Goal: Understand process/instructions

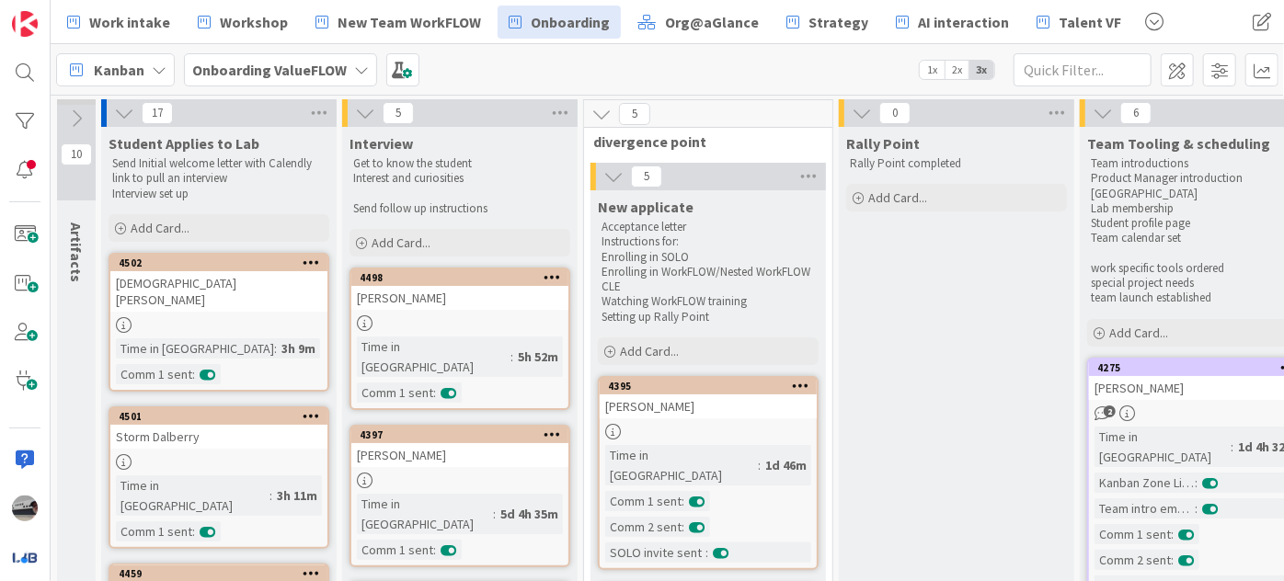
scroll to position [669, 96]
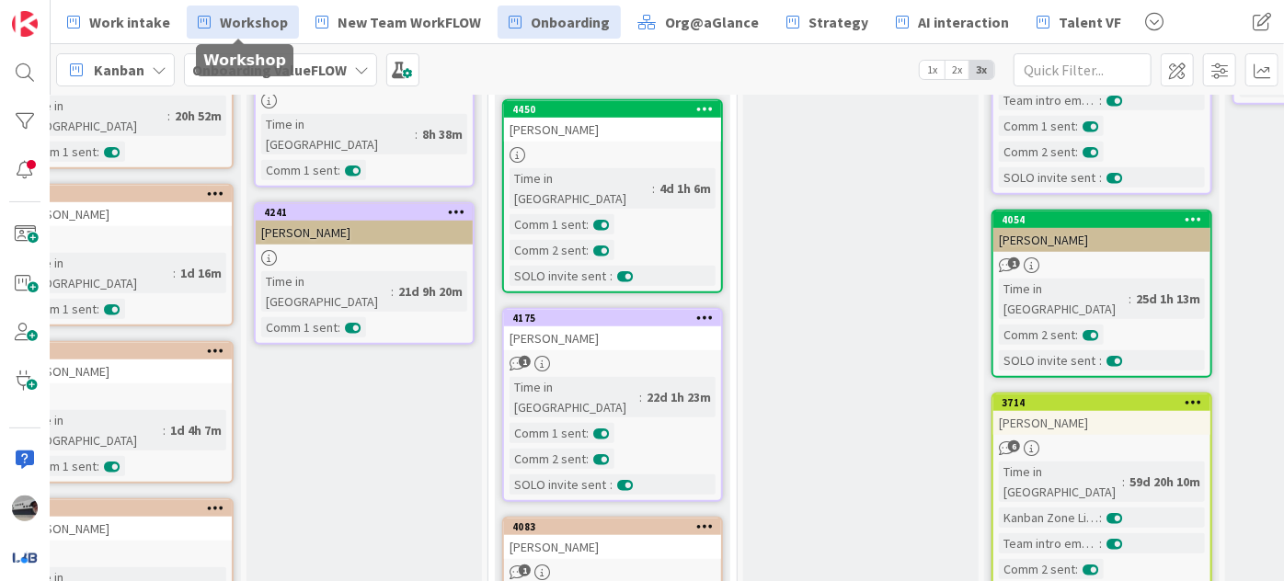
click at [228, 6] on link "Workshop" at bounding box center [243, 22] width 112 height 33
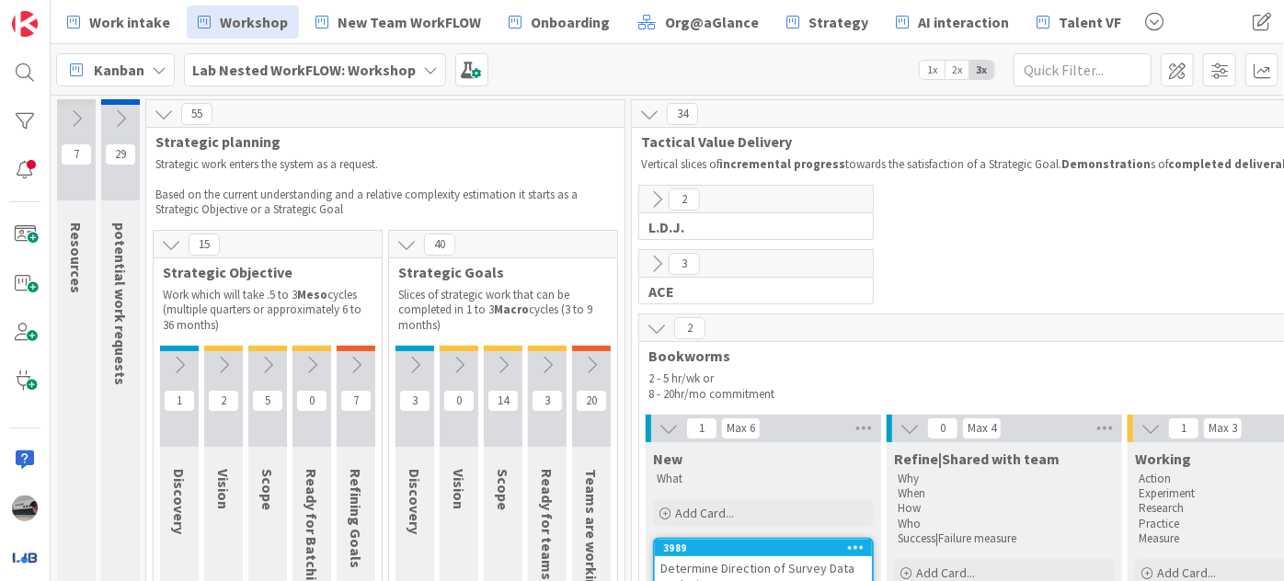
click at [655, 320] on icon at bounding box center [657, 328] width 20 height 20
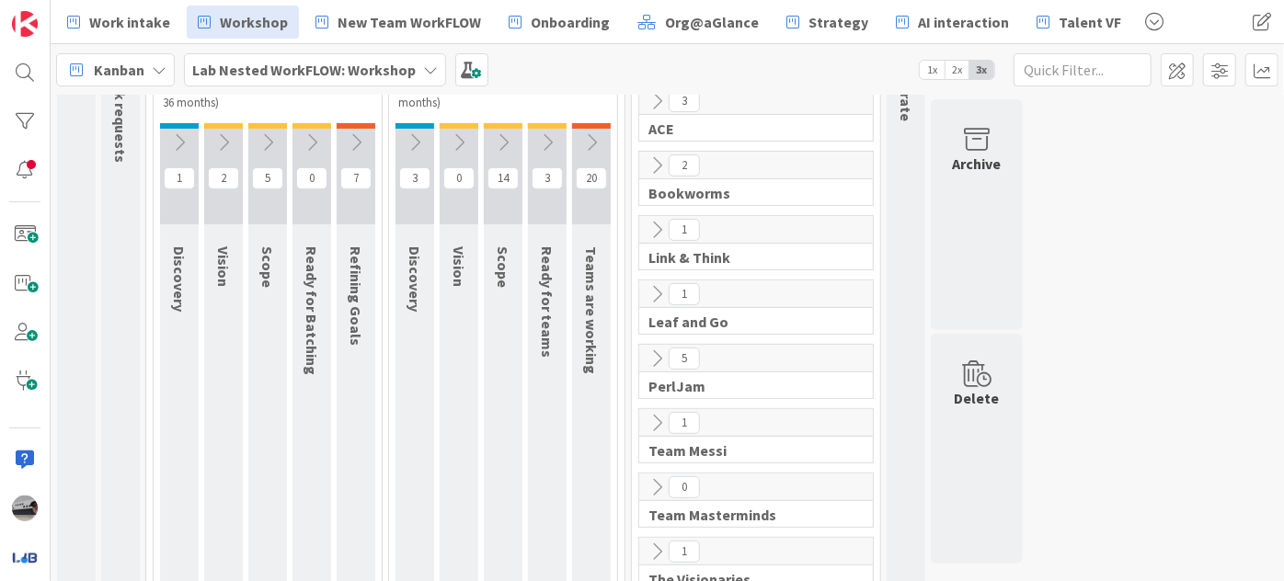
scroll to position [250, 0]
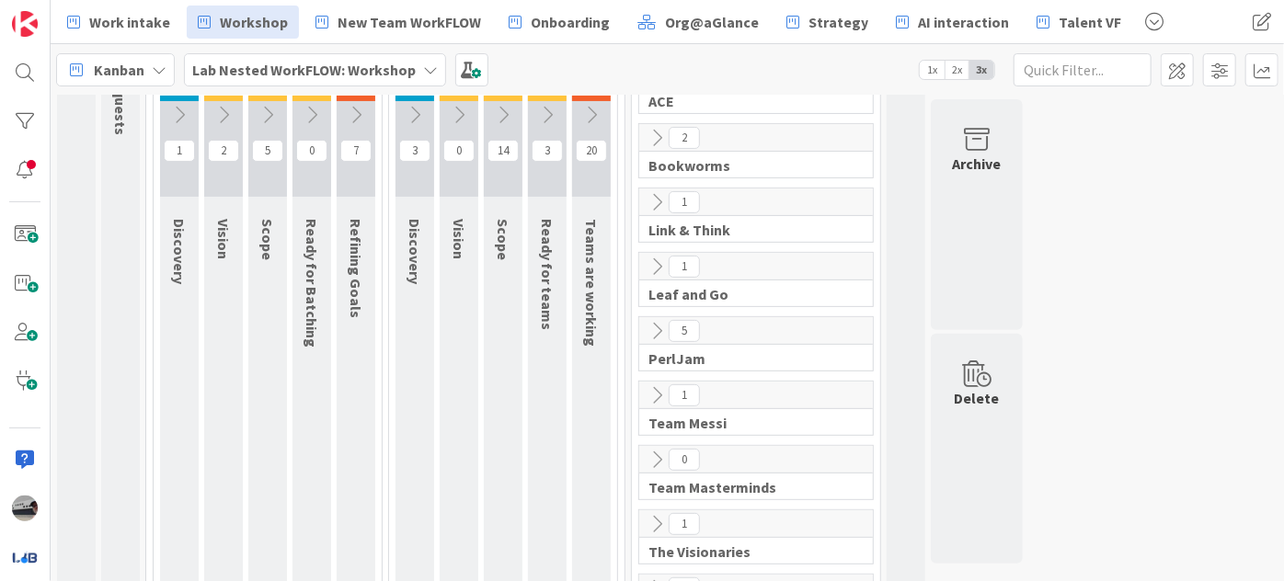
click at [654, 259] on icon at bounding box center [657, 267] width 20 height 20
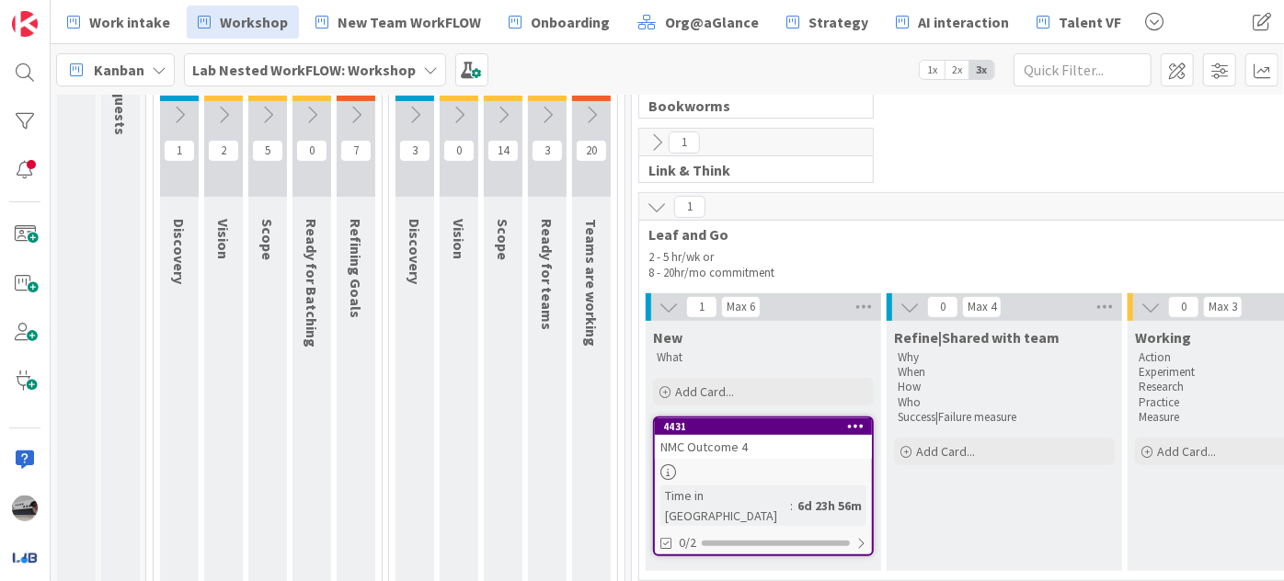
click at [750, 450] on div "NMC Outcome 4" at bounding box center [763, 447] width 217 height 24
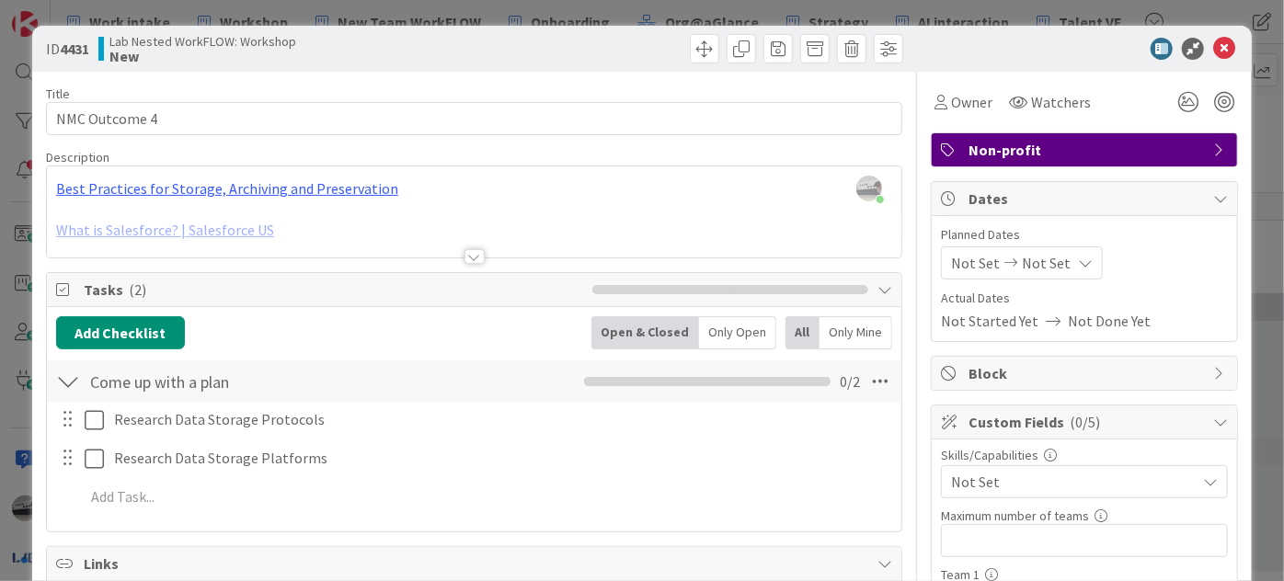
click at [465, 258] on div at bounding box center [474, 256] width 20 height 15
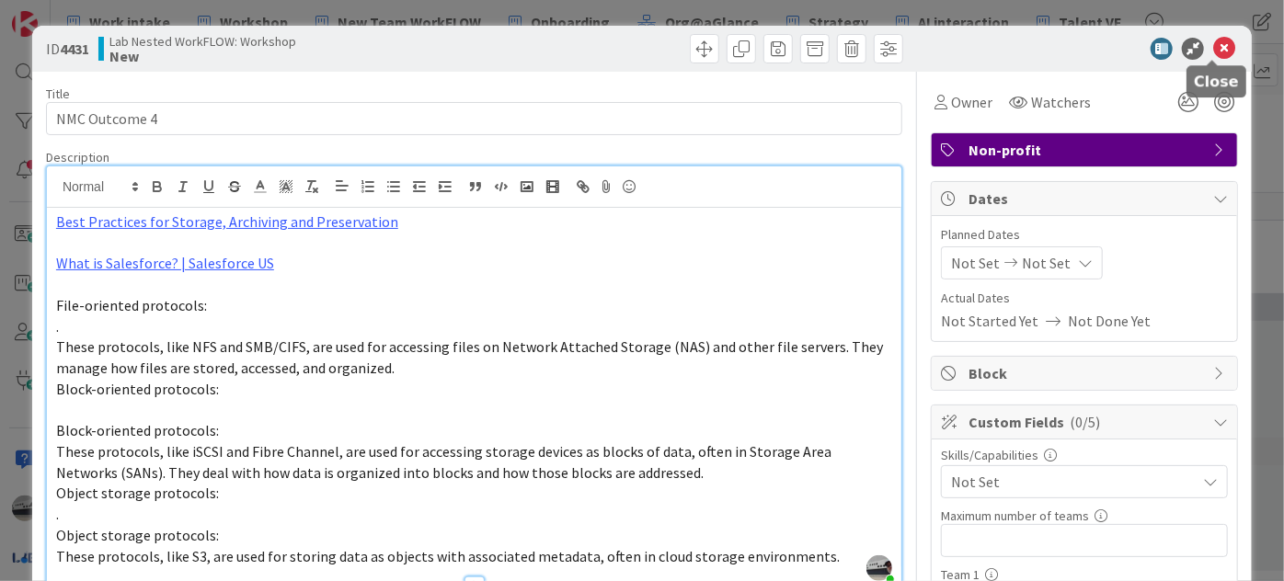
click at [1216, 44] on icon at bounding box center [1224, 49] width 22 height 22
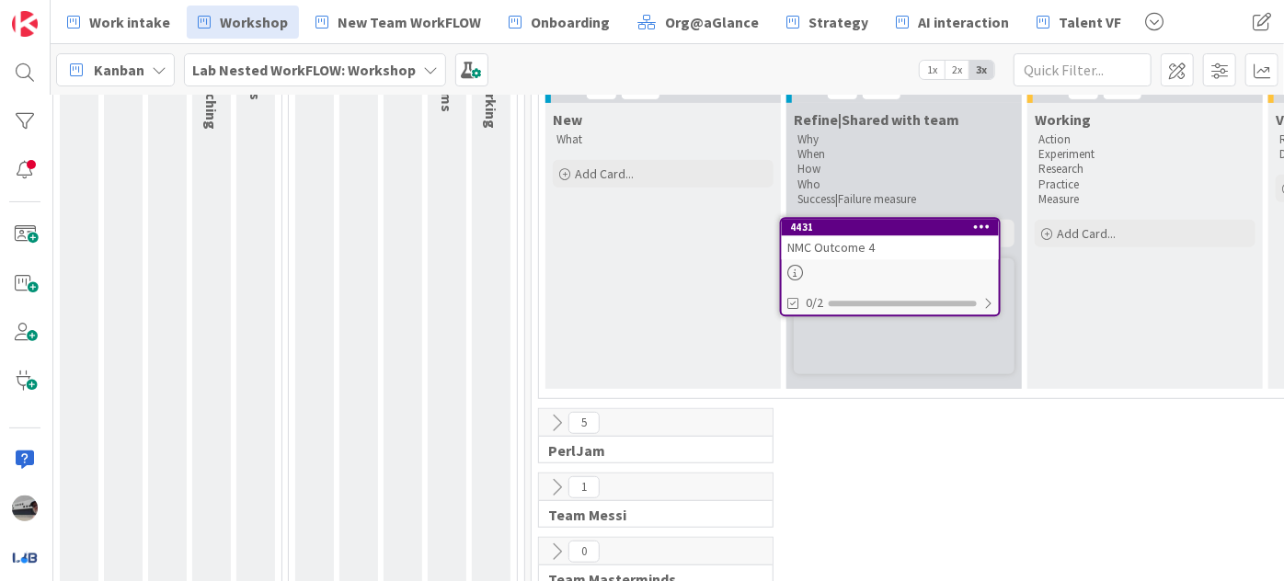
scroll to position [446, 100]
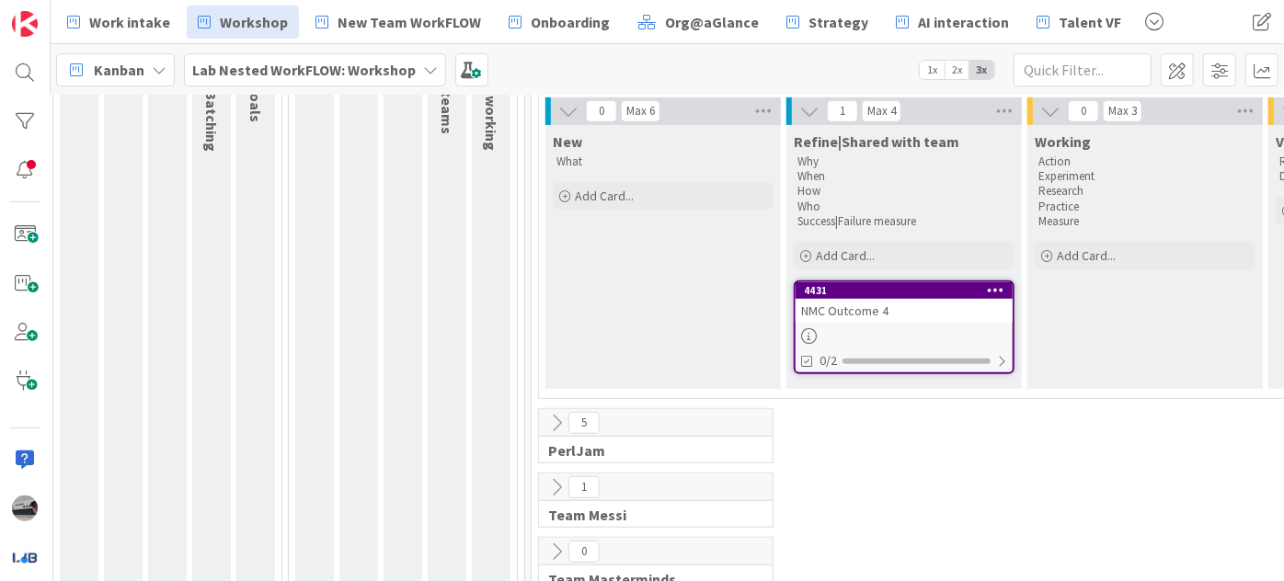
click at [946, 317] on div "NMC Outcome 4" at bounding box center [904, 311] width 217 height 24
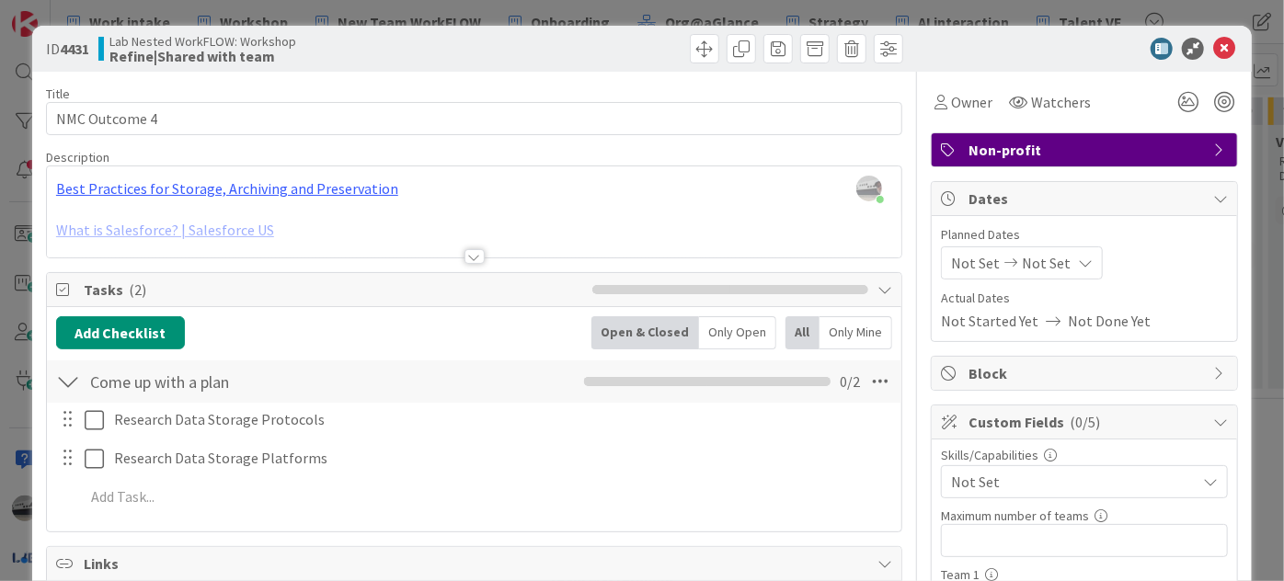
click at [464, 254] on div at bounding box center [474, 256] width 20 height 15
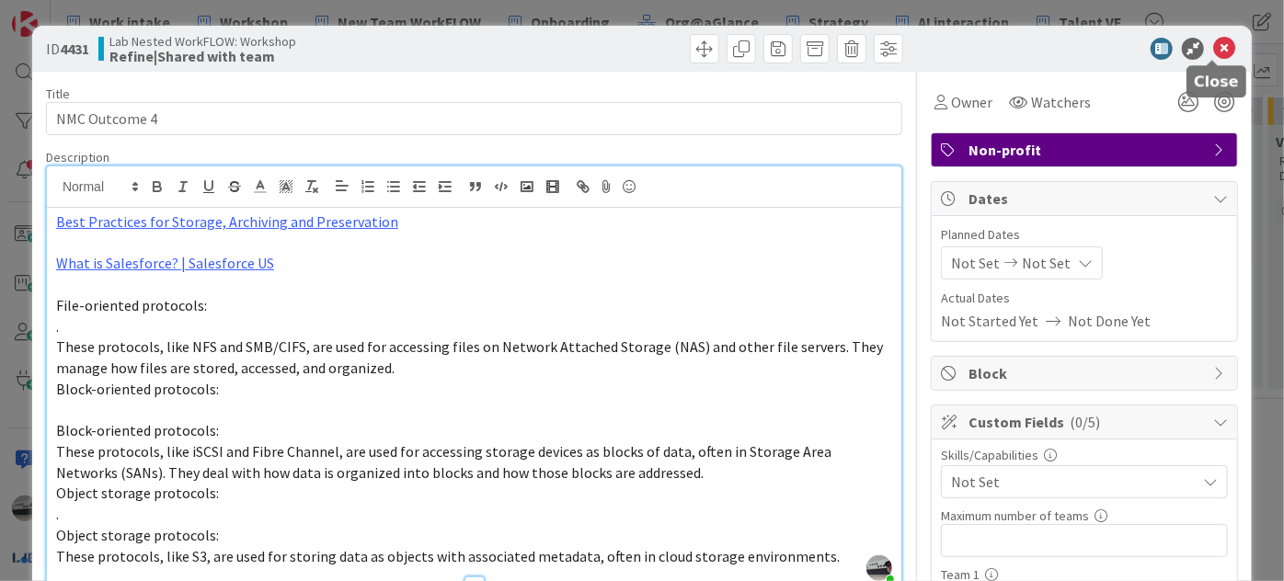
click at [1213, 51] on icon at bounding box center [1224, 49] width 22 height 22
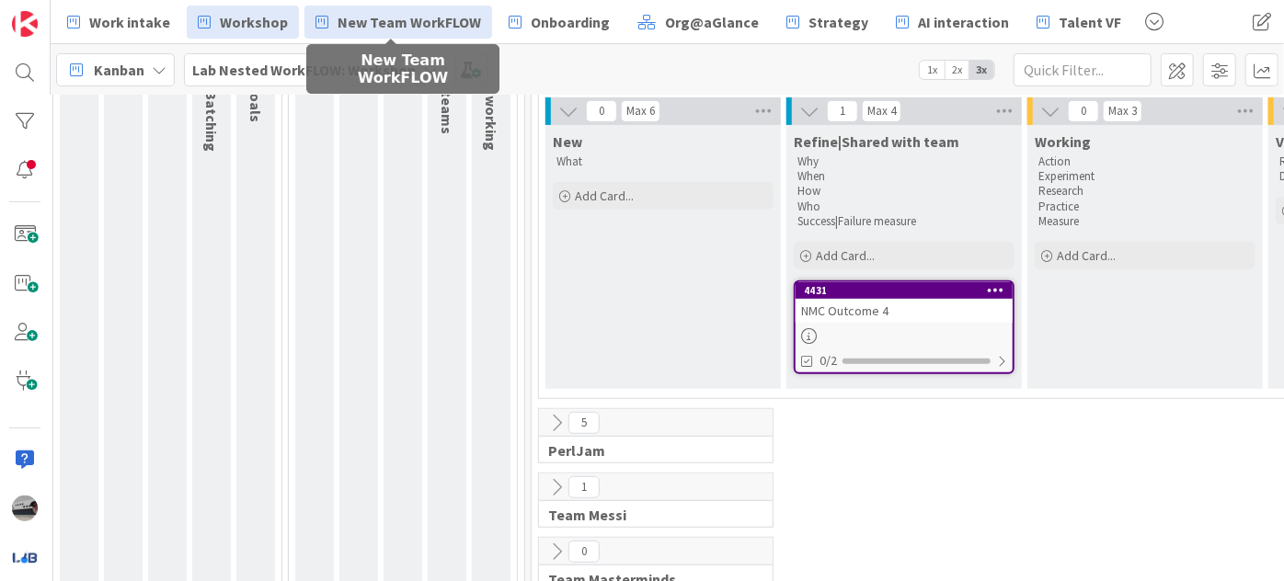
click at [396, 25] on span "New Team WorkFLOW" at bounding box center [409, 22] width 143 height 22
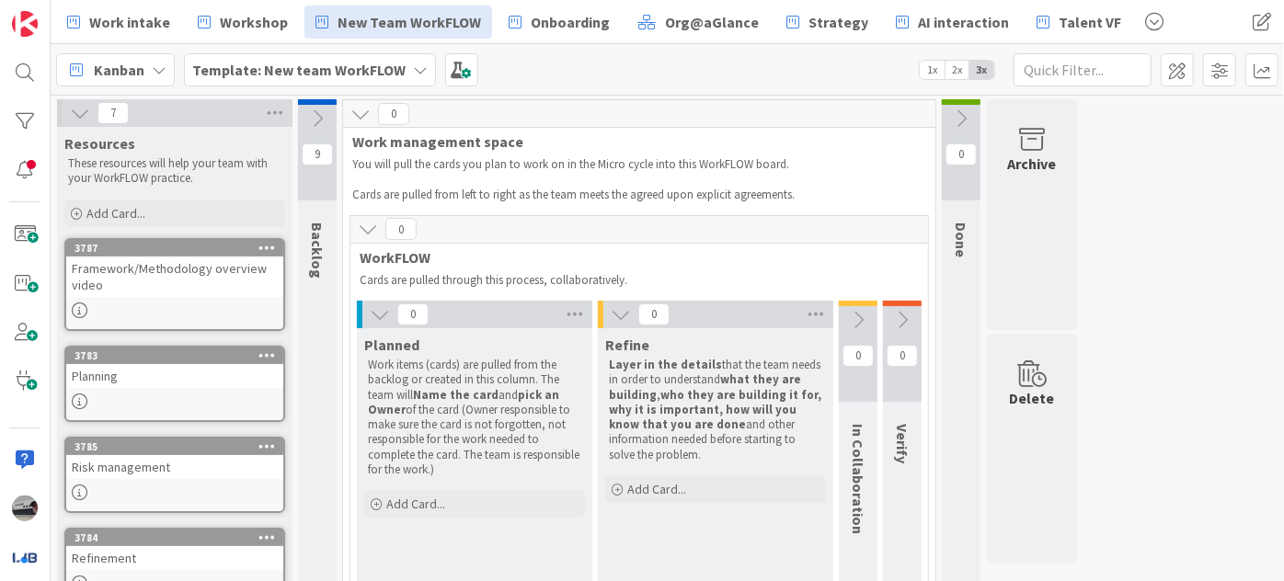
click at [370, 61] on b "Template: New team WorkFLOW" at bounding box center [298, 70] width 213 height 18
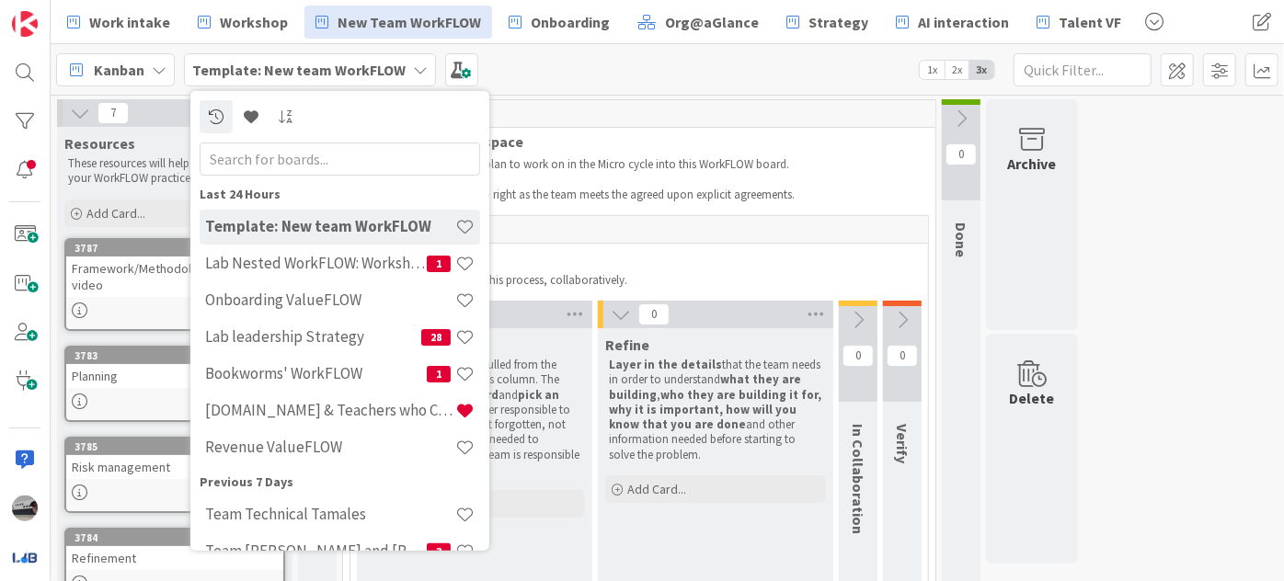
click at [353, 156] on input "text" at bounding box center [340, 158] width 280 height 33
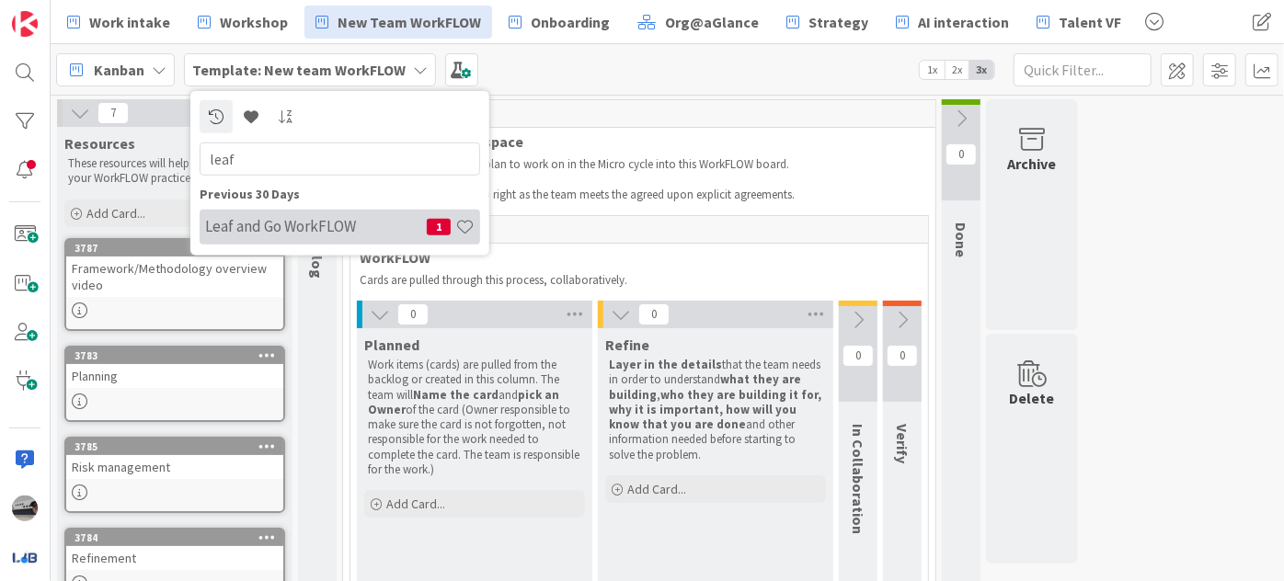
type input "leaf"
click at [343, 235] on div "Leaf and Go WorkFLOW 1" at bounding box center [340, 226] width 280 height 35
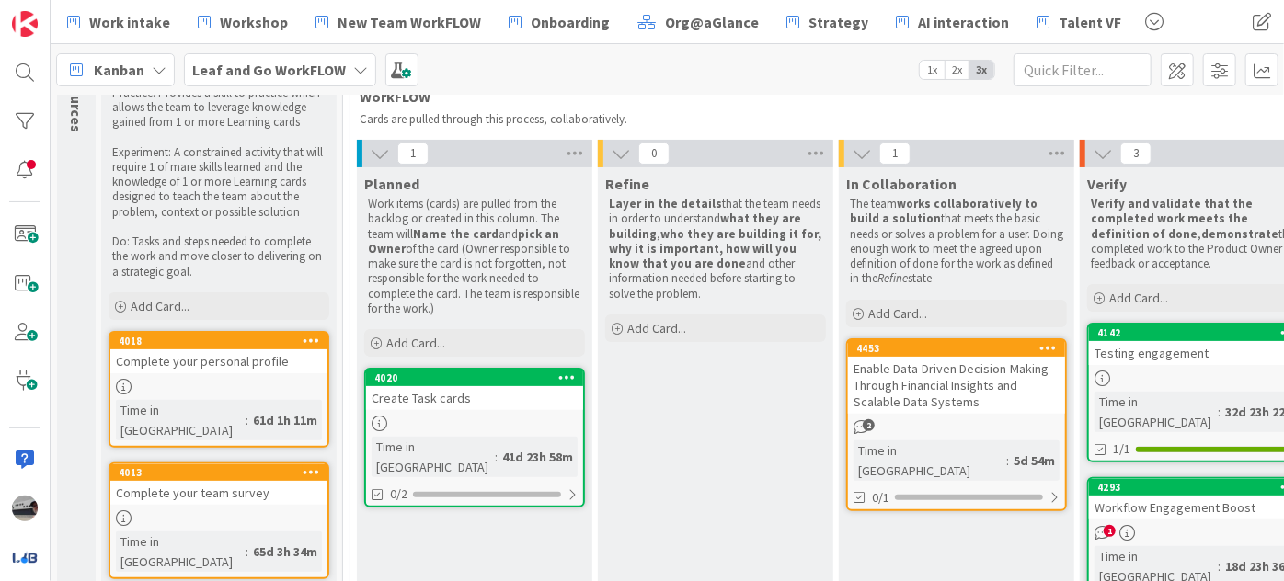
scroll to position [166, 0]
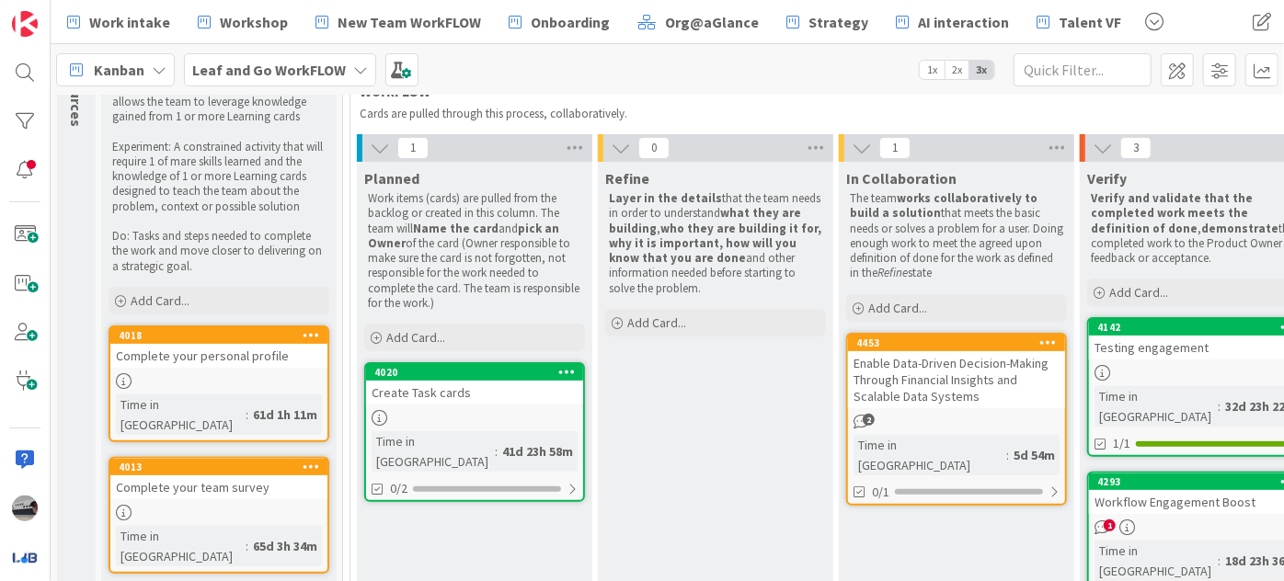
click at [971, 386] on div "Enable Data-Driven Decision-Making Through Financial Insights and Scalable Data…" at bounding box center [956, 379] width 217 height 57
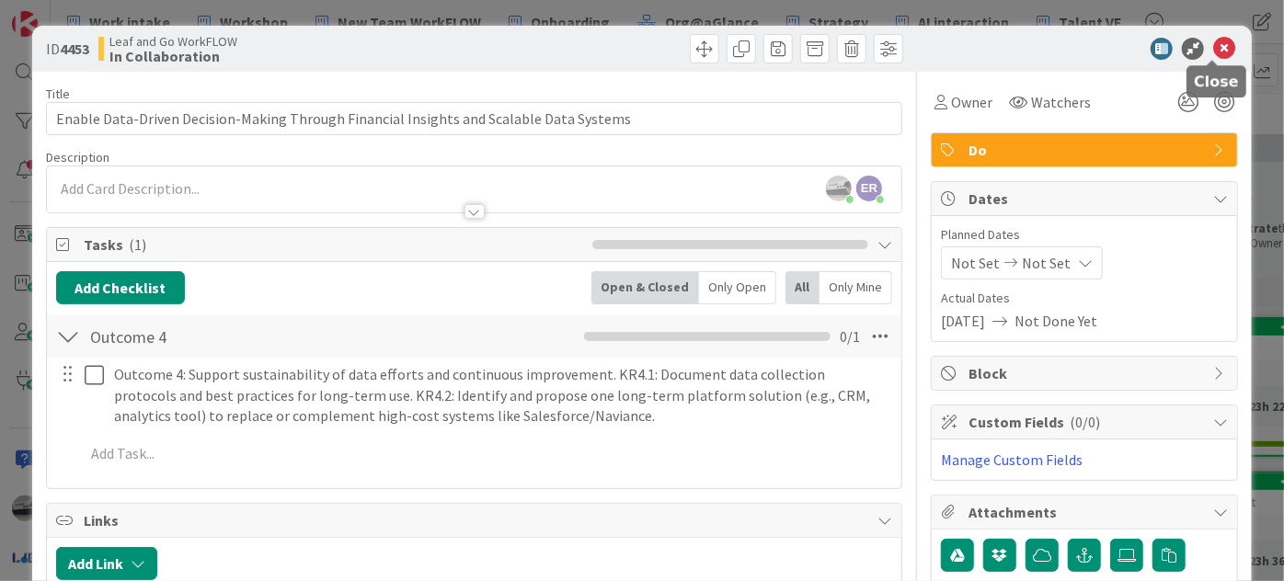
click at [1220, 40] on icon at bounding box center [1224, 49] width 22 height 22
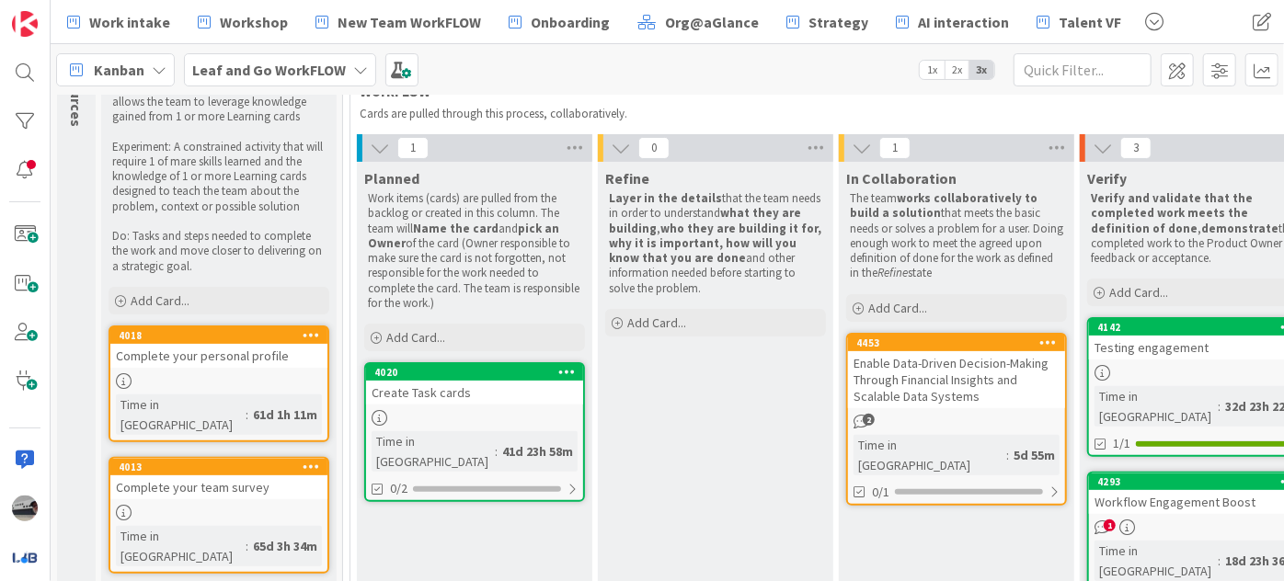
click at [303, 53] on div "Leaf and Go WorkFLOW" at bounding box center [280, 69] width 192 height 33
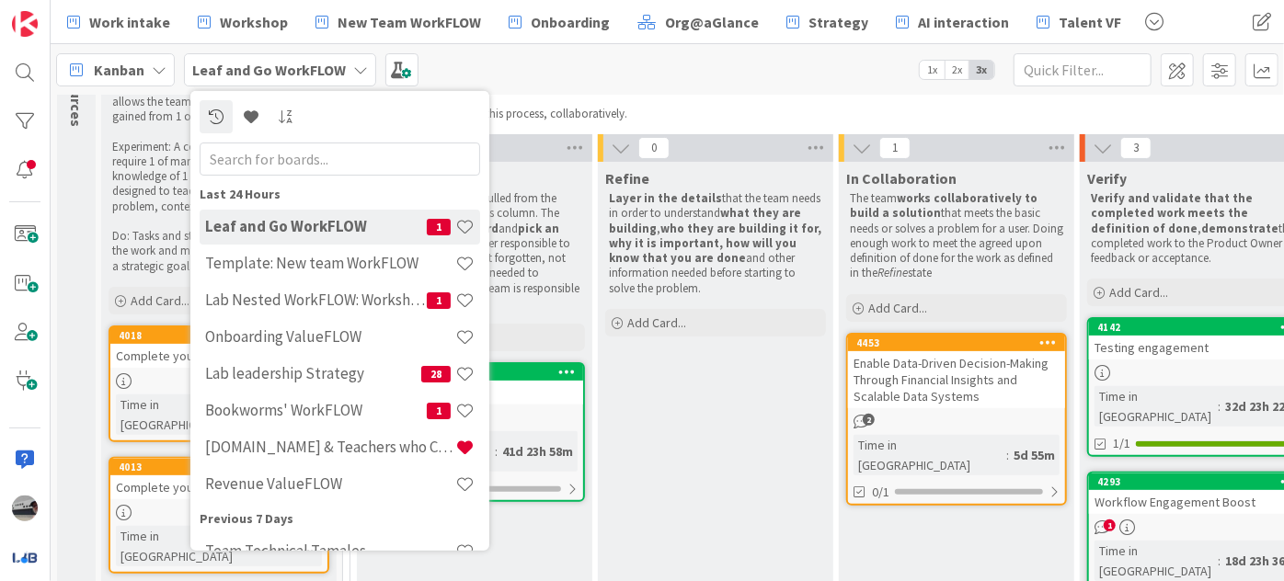
click at [301, 156] on input "text" at bounding box center [340, 158] width 280 height 33
click at [265, 146] on input "text" at bounding box center [340, 158] width 280 height 33
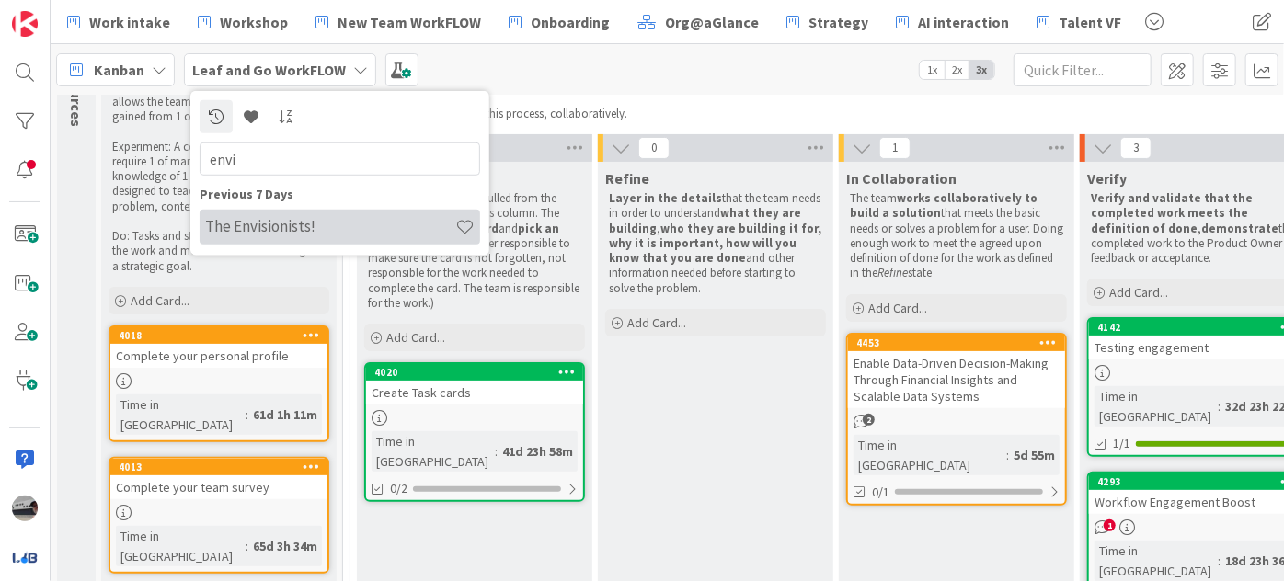
type input "envi"
click at [316, 227] on h4 "The Envisionists!" at bounding box center [330, 226] width 250 height 18
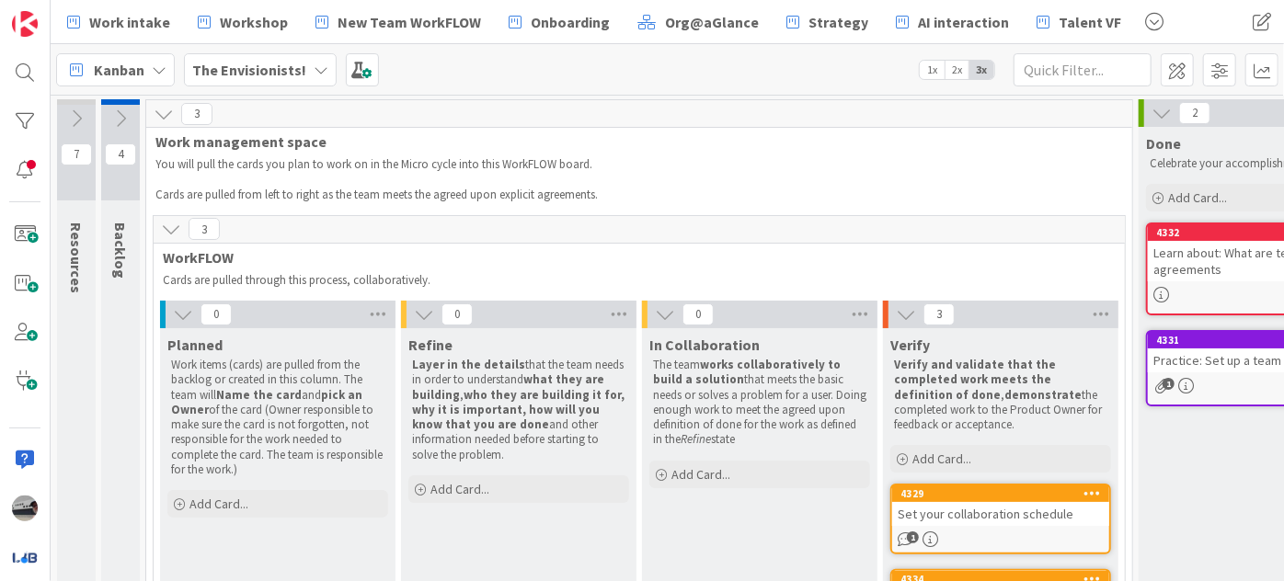
click at [117, 120] on icon at bounding box center [120, 119] width 20 height 20
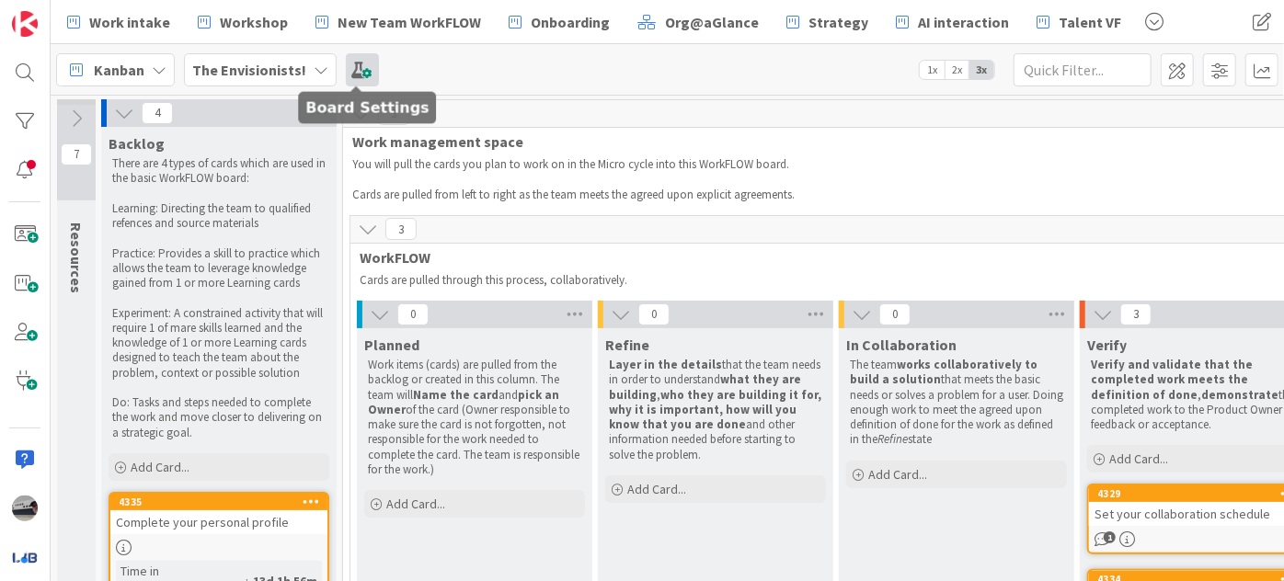
click at [350, 75] on span at bounding box center [362, 69] width 33 height 33
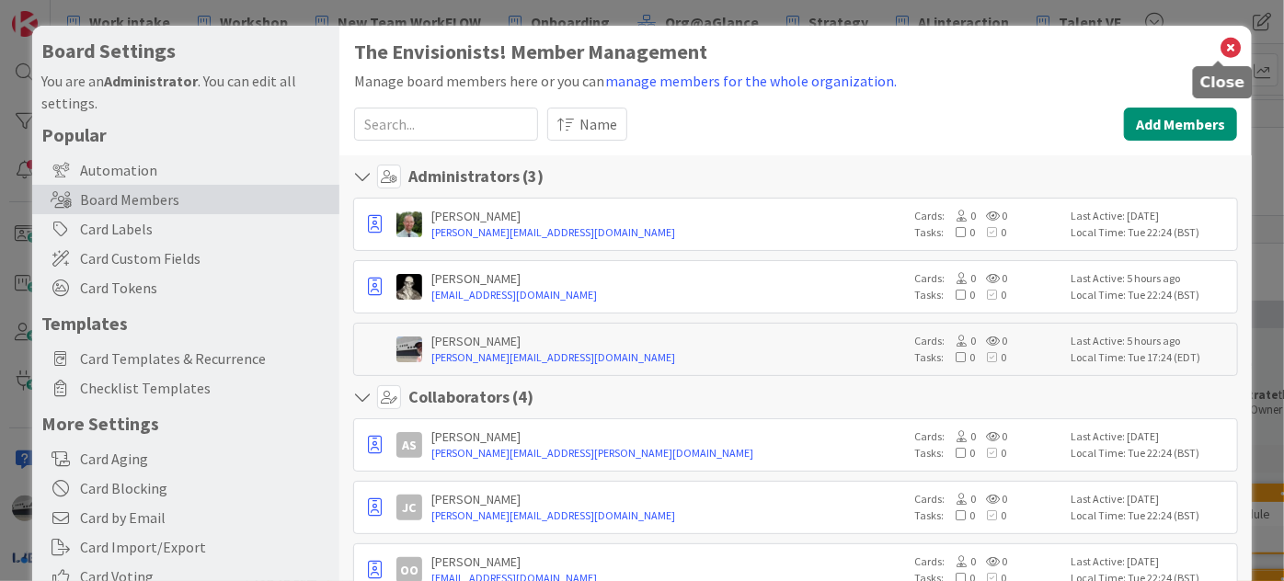
click at [1220, 44] on icon at bounding box center [1231, 48] width 24 height 26
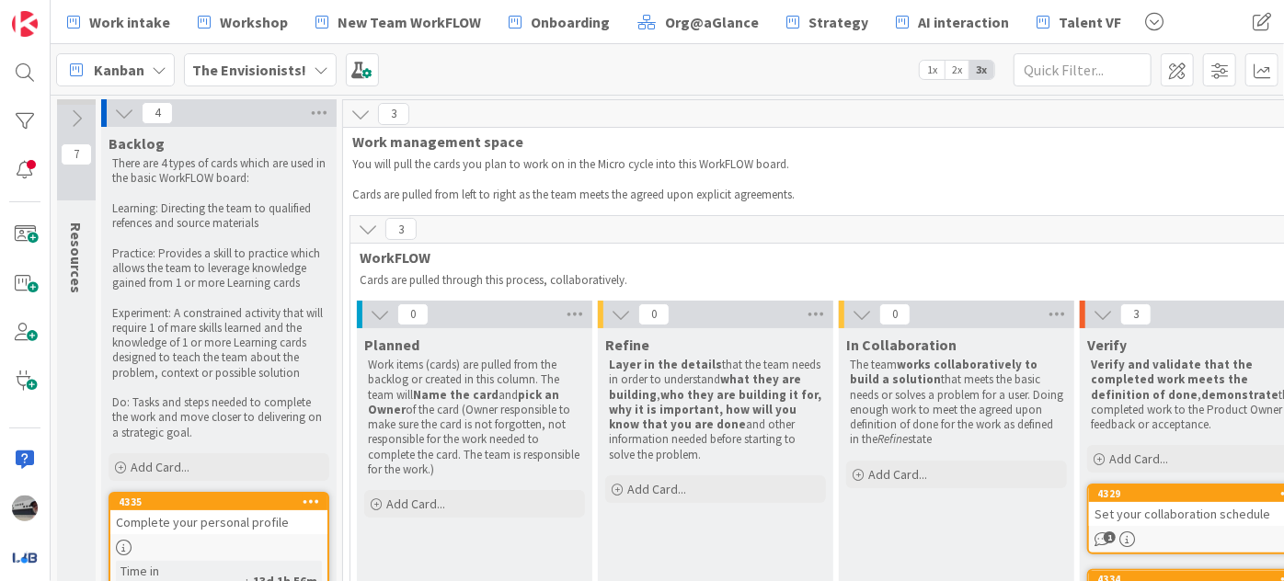
click at [316, 64] on icon at bounding box center [321, 70] width 15 height 15
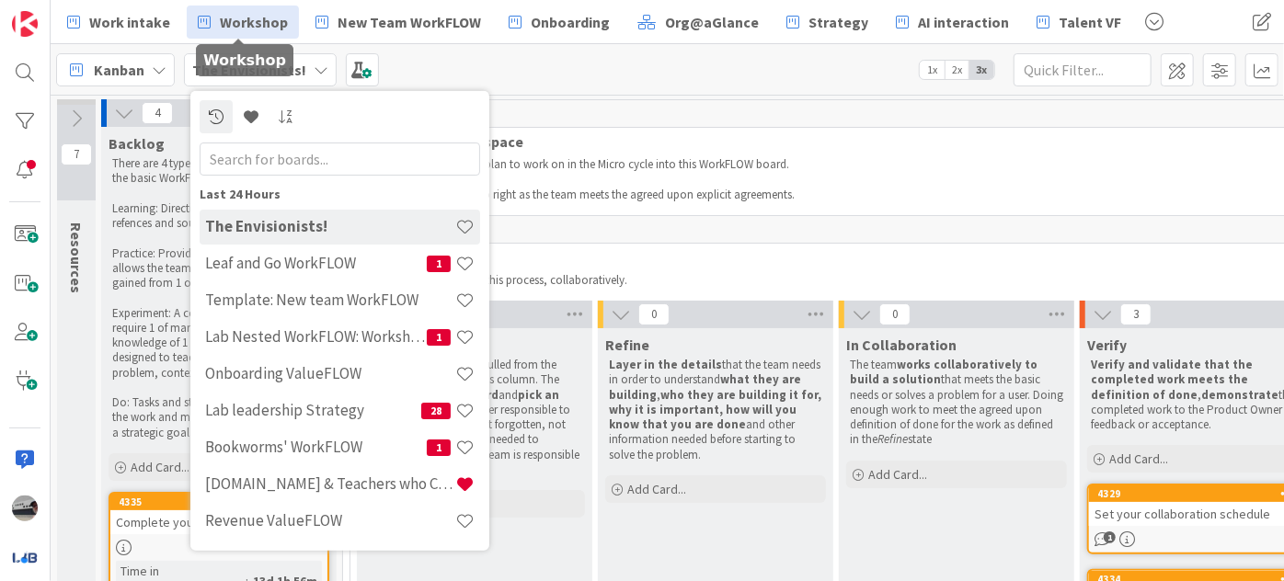
click at [266, 20] on span "Workshop" at bounding box center [254, 22] width 68 height 22
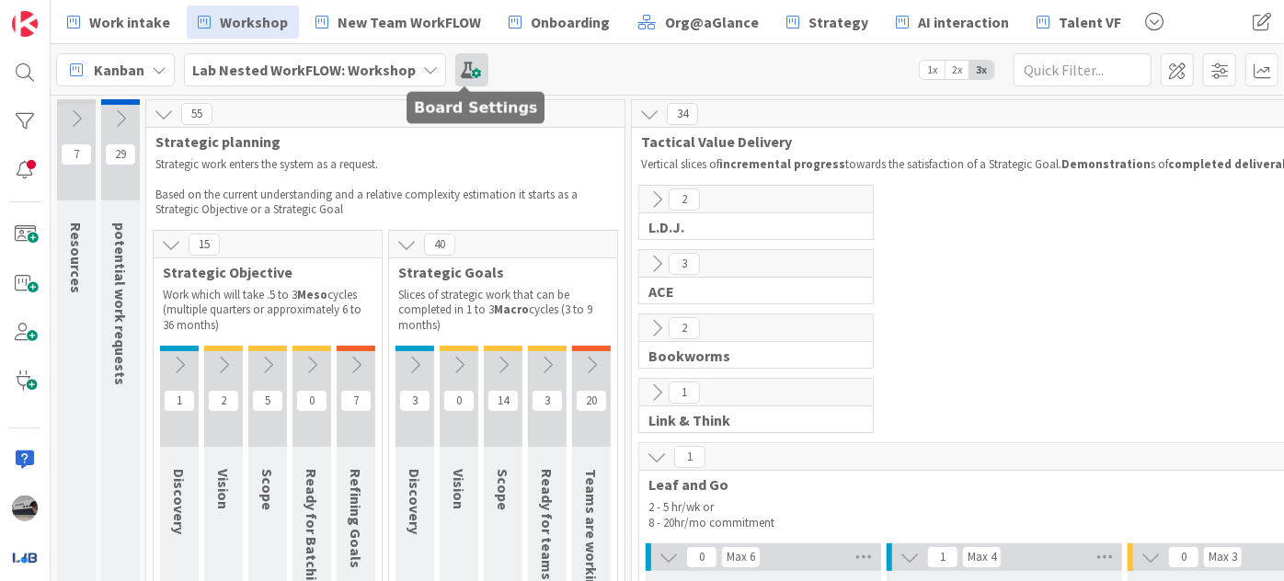
click at [461, 66] on span at bounding box center [471, 69] width 33 height 33
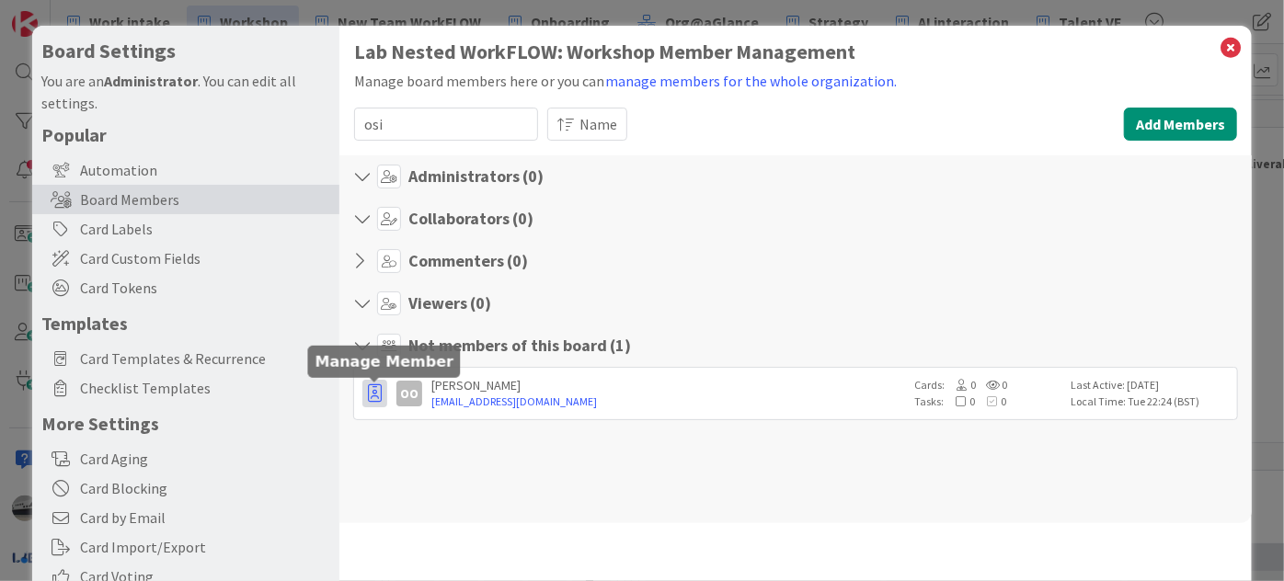
click at [375, 395] on icon "button" at bounding box center [375, 393] width 14 height 18
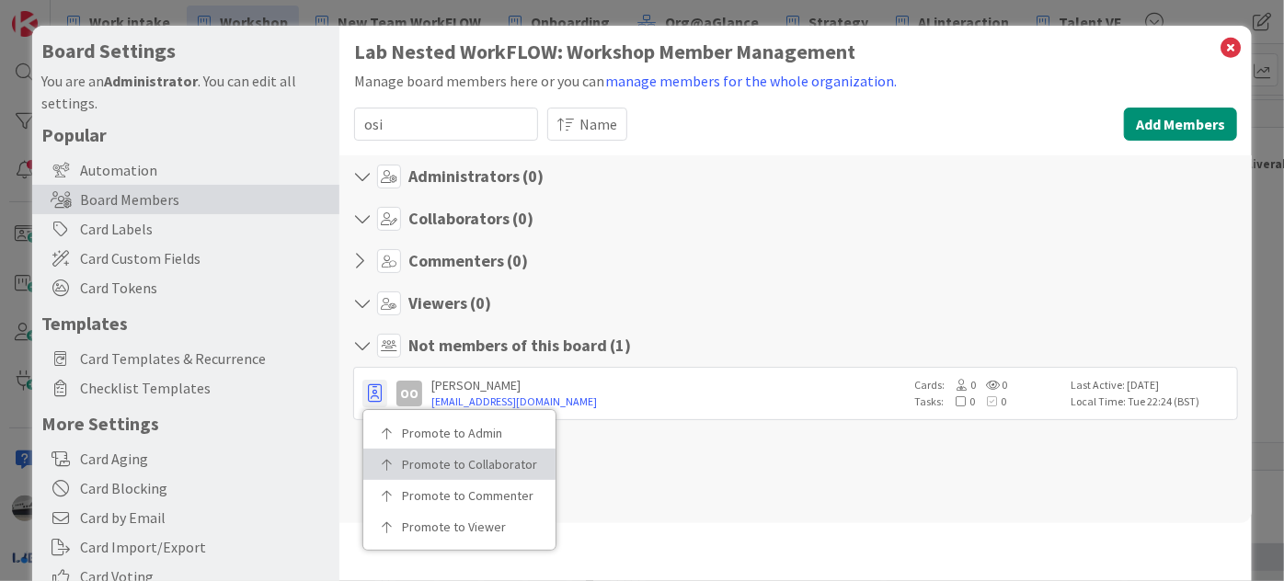
click at [399, 454] on link "Promote to Collaborator" at bounding box center [459, 464] width 192 height 31
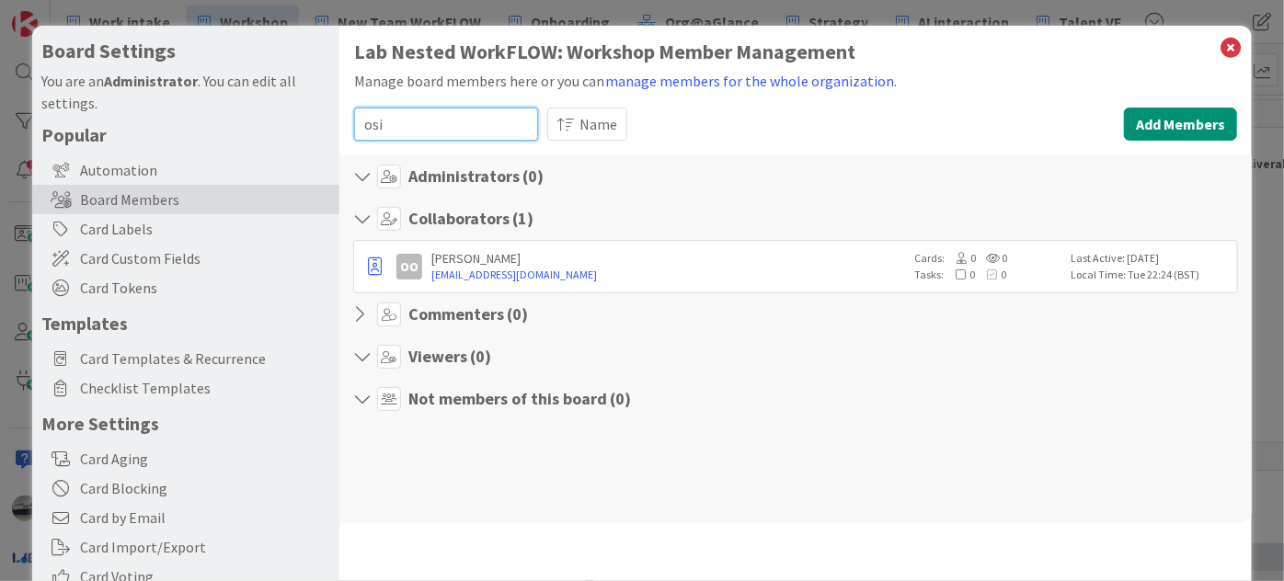
drag, startPoint x: 422, startPoint y: 120, endPoint x: 277, endPoint y: 118, distance: 145.3
click at [277, 118] on div "Board Settings You are an Administrator . You can edit all settings. Popular Au…" at bounding box center [641, 379] width 1219 height 706
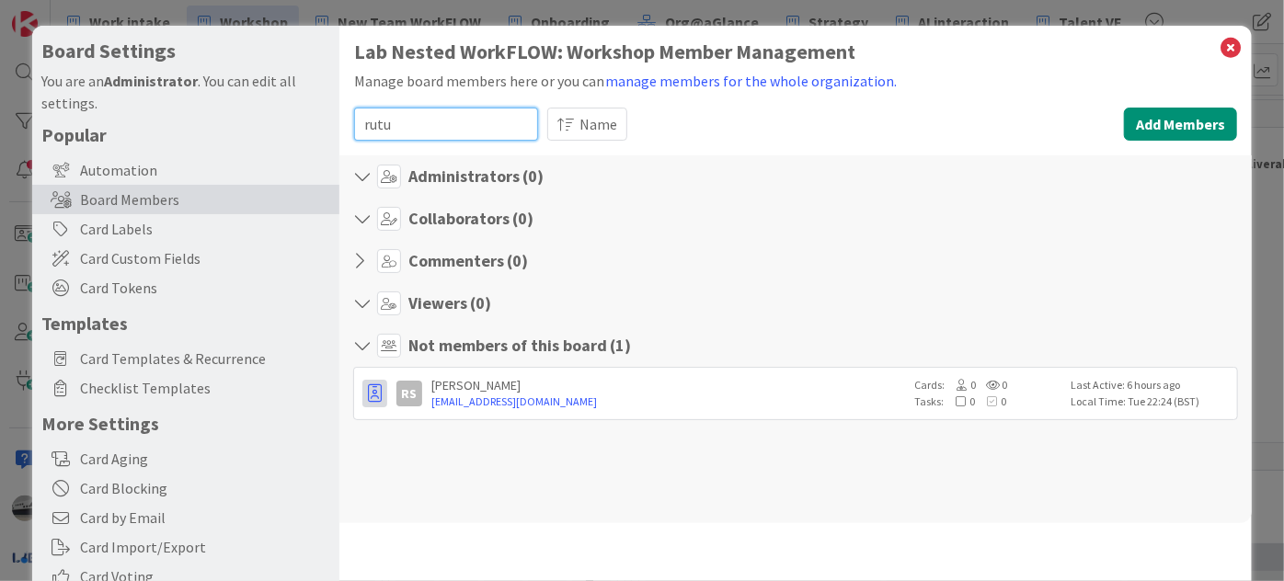
type input "rutu"
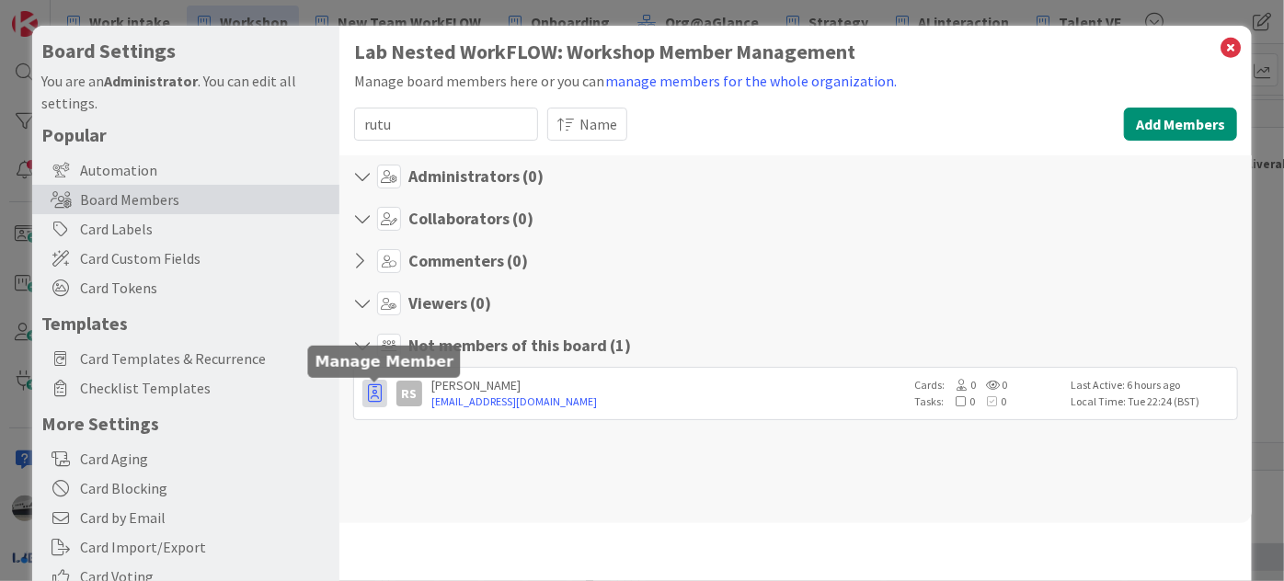
click at [368, 395] on icon "button" at bounding box center [375, 393] width 14 height 18
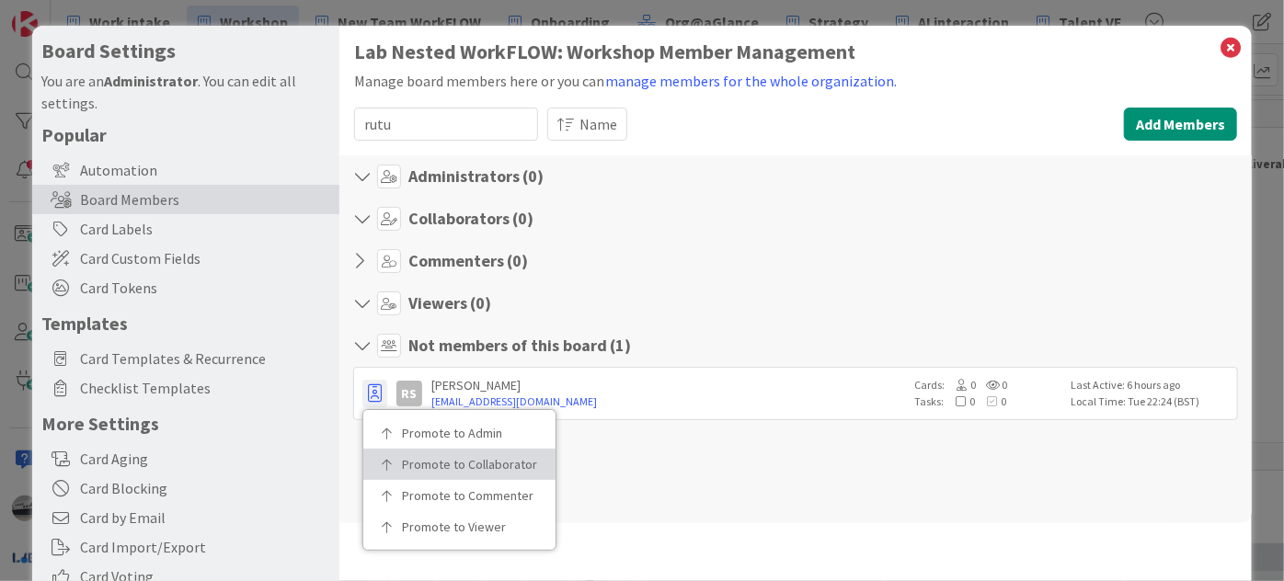
click at [402, 458] on p "Promote to Collaborator" at bounding box center [466, 464] width 128 height 13
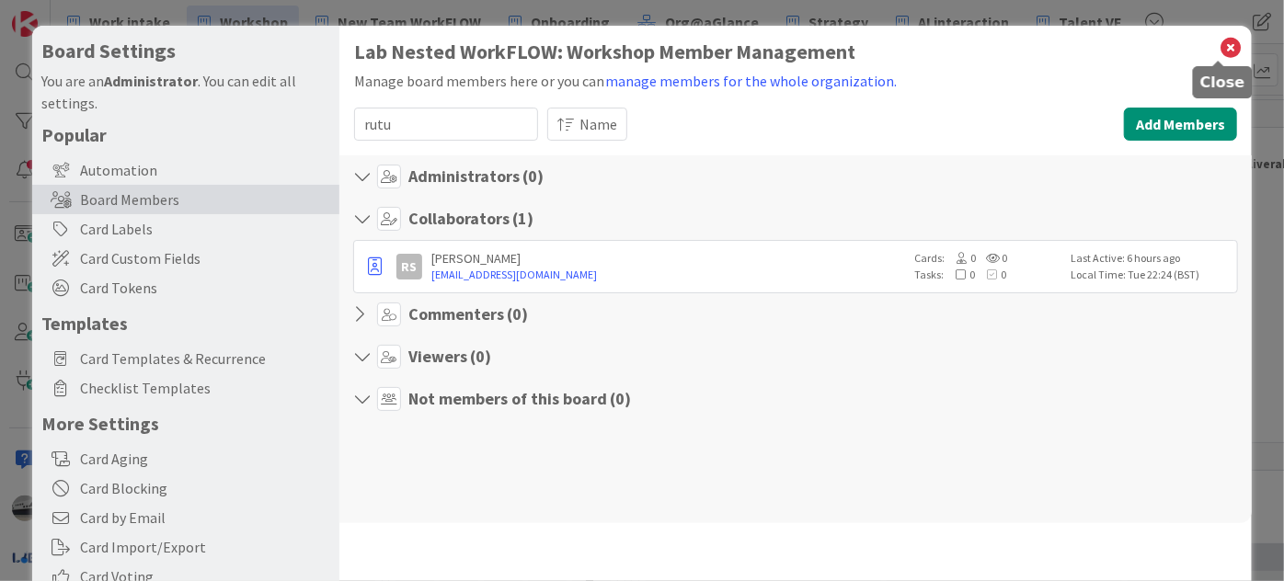
click at [1227, 38] on icon at bounding box center [1231, 48] width 24 height 26
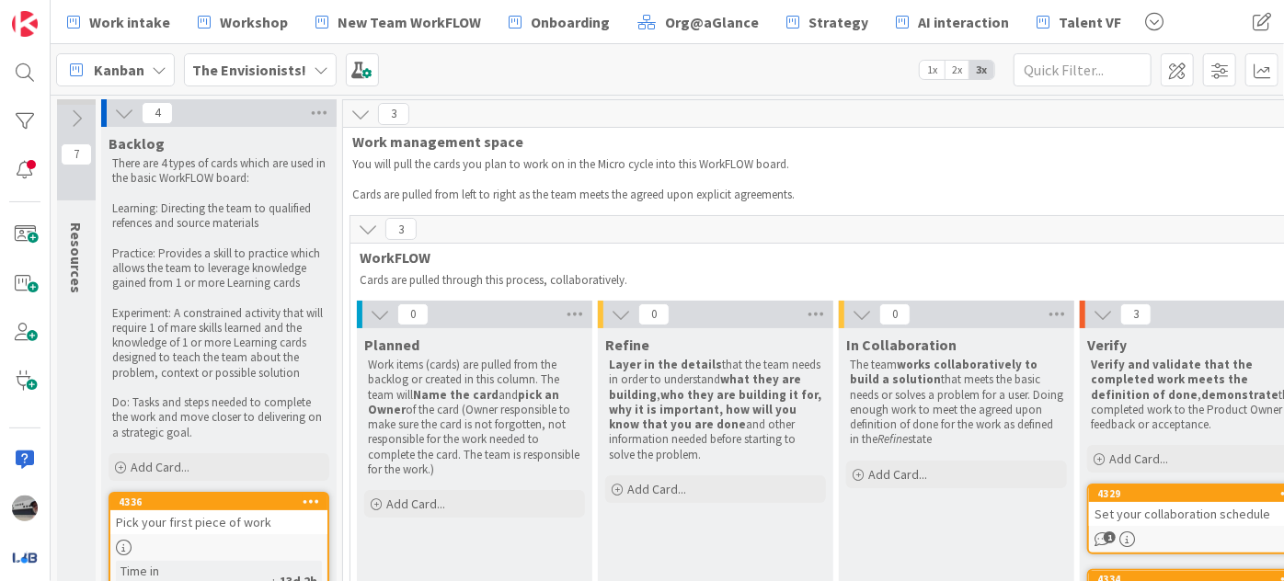
click at [123, 112] on icon at bounding box center [124, 113] width 20 height 20
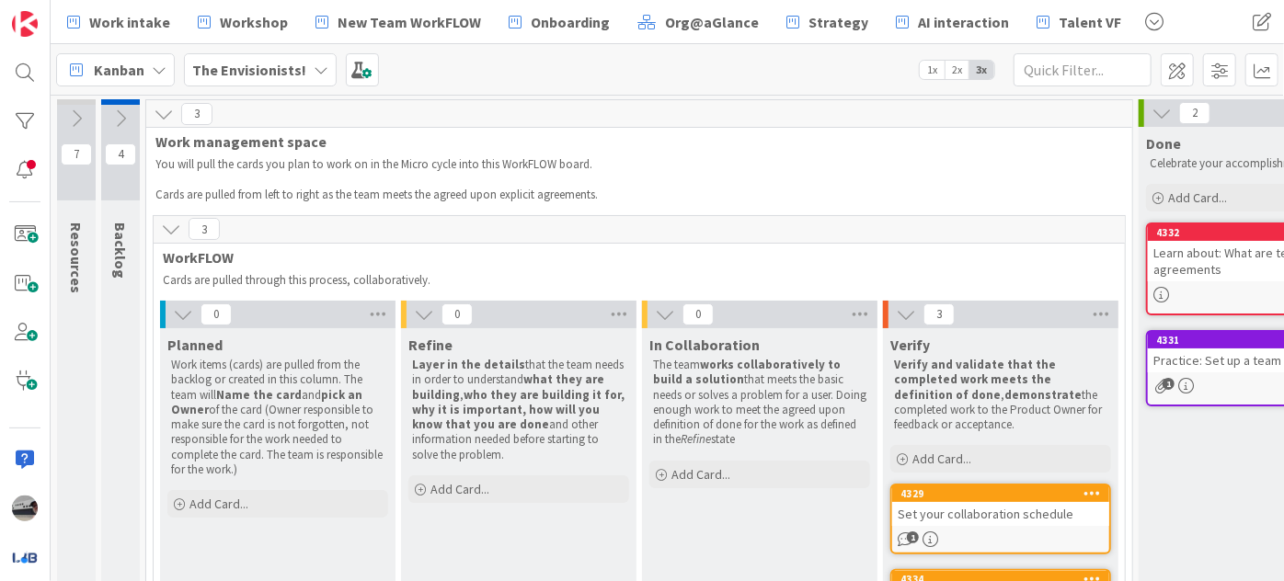
click at [167, 226] on icon at bounding box center [171, 229] width 20 height 20
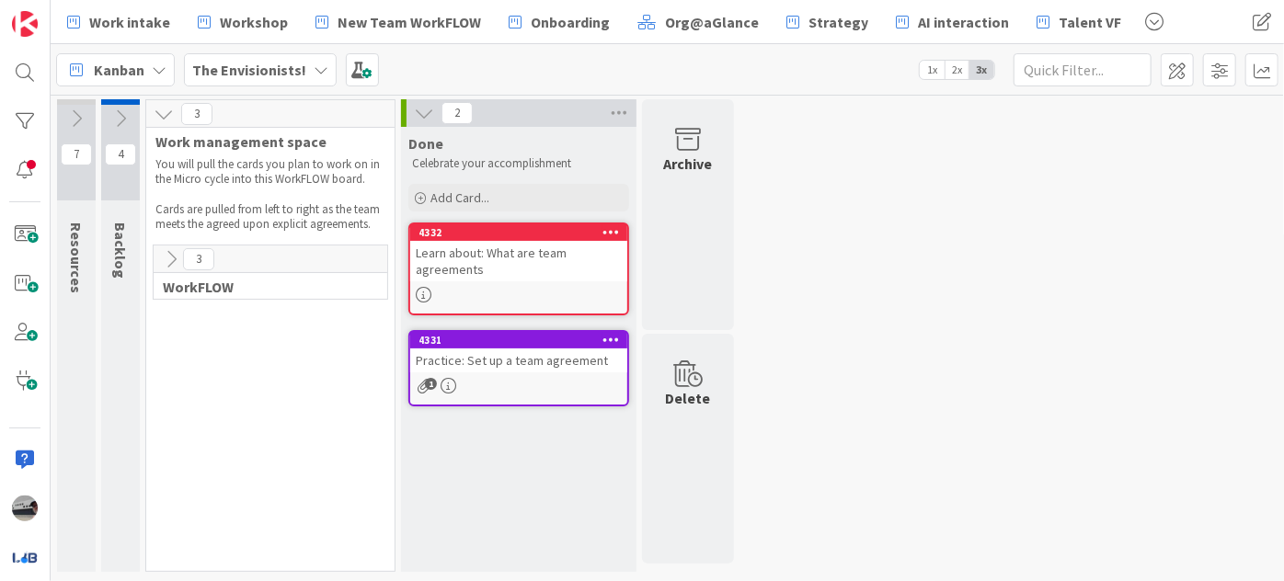
click at [123, 112] on icon at bounding box center [120, 119] width 20 height 20
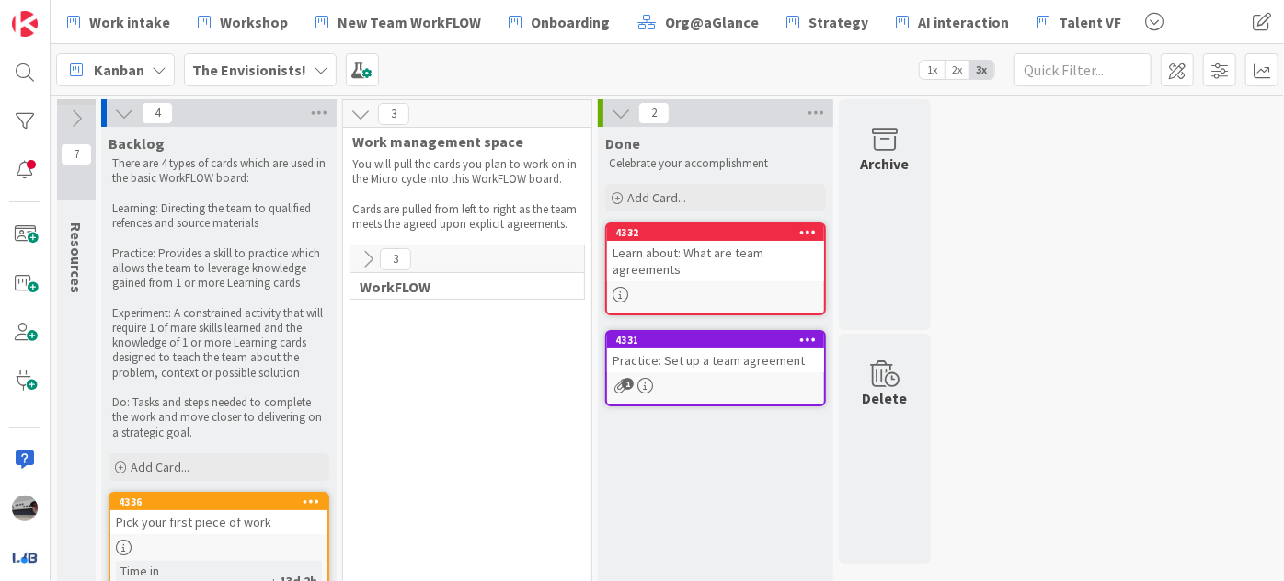
click at [371, 261] on icon at bounding box center [368, 259] width 20 height 20
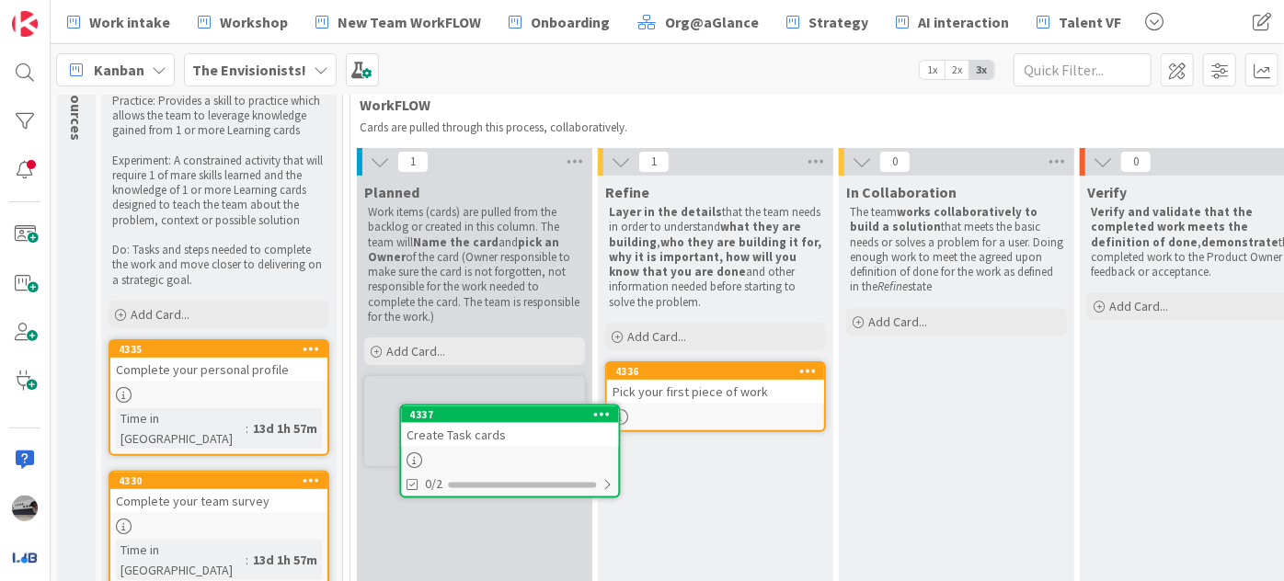
scroll to position [163, 0]
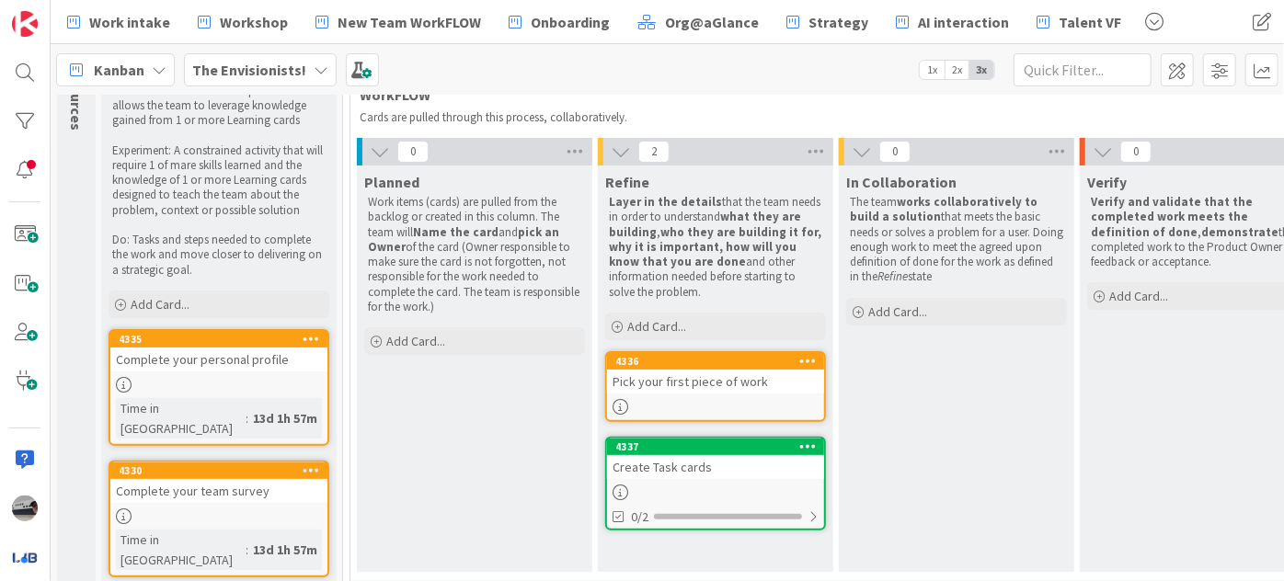
click at [716, 389] on div "Pick your first piece of work" at bounding box center [715, 382] width 217 height 24
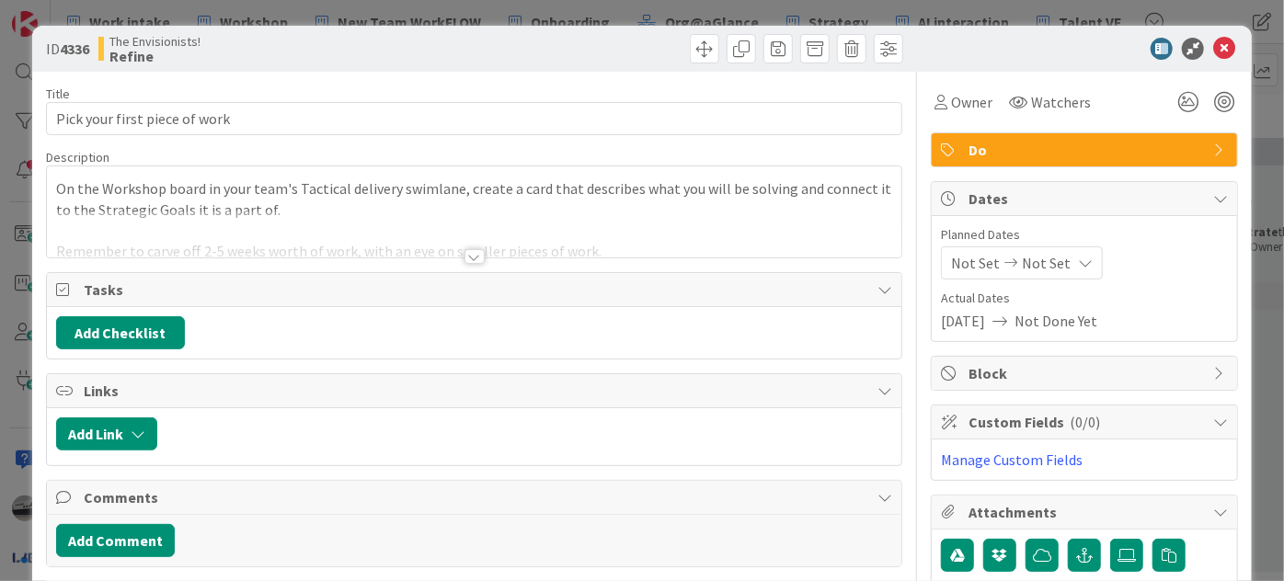
click at [469, 254] on div at bounding box center [474, 256] width 20 height 15
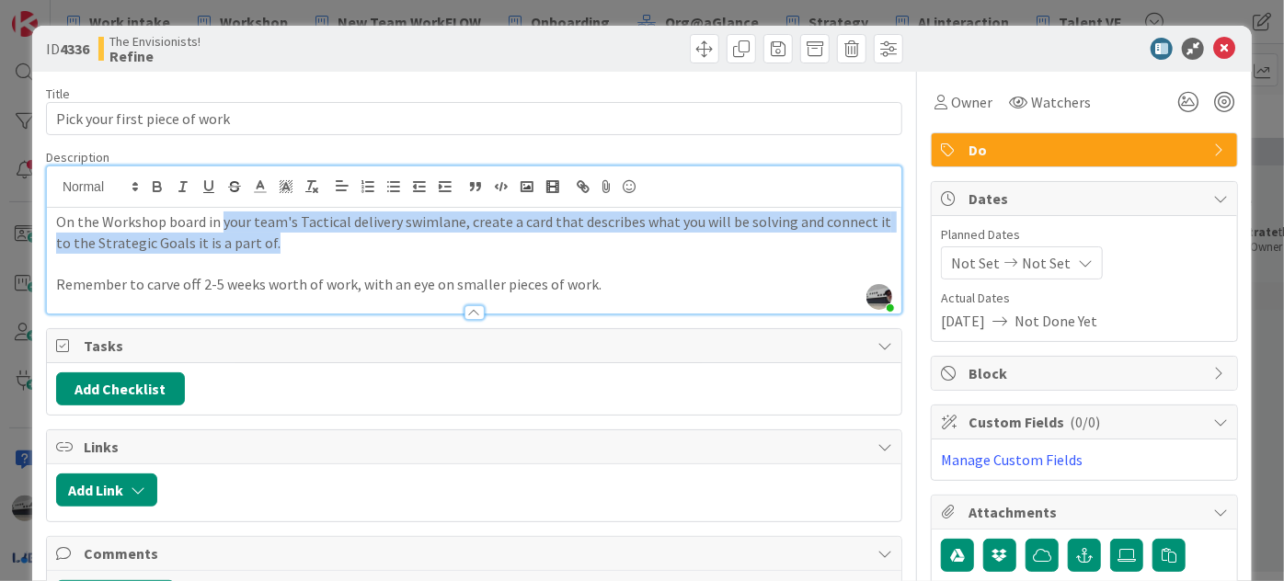
drag, startPoint x: 221, startPoint y: 220, endPoint x: 280, endPoint y: 246, distance: 64.6
click at [280, 246] on p "On the Workshop board in your team's Tactical delivery swimlane, create a card …" at bounding box center [474, 232] width 836 height 41
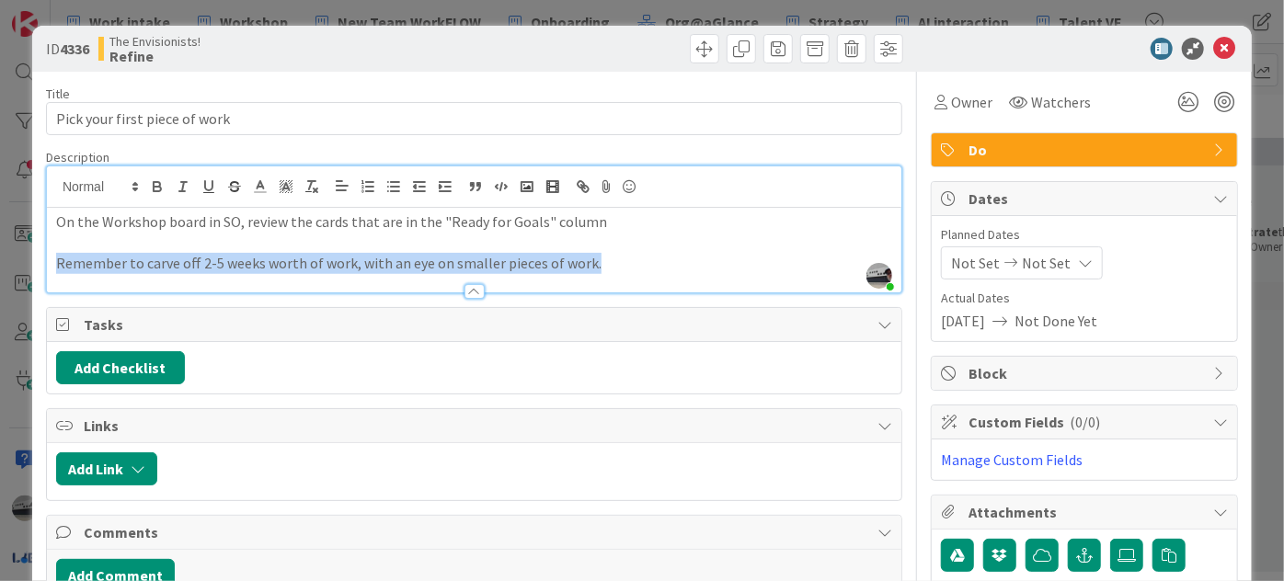
drag, startPoint x: 640, startPoint y: 267, endPoint x: 43, endPoint y: 276, distance: 596.9
click at [43, 276] on div "ID 4336 The Envisionists! Refine Title 29 / 128 Pick your first piece of work D…" at bounding box center [641, 441] width 1219 height 830
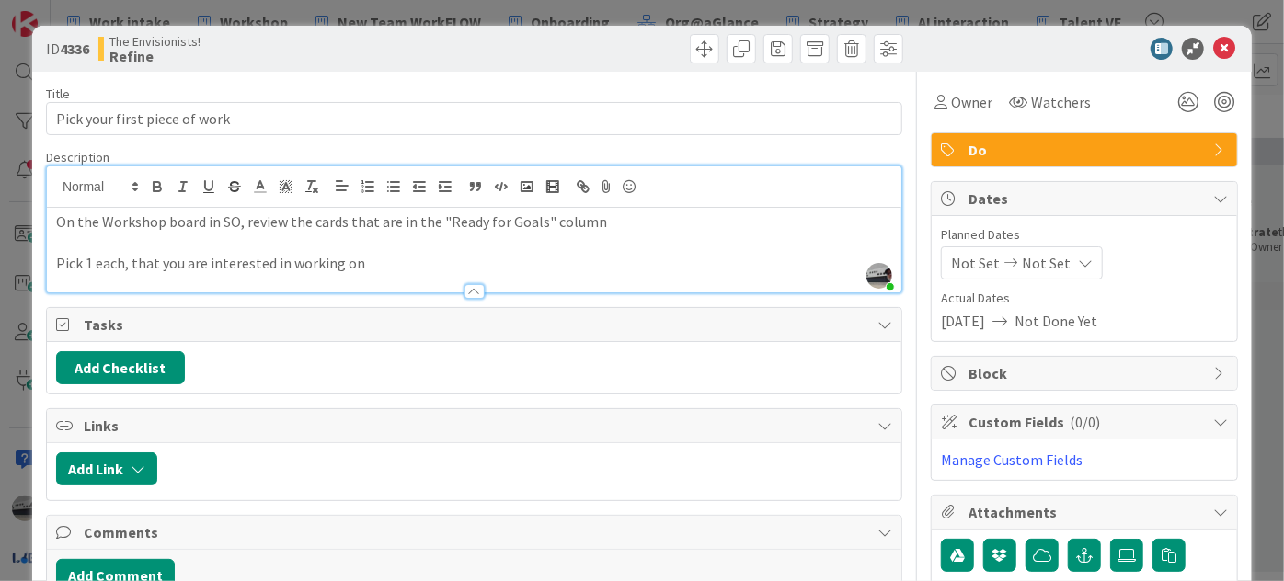
click at [377, 264] on p "Pick 1 each, that you are interested in working on" at bounding box center [474, 263] width 836 height 21
click at [133, 366] on button "Add Checklist" at bounding box center [120, 367] width 129 height 33
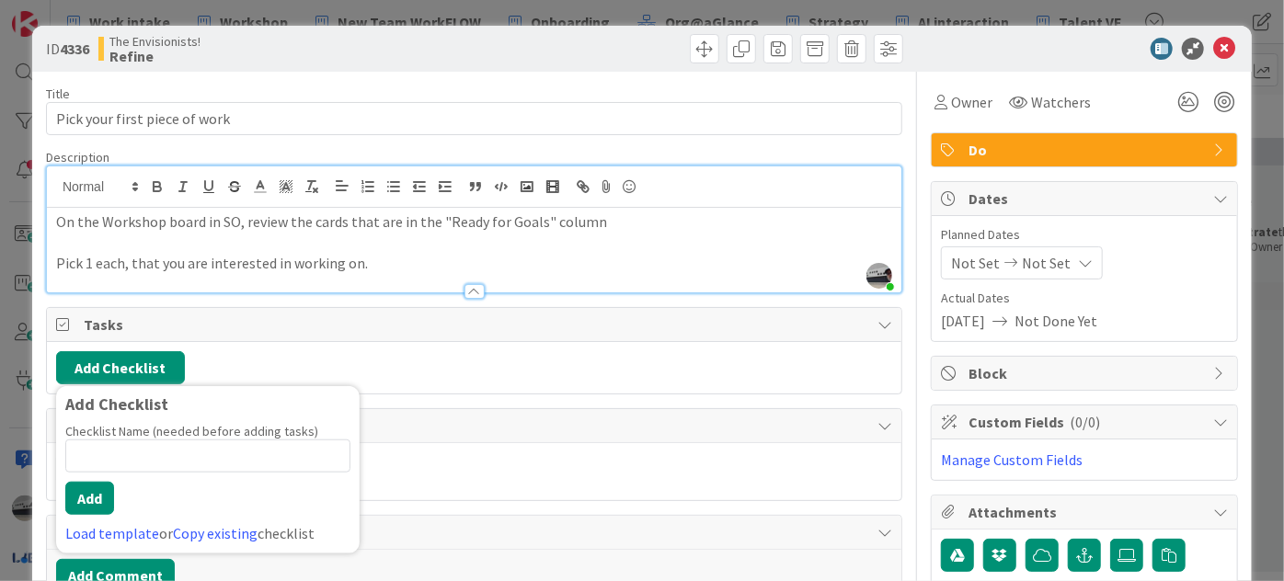
click at [203, 445] on input at bounding box center [207, 456] width 285 height 33
type input "S/F"
click at [75, 492] on button "Add" at bounding box center [89, 498] width 49 height 33
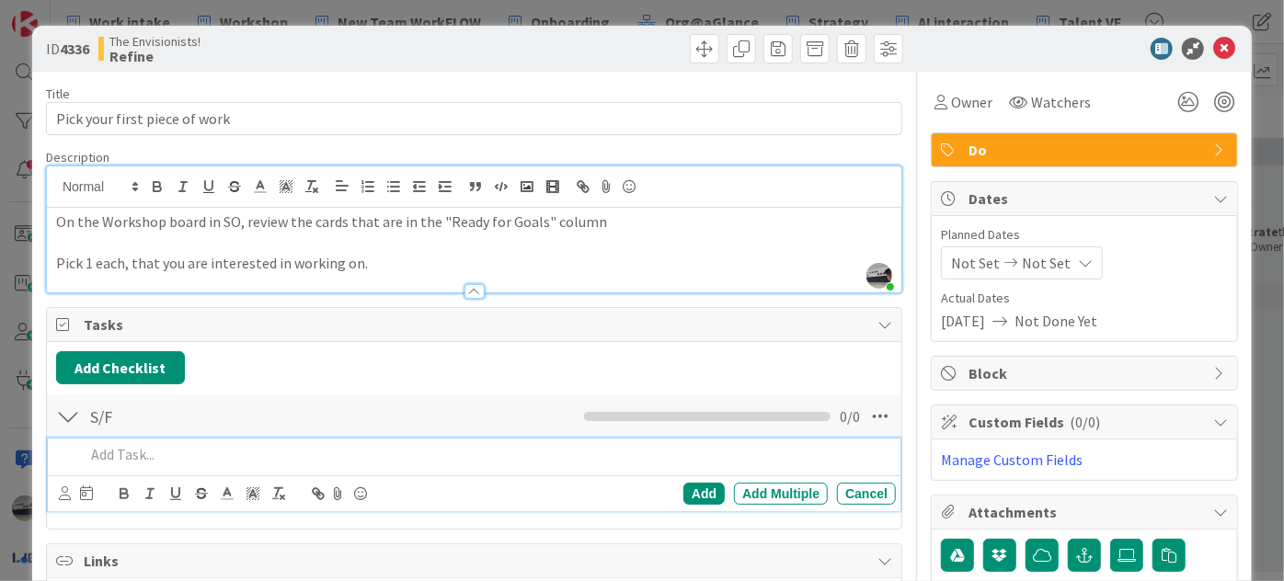
click at [152, 452] on p at bounding box center [487, 454] width 804 height 21
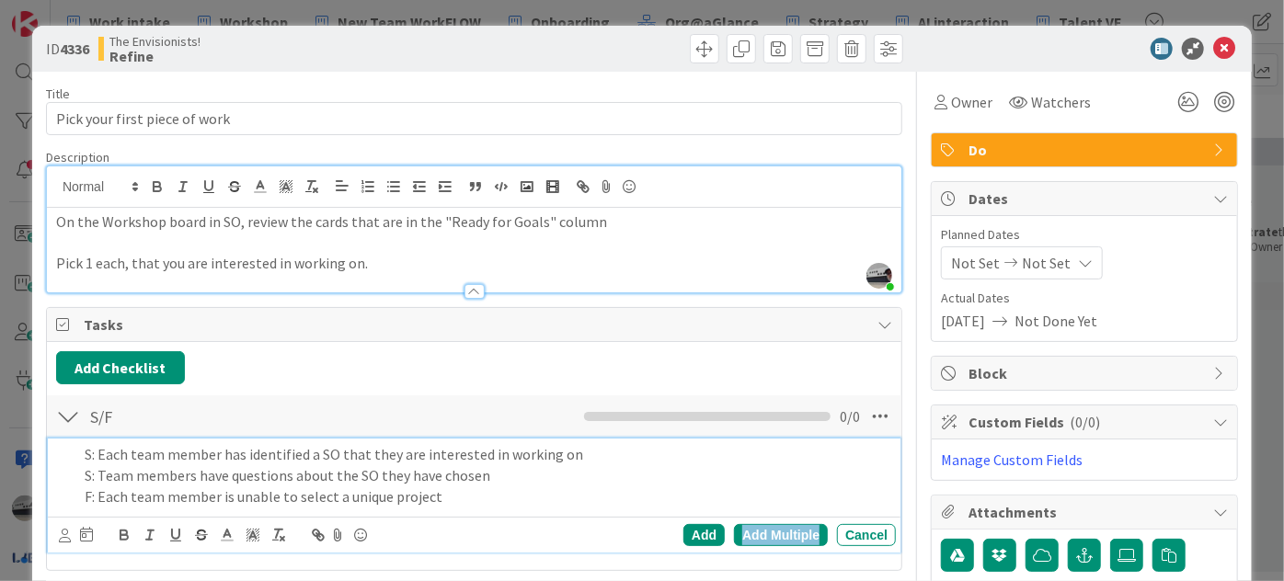
click at [791, 531] on div "Add Multiple" at bounding box center [781, 535] width 94 height 22
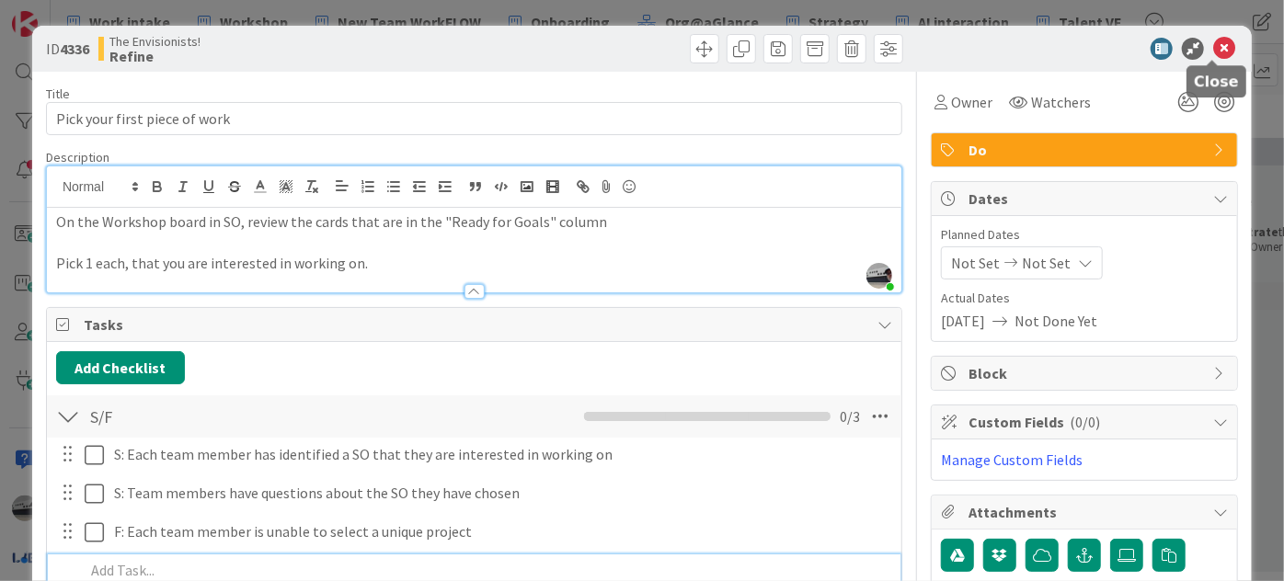
click at [1215, 49] on icon at bounding box center [1224, 49] width 22 height 22
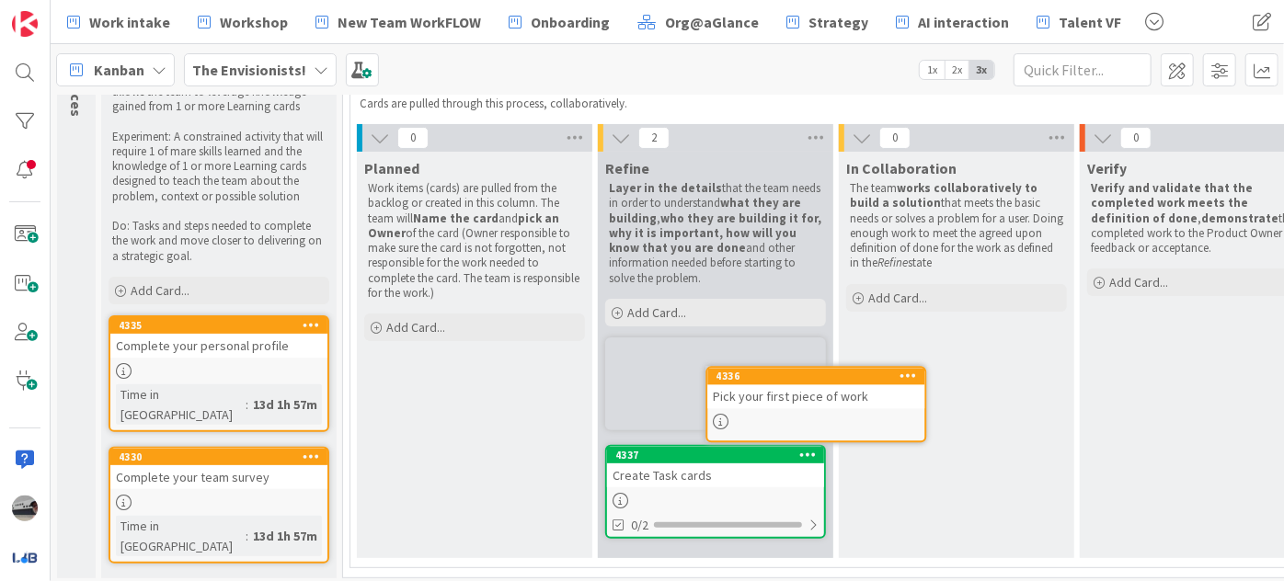
scroll to position [153, 0]
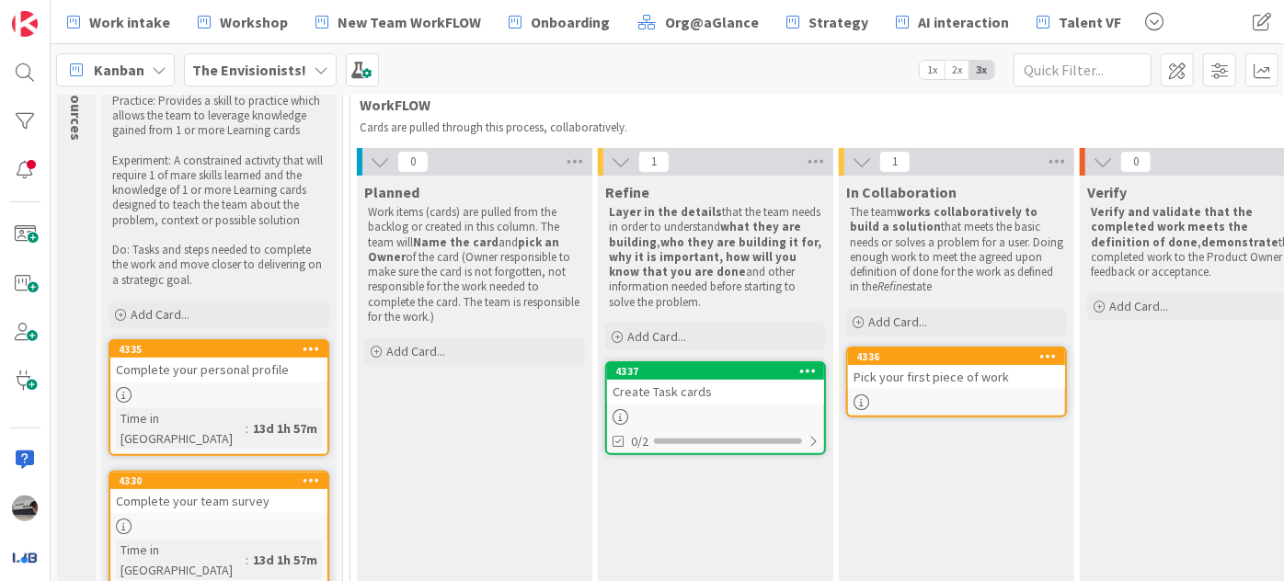
click at [705, 400] on div "Create Task cards" at bounding box center [715, 392] width 217 height 24
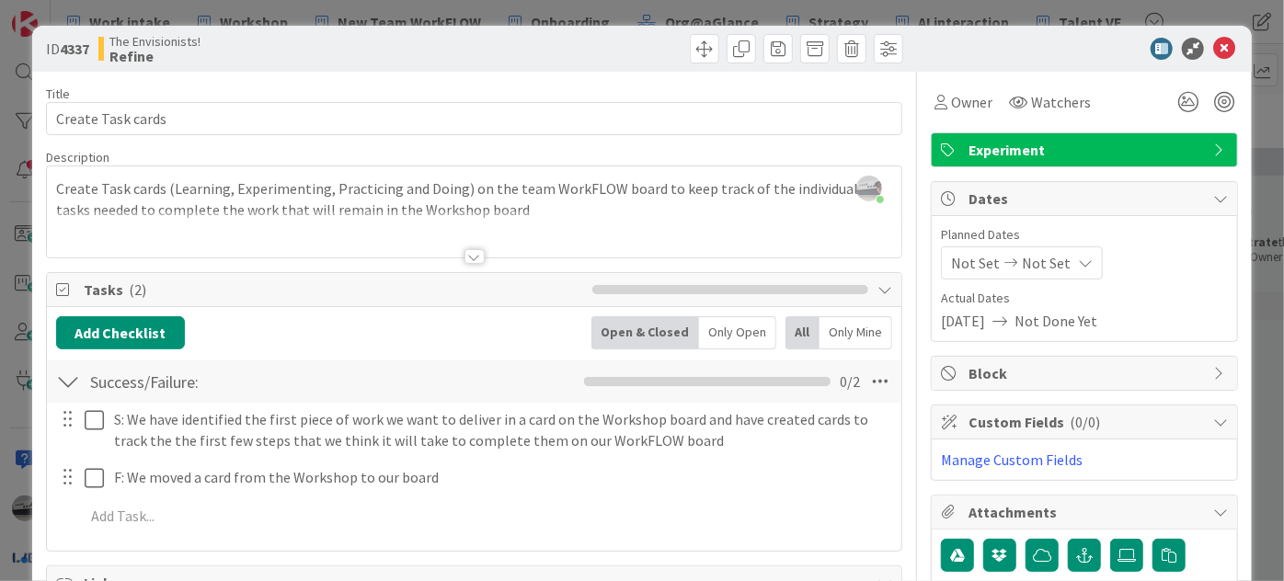
click at [1157, 146] on span "Experiment" at bounding box center [1085, 150] width 235 height 22
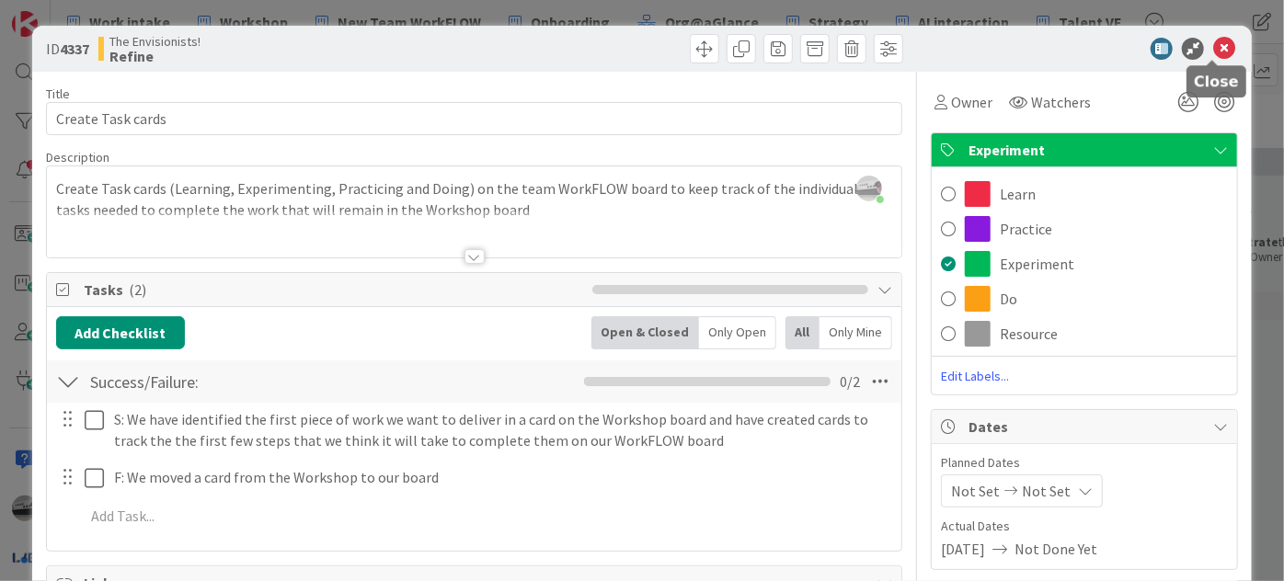
click at [1213, 46] on icon at bounding box center [1224, 49] width 22 height 22
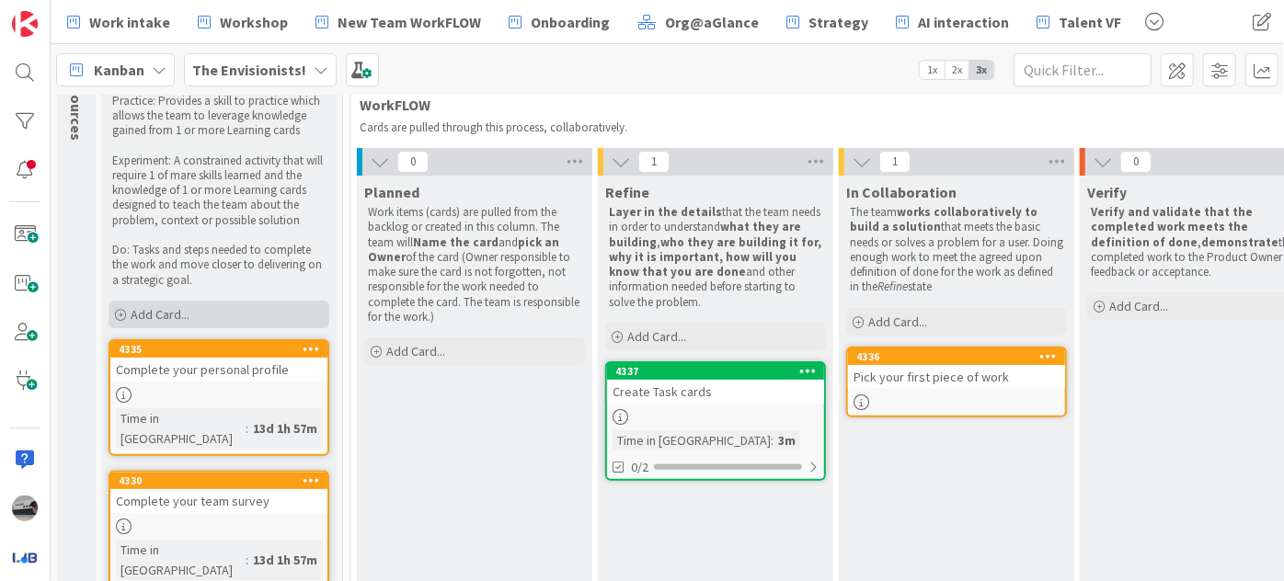
click at [302, 309] on div "Add Card..." at bounding box center [219, 315] width 221 height 28
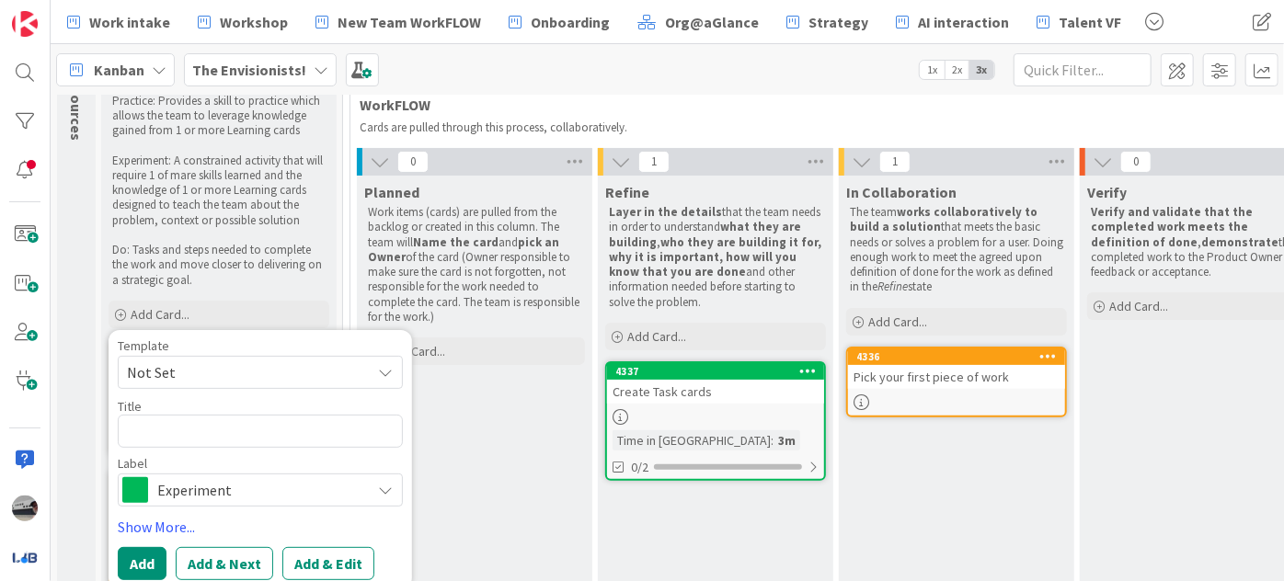
click at [736, 391] on div "Create Task cards" at bounding box center [715, 392] width 217 height 24
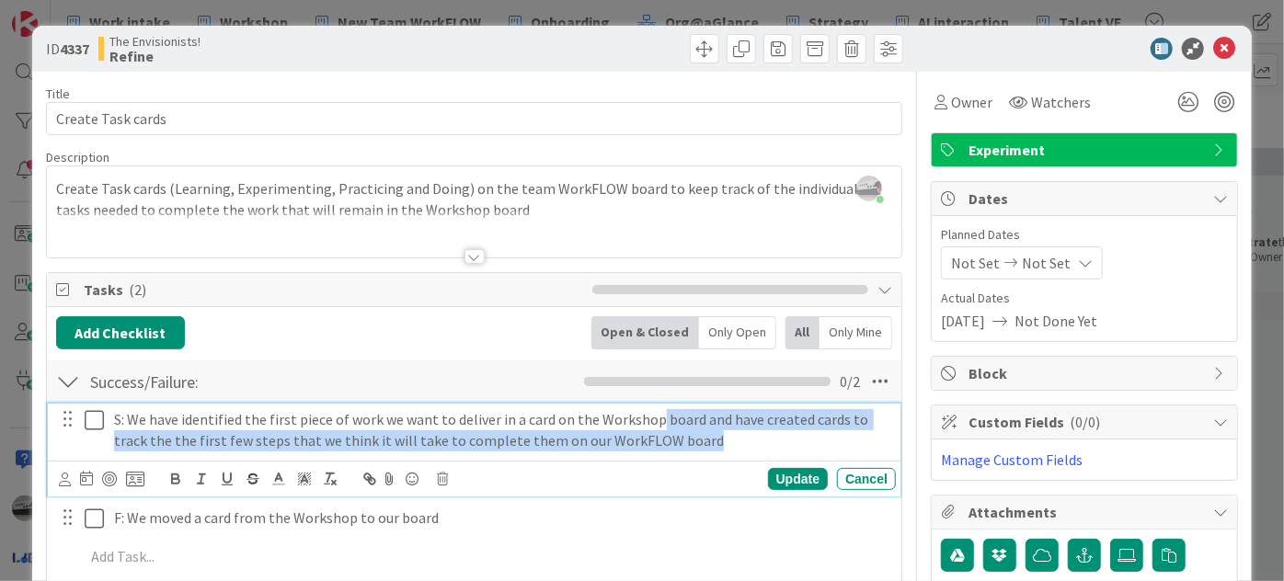
drag, startPoint x: 653, startPoint y: 416, endPoint x: 711, endPoint y: 441, distance: 63.0
click at [711, 441] on p "S: We have identified the first piece of work we want to deliver in a card on t…" at bounding box center [501, 429] width 774 height 41
click at [701, 409] on p "S: We have identified the first piece of work we want to deliver in a card on t…" at bounding box center [501, 429] width 774 height 41
drag, startPoint x: 696, startPoint y: 412, endPoint x: 725, endPoint y: 442, distance: 41.6
click at [725, 442] on p "S: We have identified the first piece of work we want to deliver in a card on t…" at bounding box center [501, 429] width 774 height 41
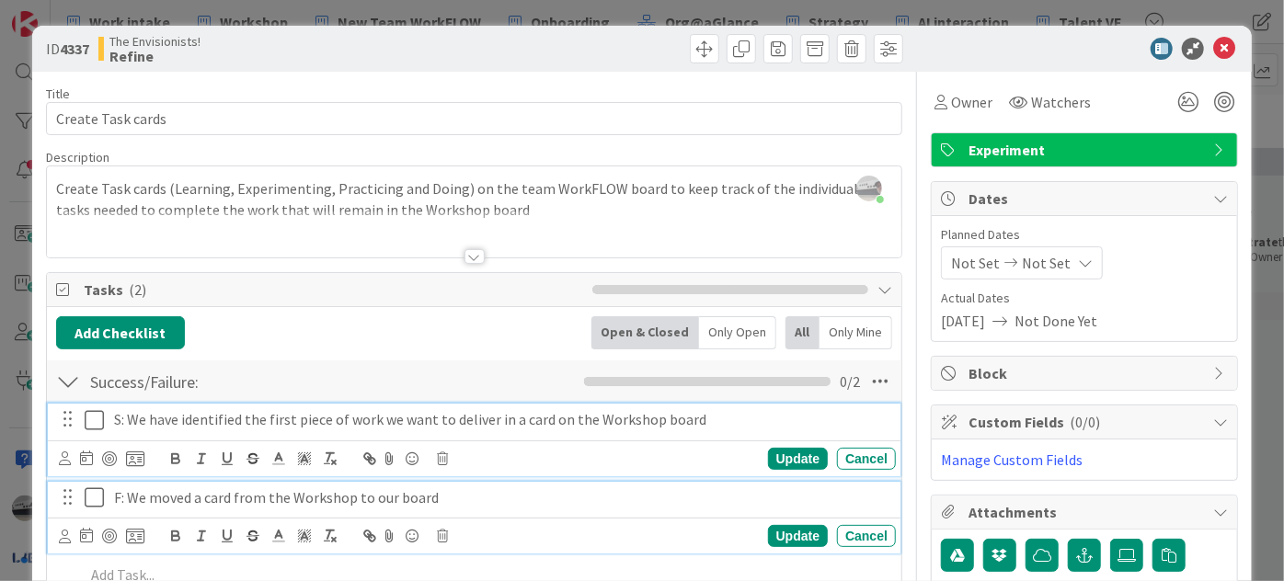
click at [571, 503] on p "F: We moved a card from the Workshop to our board" at bounding box center [501, 497] width 774 height 21
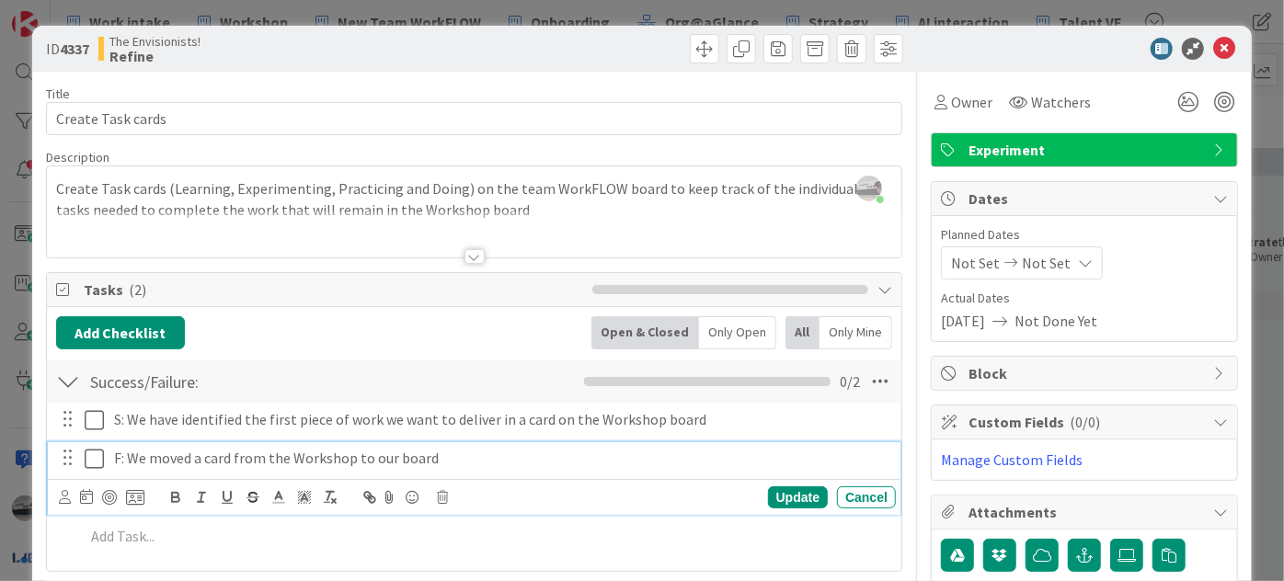
click at [494, 460] on p "F: We moved a card from the Workshop to our board" at bounding box center [501, 458] width 774 height 21
click at [792, 494] on div "Update" at bounding box center [798, 498] width 60 height 22
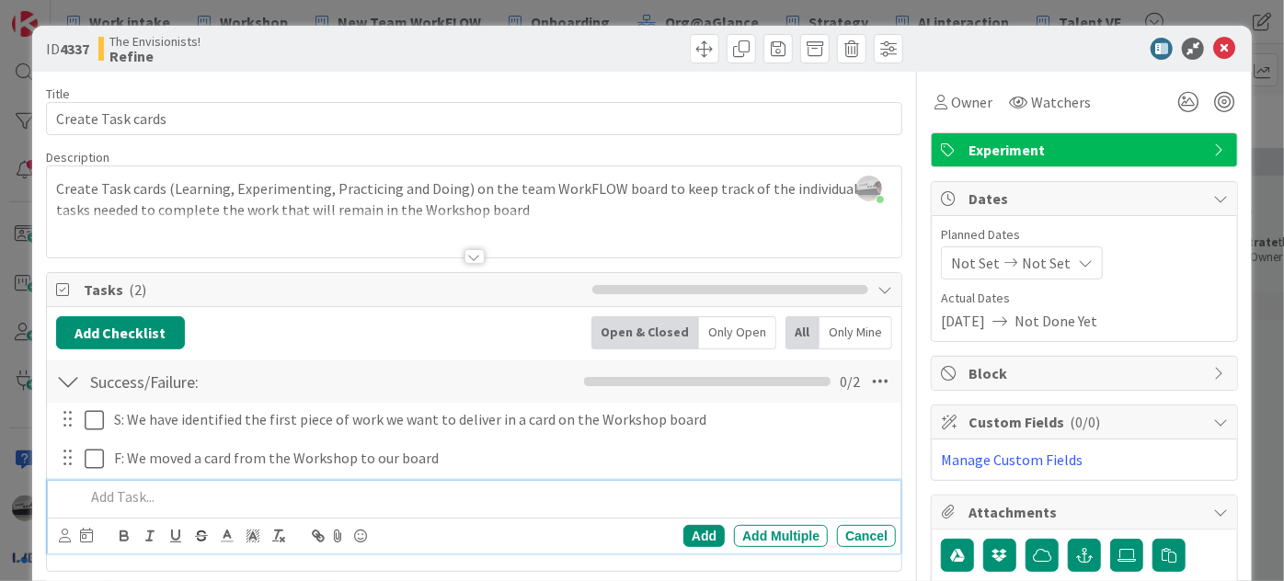
click at [186, 497] on p at bounding box center [487, 497] width 804 height 21
click at [210, 487] on p "S: Each team memeber has created a task card" at bounding box center [487, 497] width 804 height 21
drag, startPoint x: 223, startPoint y: 483, endPoint x: 194, endPoint y: 497, distance: 31.7
click at [194, 497] on p "S: Each team memeber has created a task card" at bounding box center [487, 497] width 804 height 21
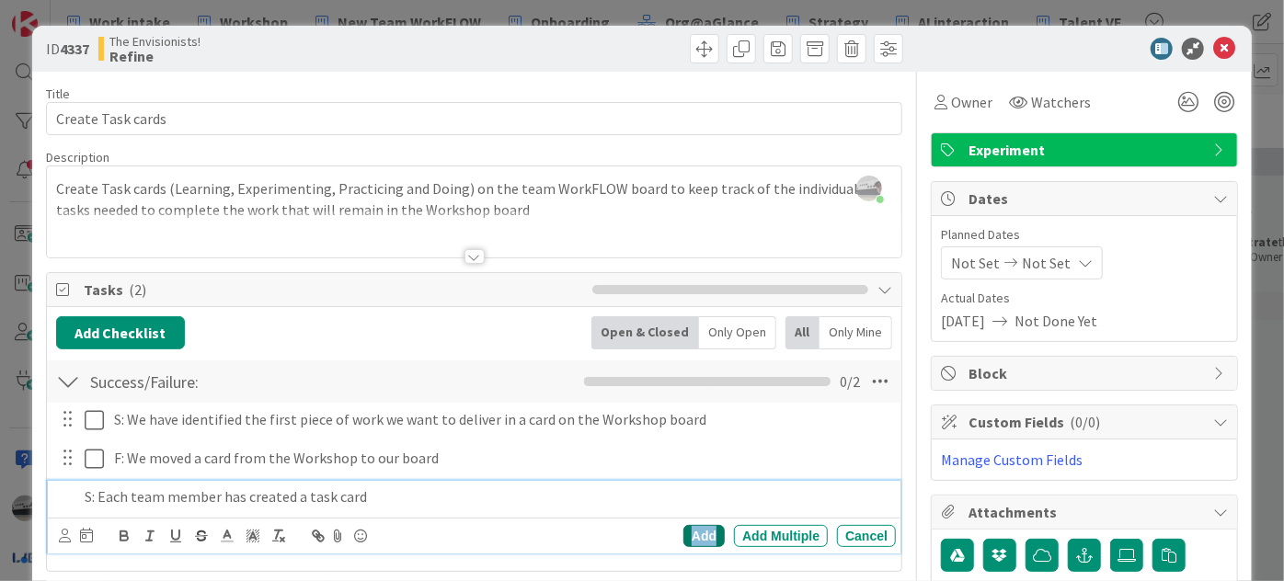
click at [690, 535] on div "Add" at bounding box center [703, 536] width 41 height 22
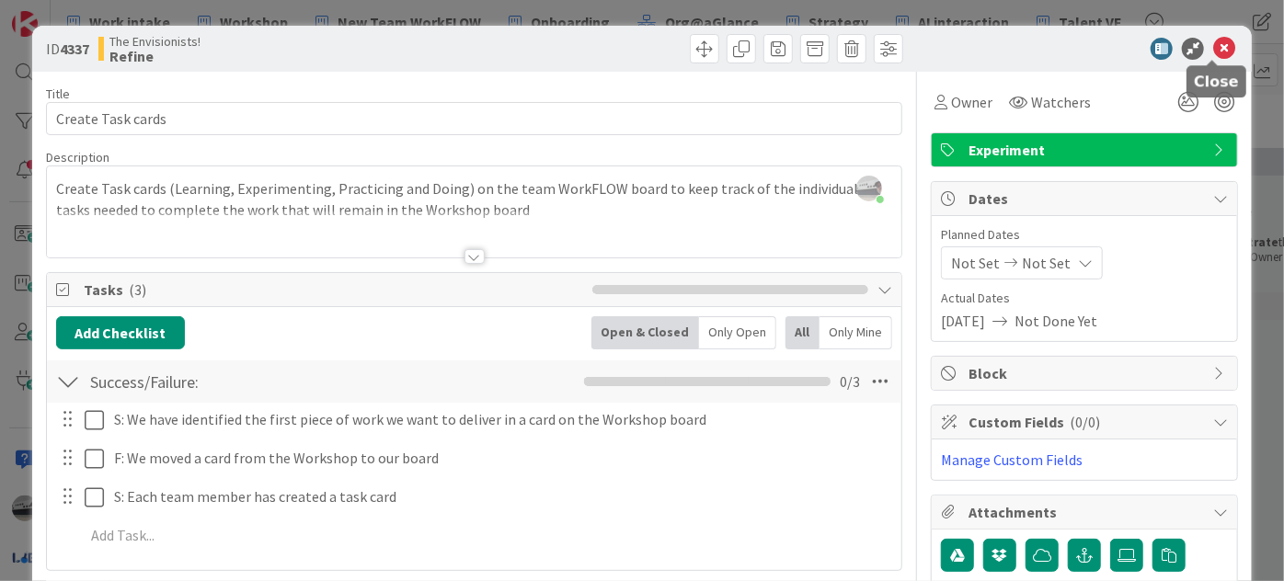
click at [1214, 52] on icon at bounding box center [1224, 49] width 22 height 22
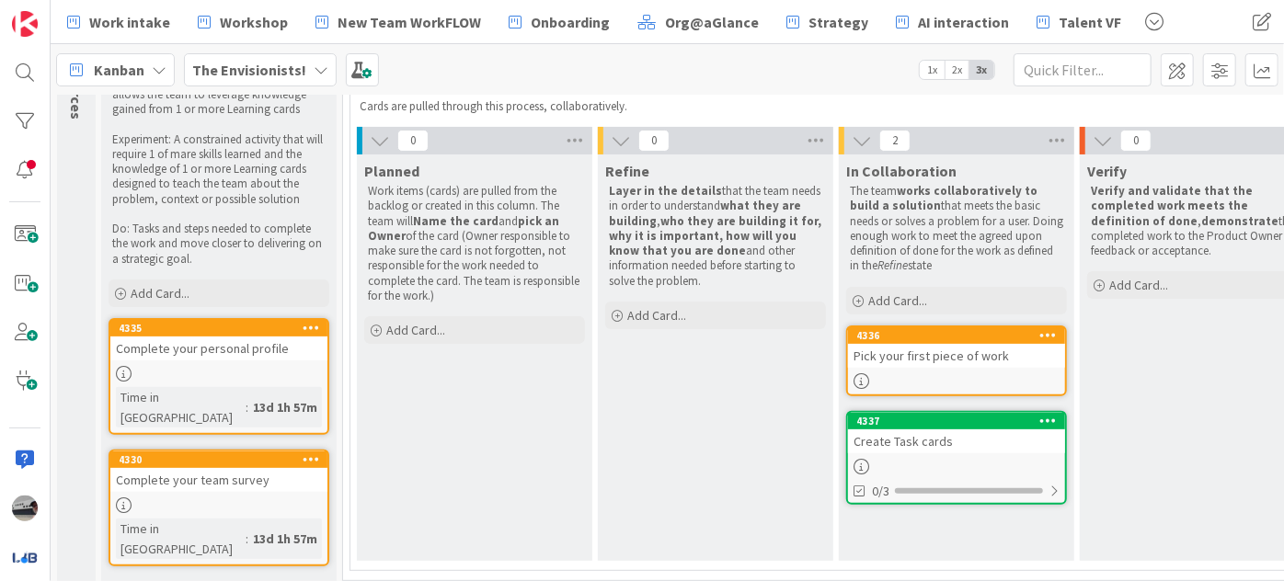
scroll to position [153, 0]
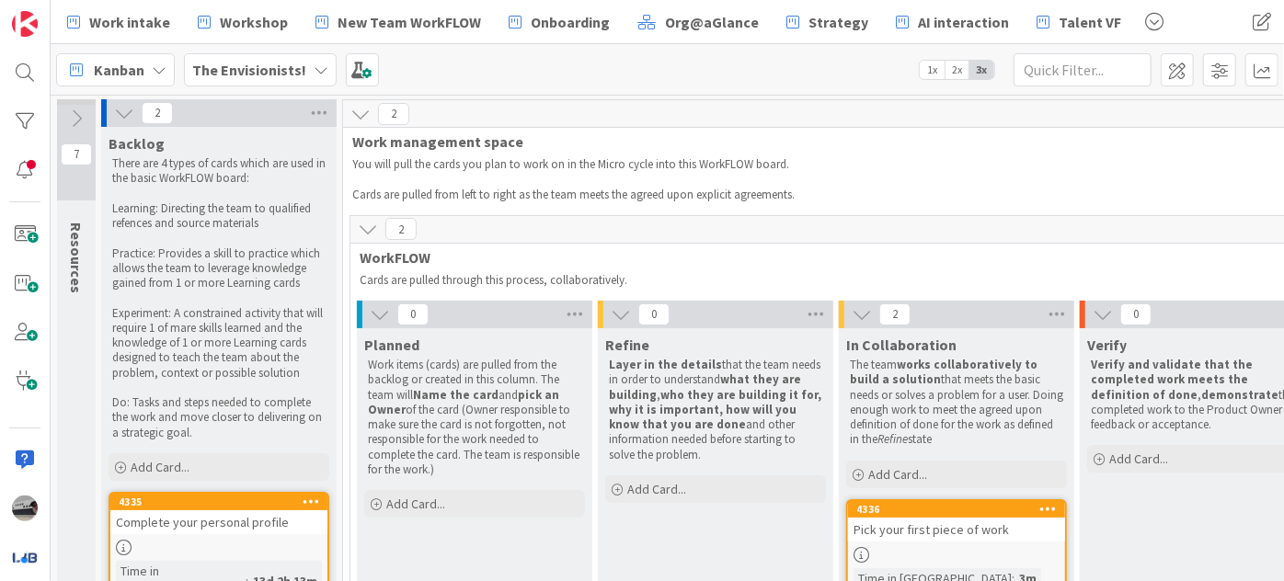
click at [288, 63] on b "The Envisionists!" at bounding box center [249, 70] width 114 height 18
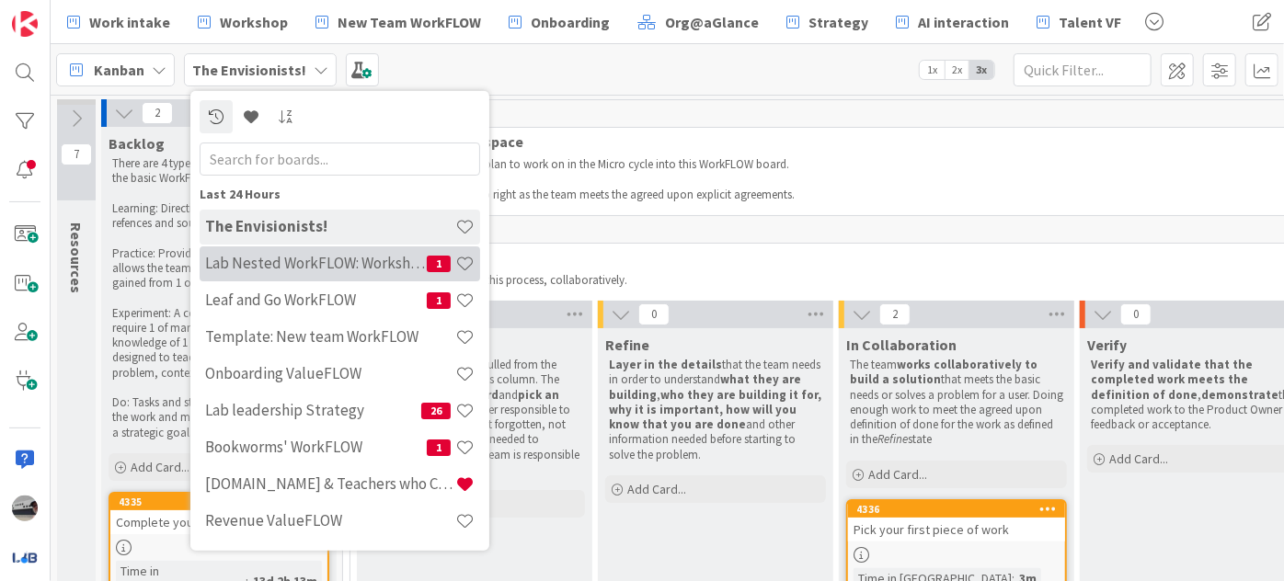
click at [399, 269] on h4 "Lab Nested WorkFLOW: Workshop" at bounding box center [316, 263] width 222 height 18
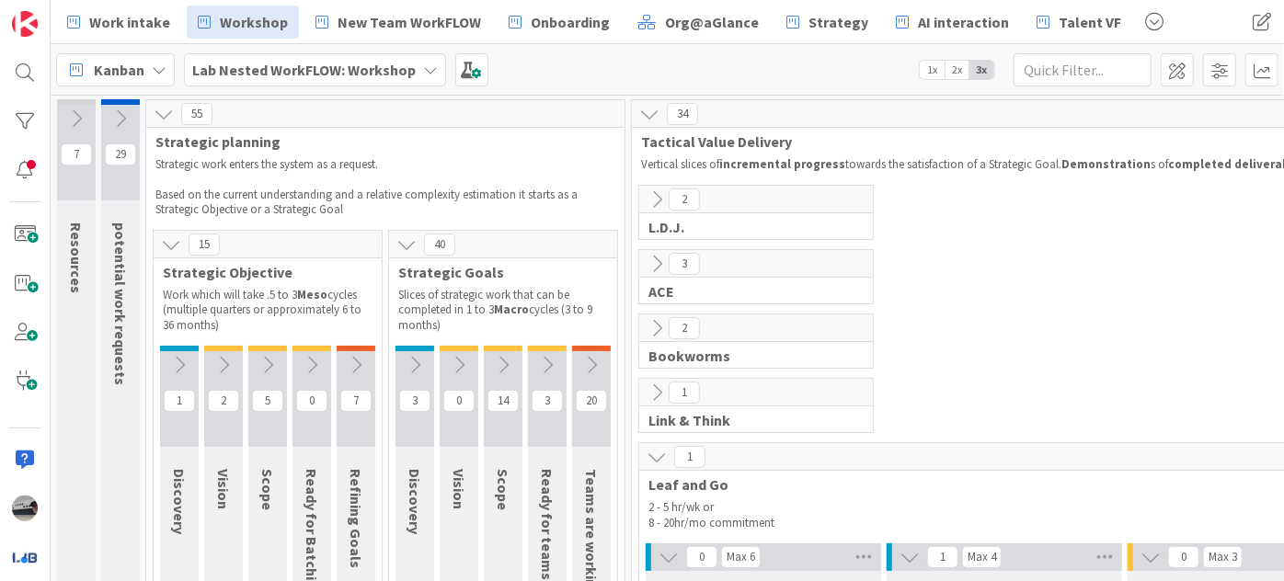
click at [649, 447] on icon at bounding box center [657, 457] width 20 height 20
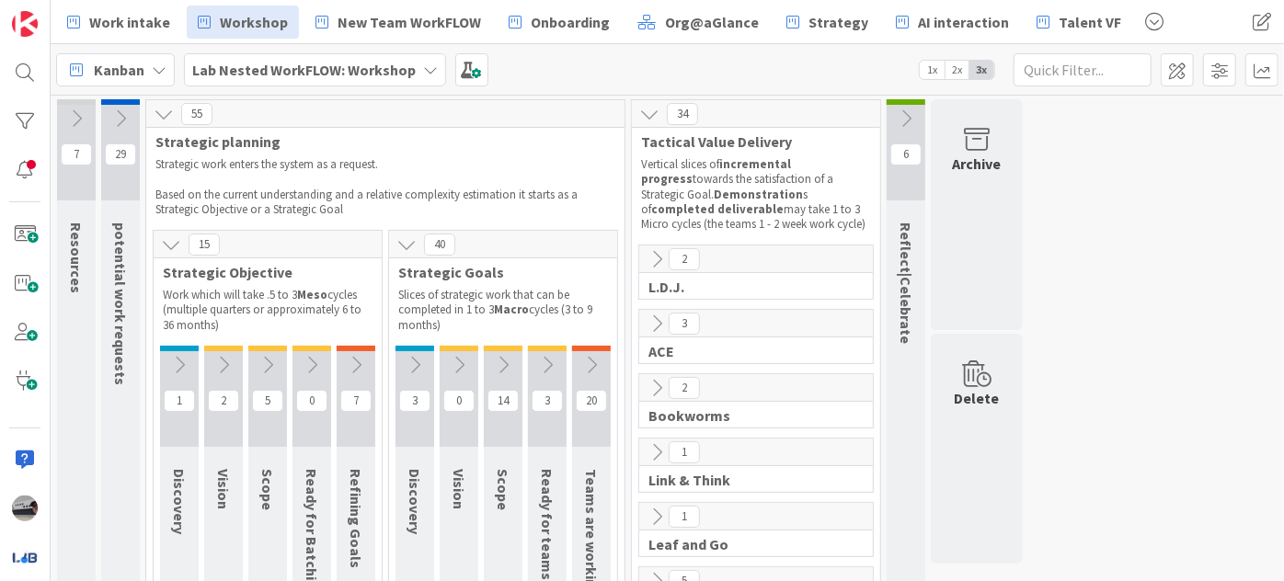
click at [161, 104] on icon at bounding box center [164, 114] width 20 height 20
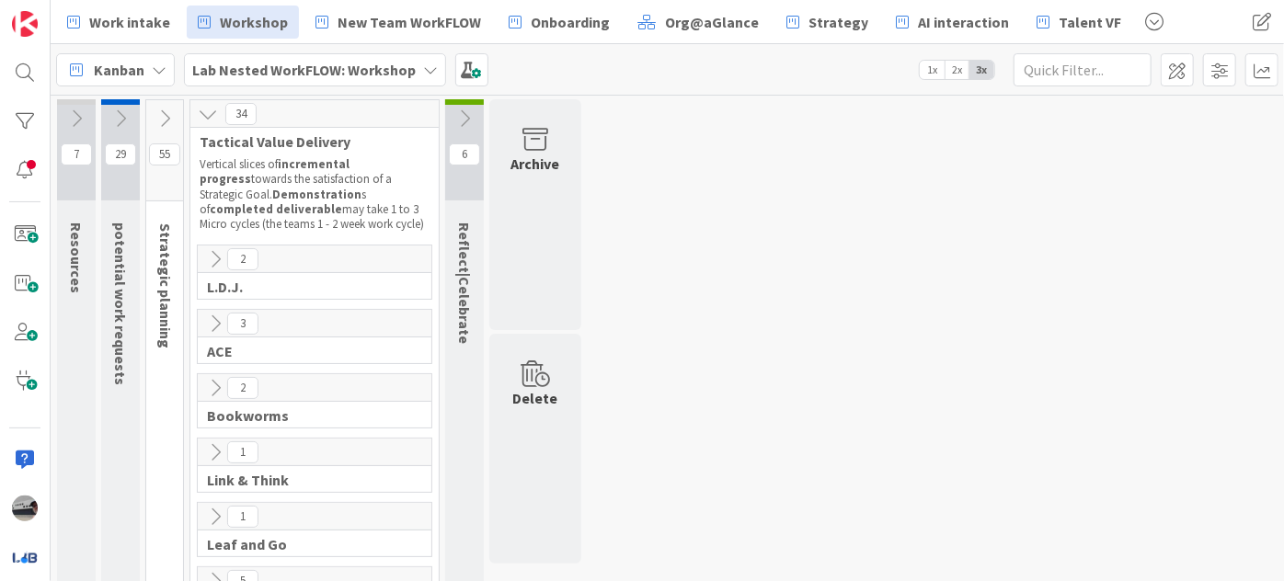
click at [199, 109] on icon at bounding box center [208, 114] width 20 height 20
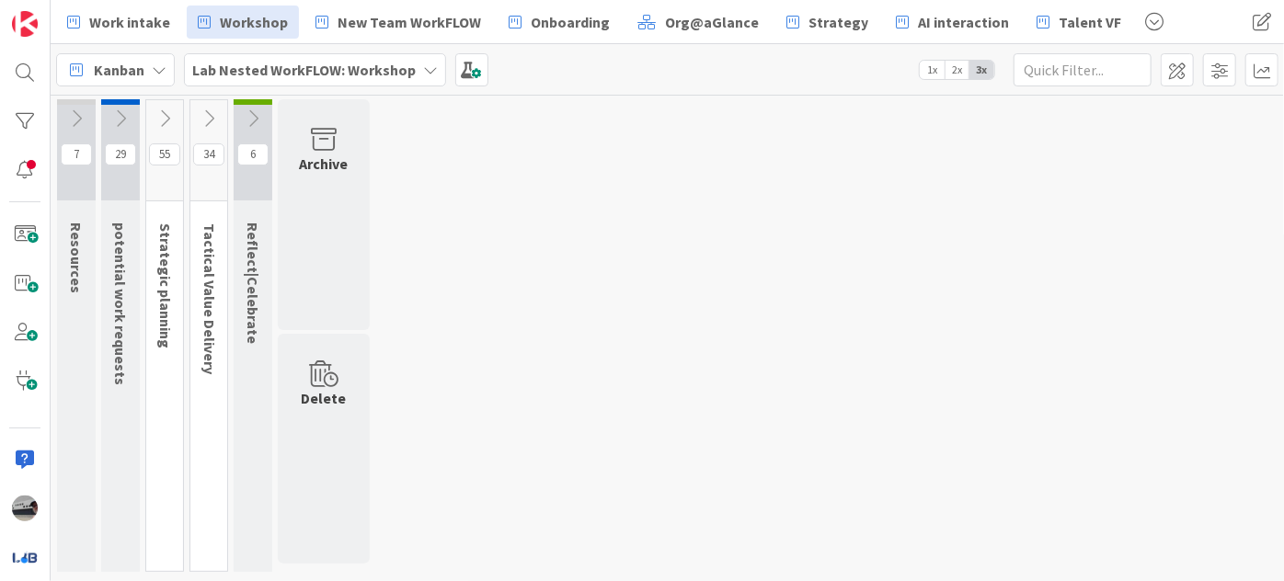
click at [163, 126] on icon at bounding box center [165, 119] width 20 height 20
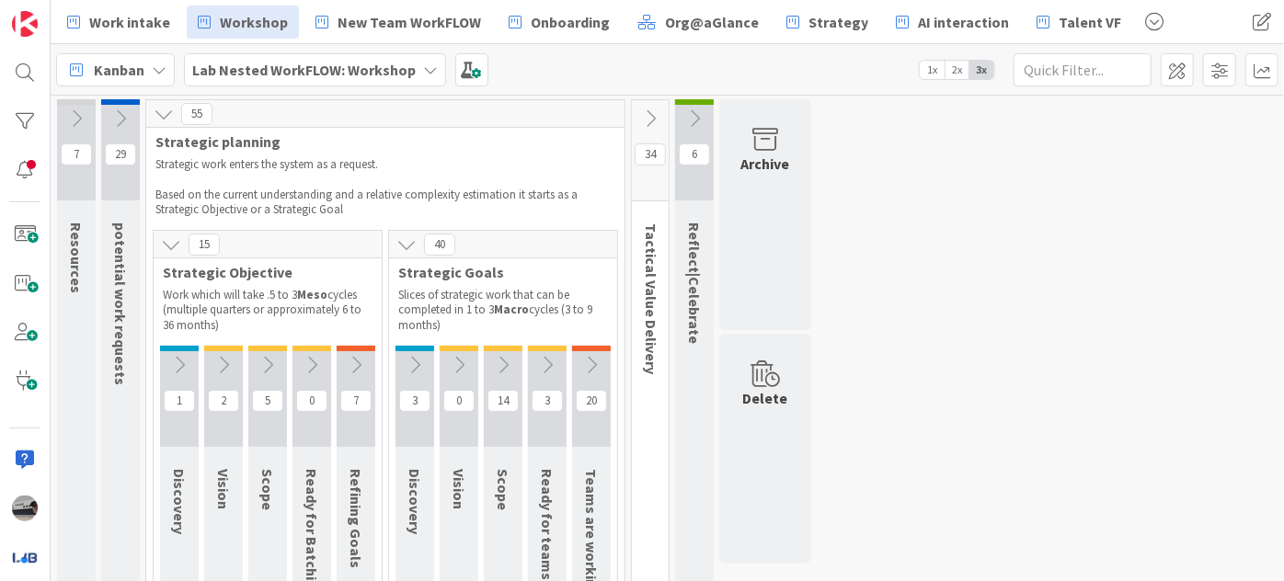
click at [170, 244] on icon at bounding box center [171, 245] width 20 height 20
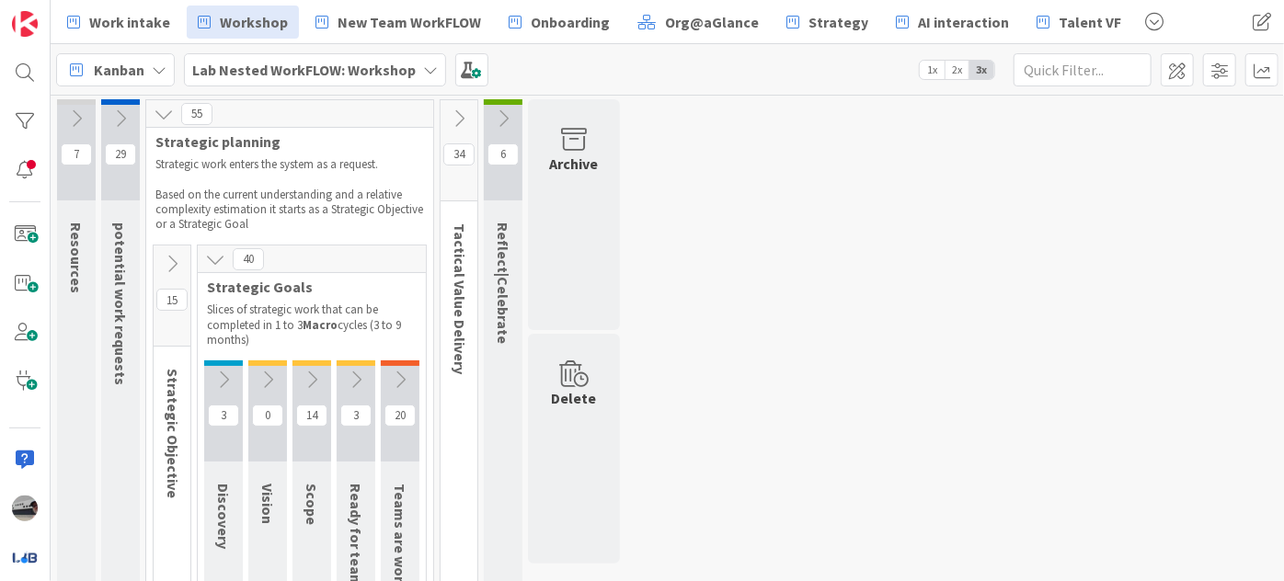
click at [213, 255] on icon at bounding box center [215, 259] width 20 height 20
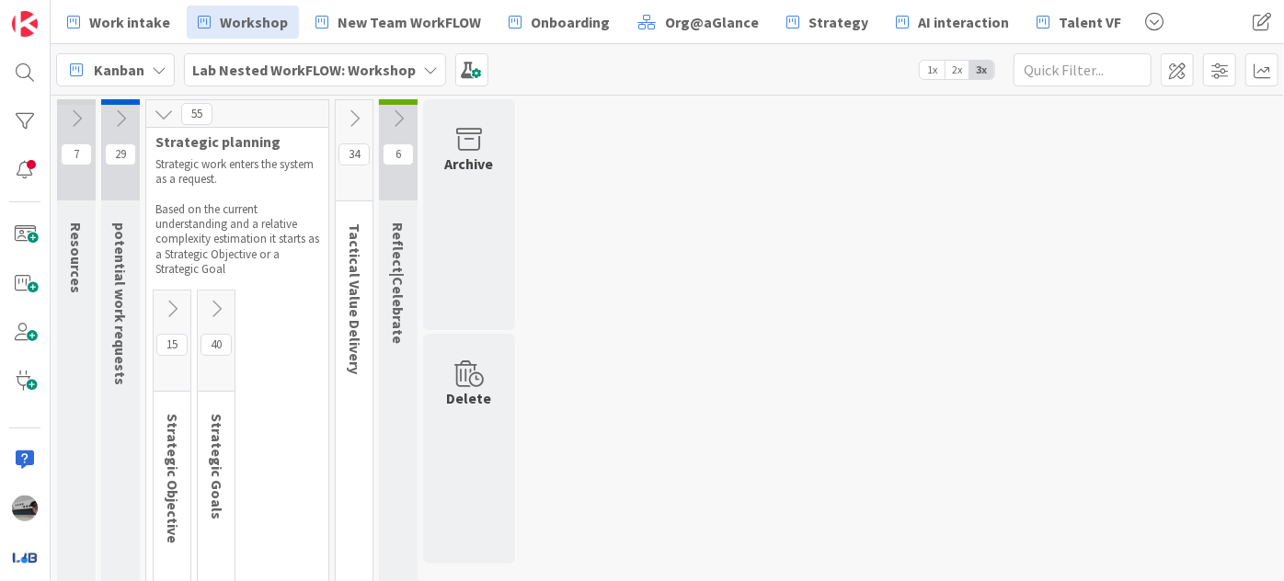
click at [171, 299] on icon at bounding box center [172, 309] width 20 height 20
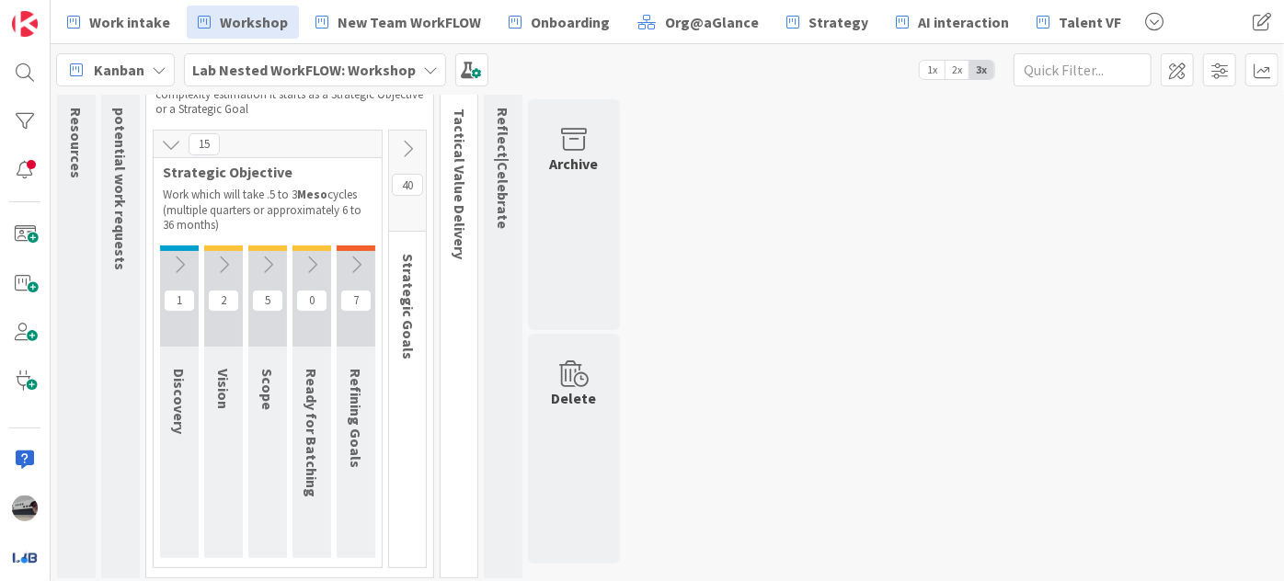
scroll to position [120, 0]
click at [359, 267] on icon at bounding box center [356, 260] width 20 height 20
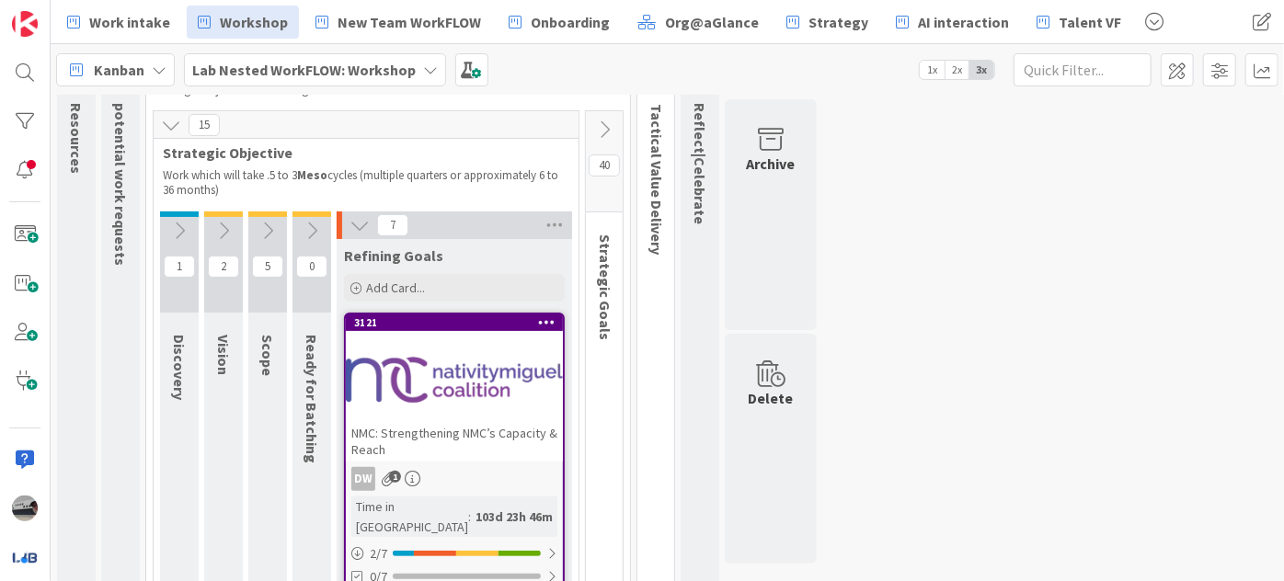
click at [309, 228] on icon at bounding box center [312, 231] width 20 height 20
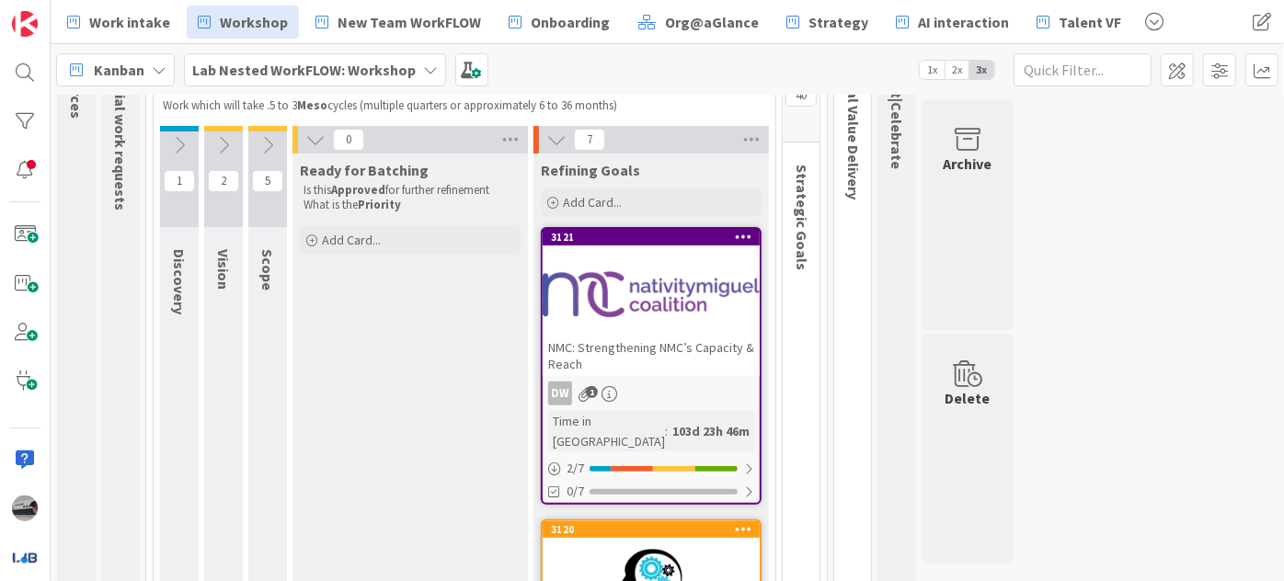
scroll to position [203, 0]
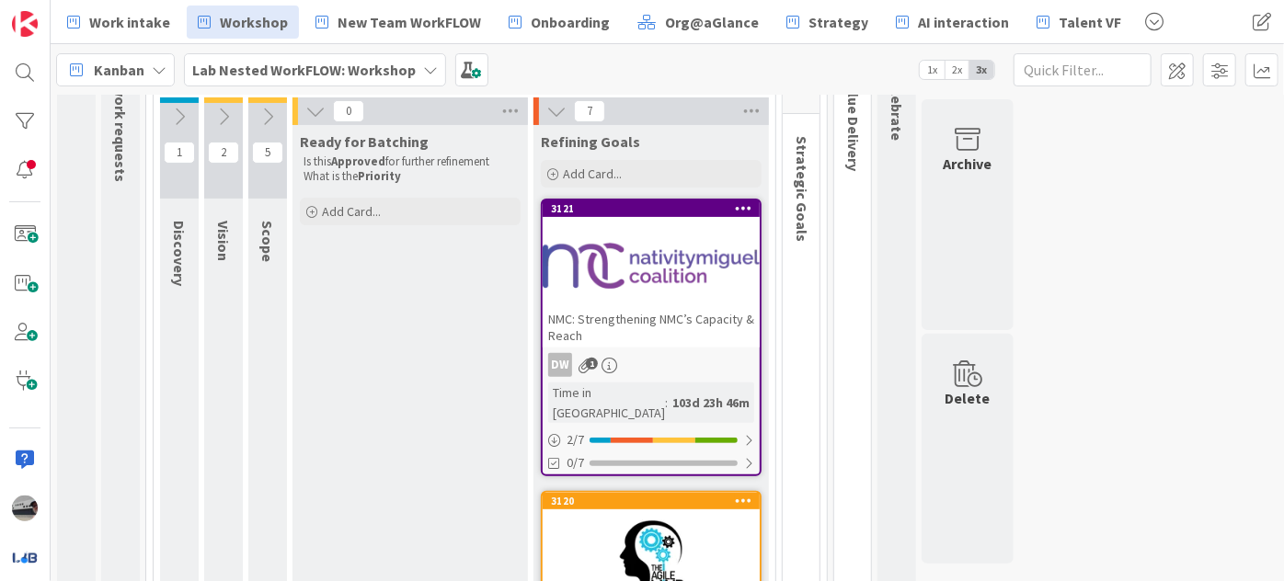
click at [664, 277] on div at bounding box center [651, 265] width 217 height 83
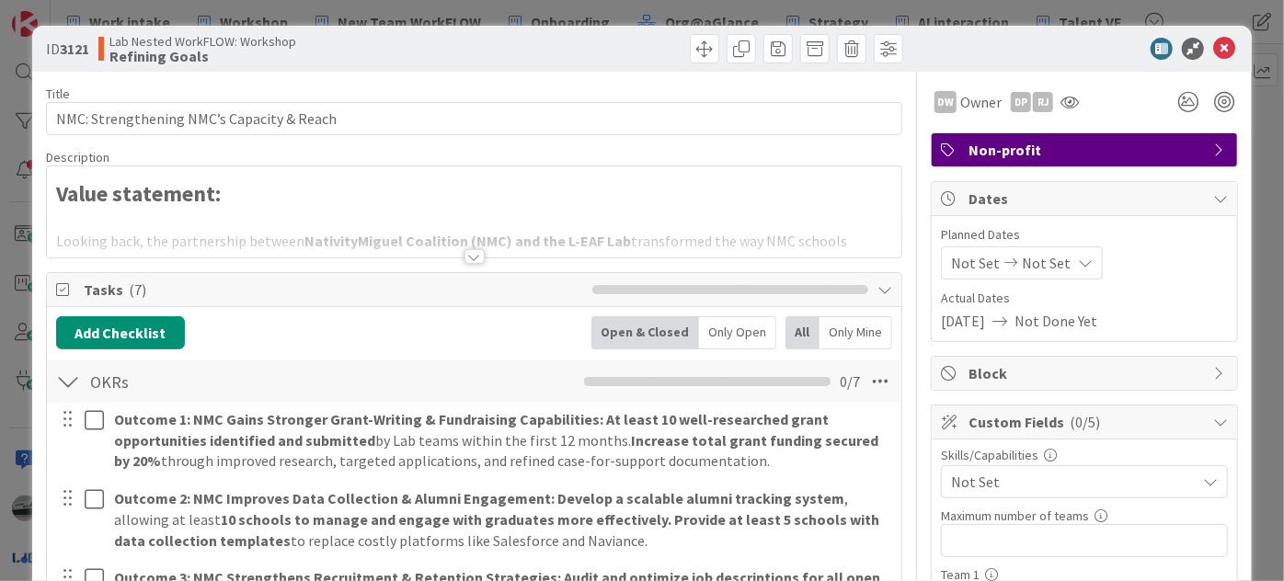
click at [465, 257] on div at bounding box center [474, 256] width 20 height 15
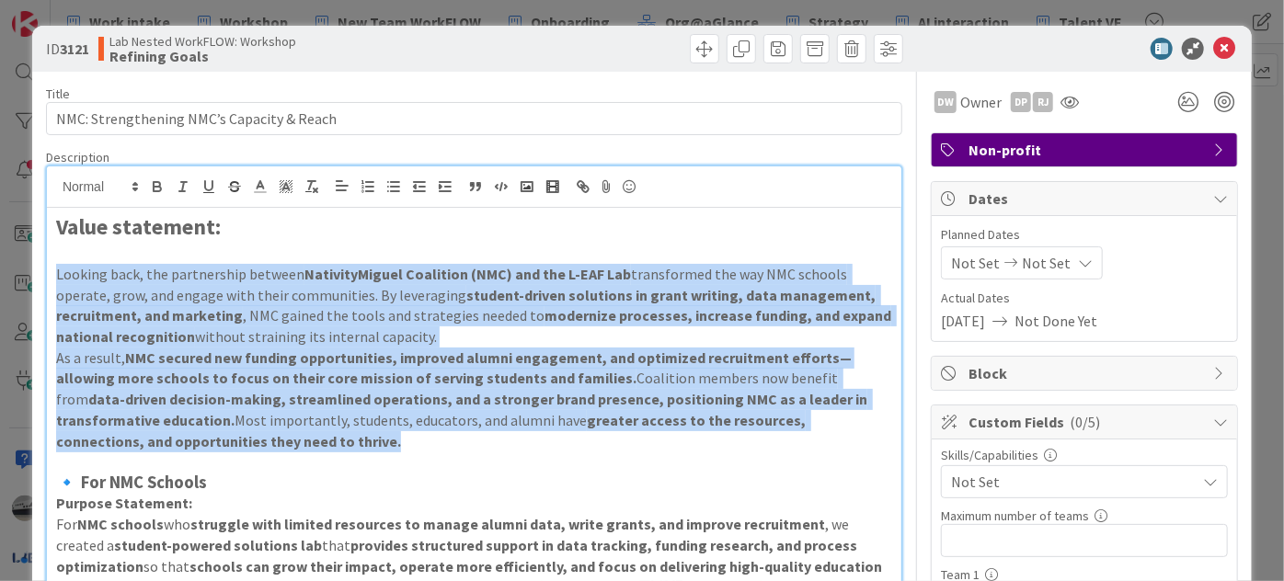
drag, startPoint x: 287, startPoint y: 445, endPoint x: 41, endPoint y: 276, distance: 298.2
click at [534, 349] on strong "NMC secured new funding opportunities, improved alumni engagement, and optimize…" at bounding box center [454, 369] width 796 height 40
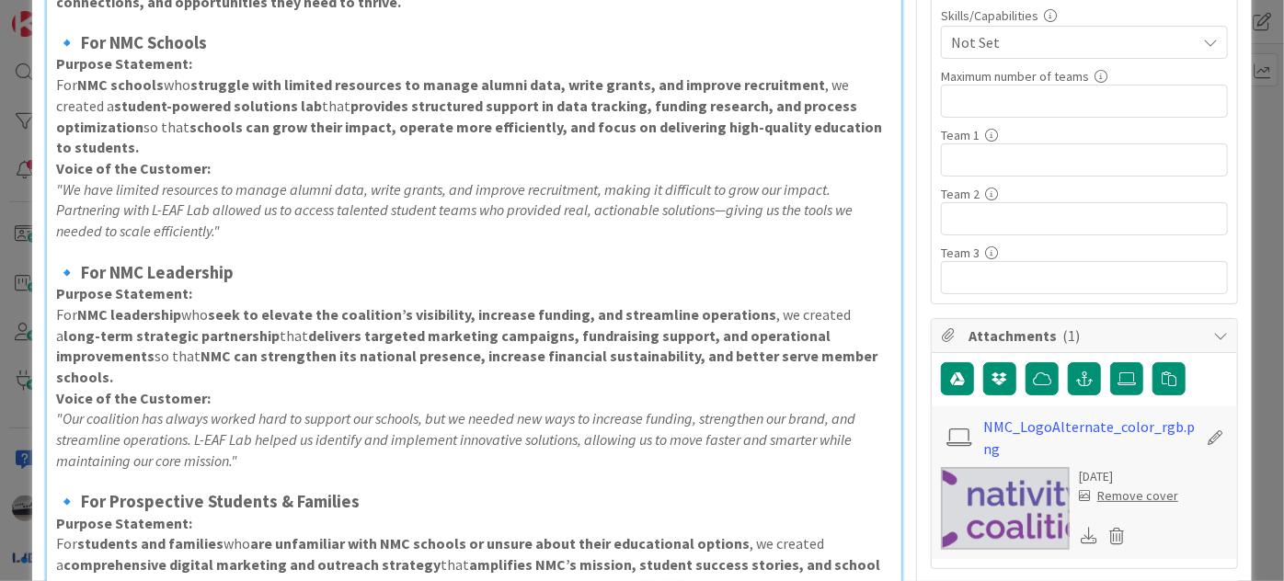
scroll to position [501, 0]
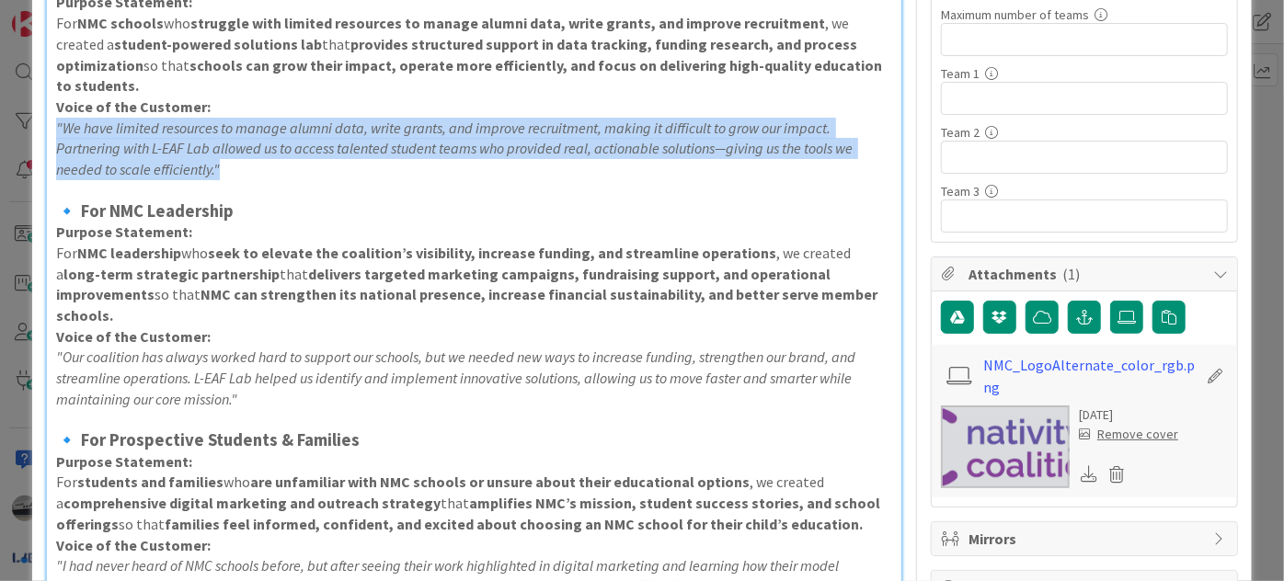
drag, startPoint x: 235, startPoint y: 155, endPoint x: 36, endPoint y: 97, distance: 207.8
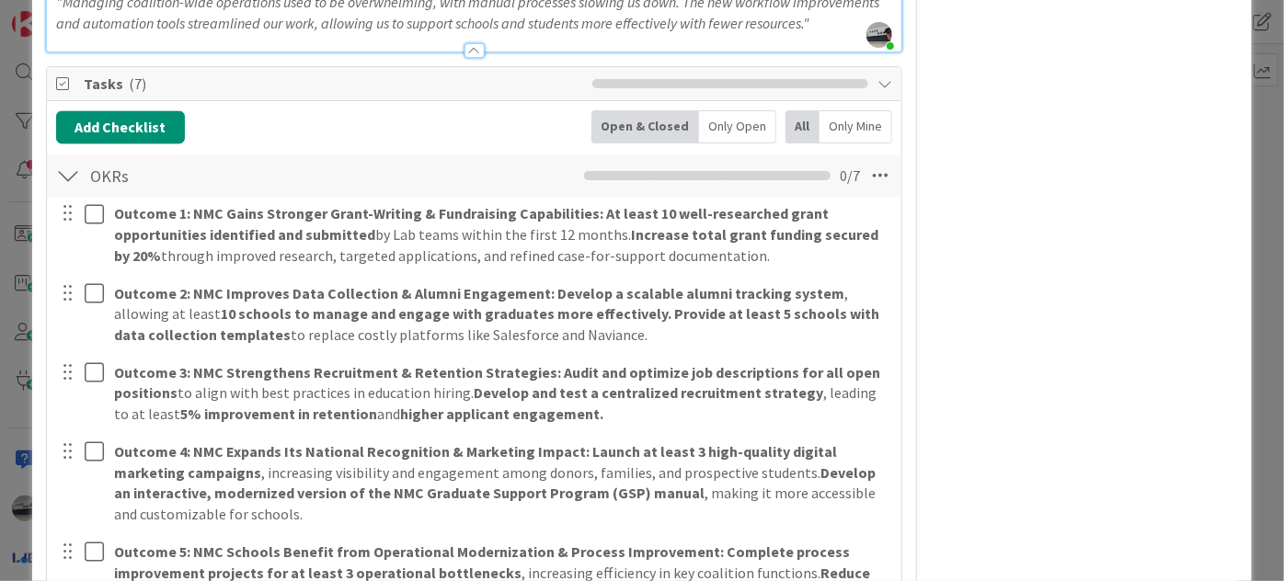
scroll to position [2006, 0]
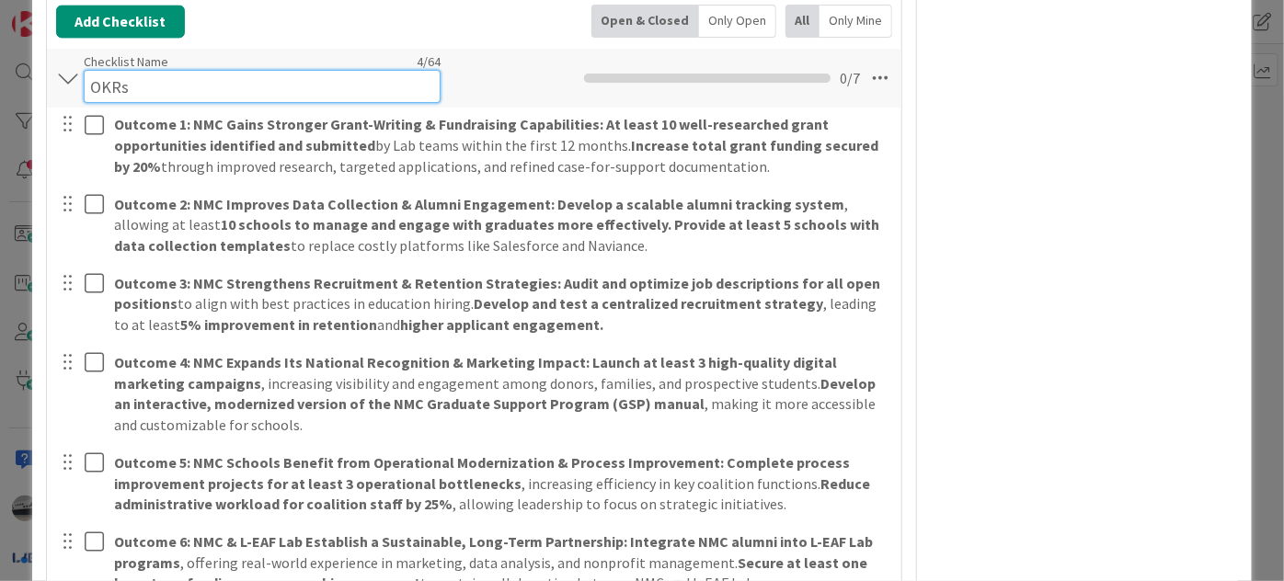
drag, startPoint x: 99, startPoint y: 28, endPoint x: 86, endPoint y: 26, distance: 13.9
click at [86, 70] on input "OKRs" at bounding box center [262, 86] width 357 height 33
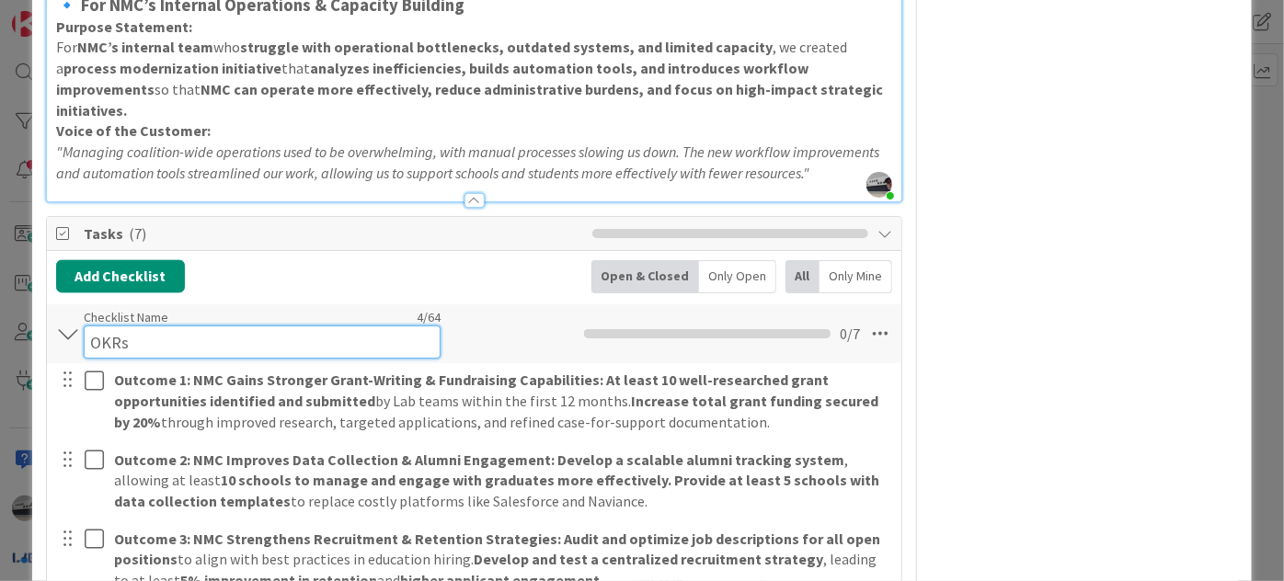
scroll to position [1672, 0]
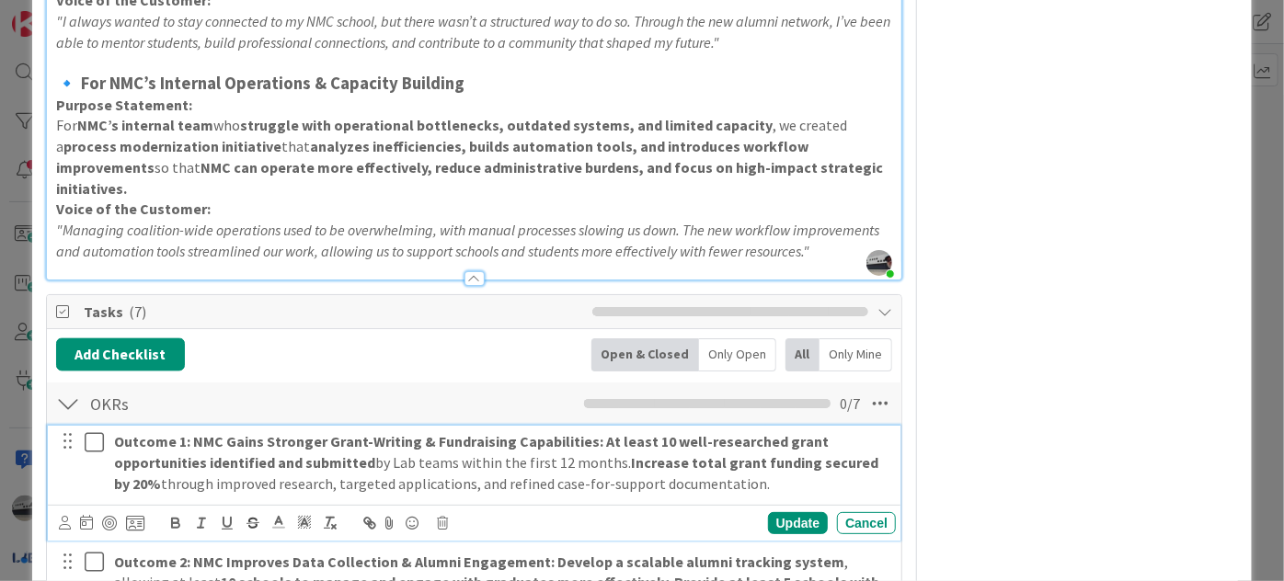
click at [673, 437] on p "Outcome 1: NMC Gains Stronger Grant-Writing & Fundraising Capabilities: At leas…" at bounding box center [501, 462] width 774 height 63
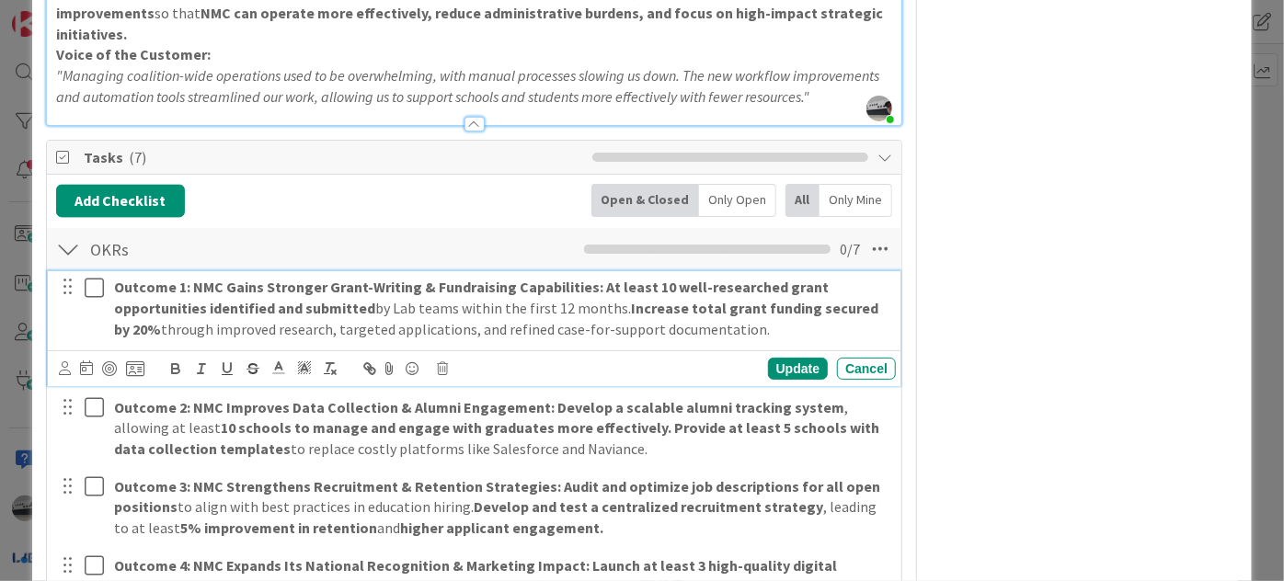
scroll to position [1839, 0]
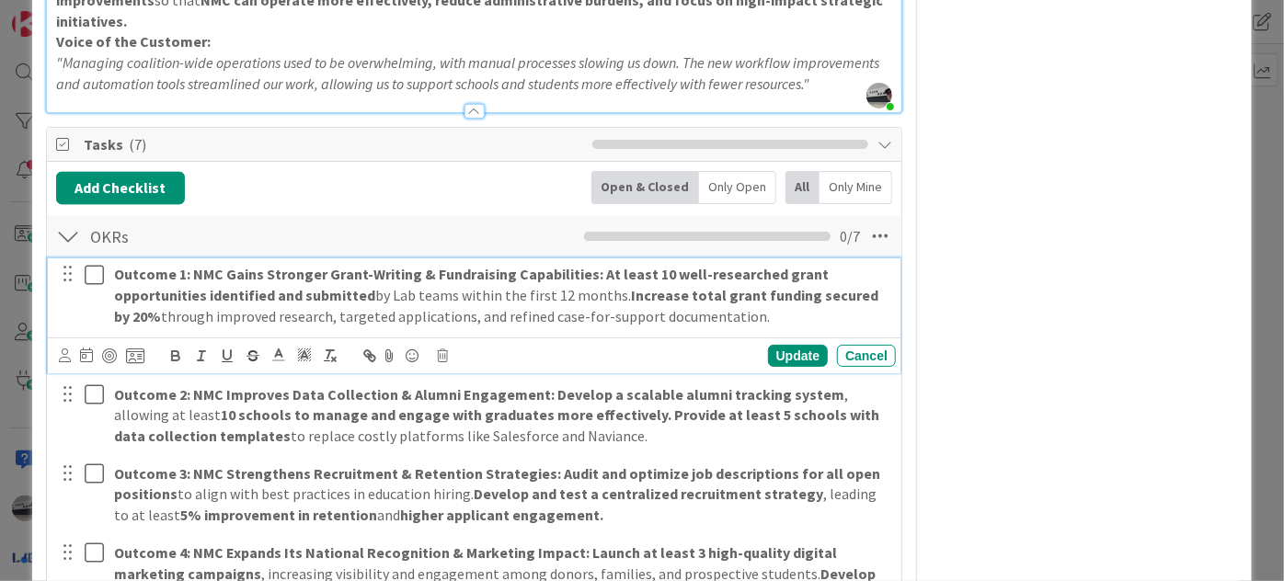
click at [539, 264] on p "Outcome 1: NMC Gains Stronger Grant-Writing & Fundraising Capabilities: At leas…" at bounding box center [501, 295] width 774 height 63
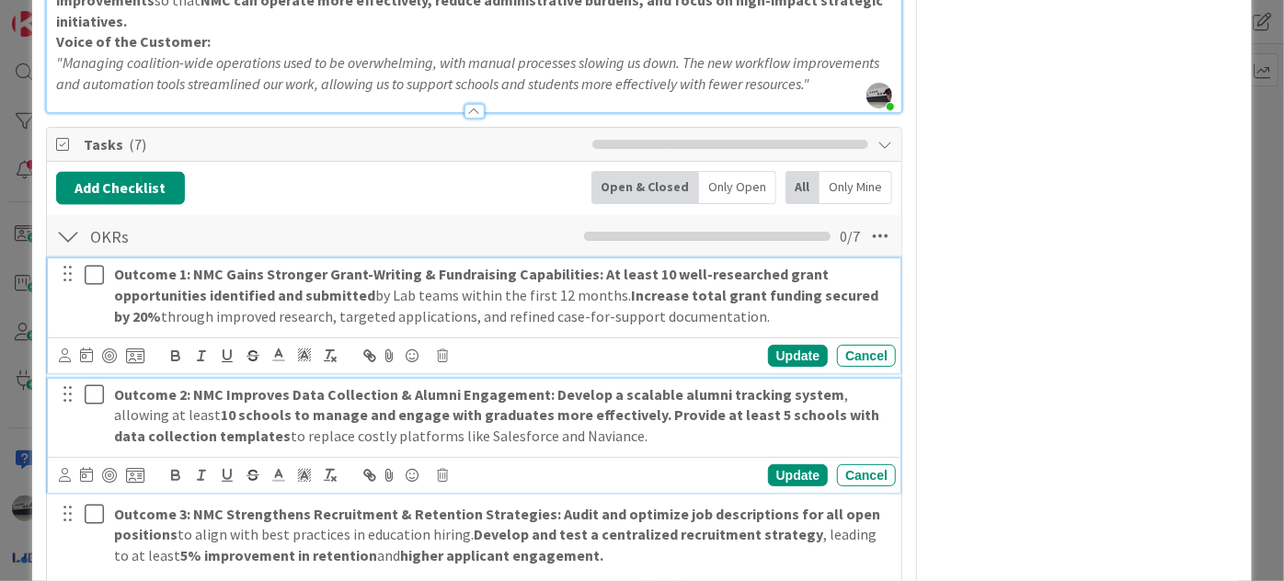
click at [583, 406] on strong "10 schools to manage and engage with graduates more effectively." at bounding box center [446, 415] width 451 height 18
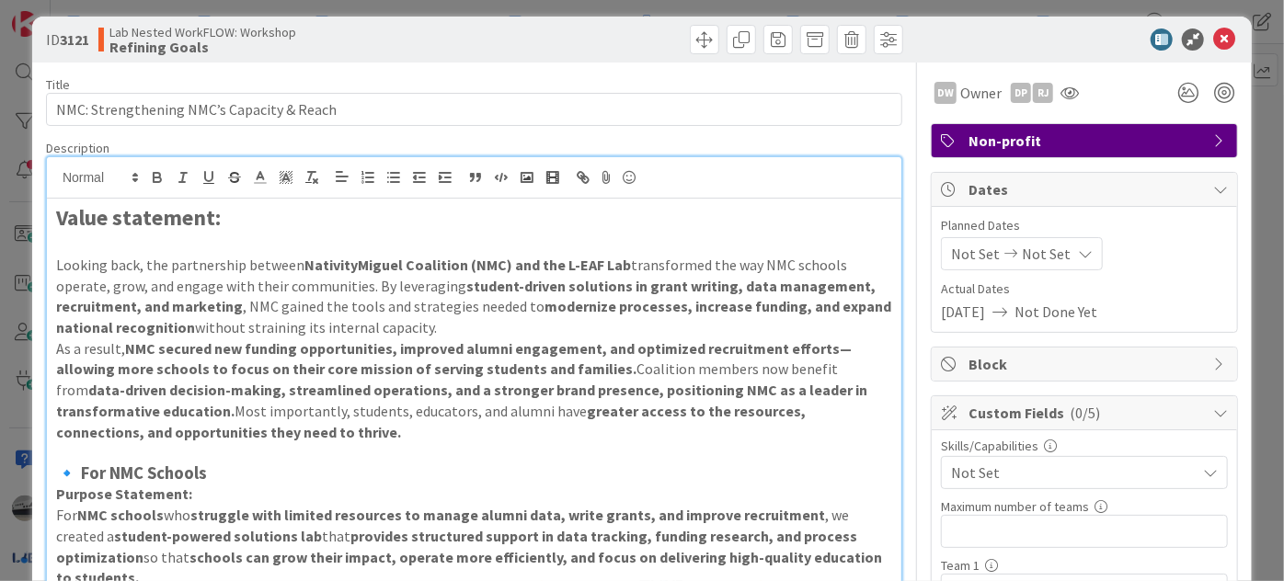
scroll to position [0, 0]
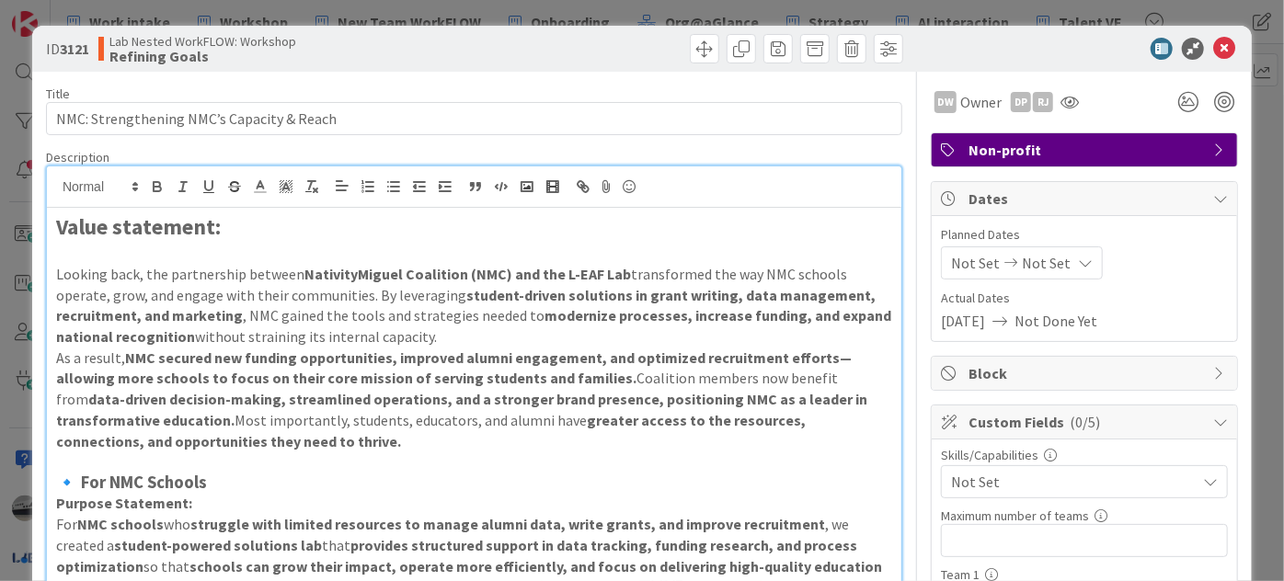
click at [1213, 200] on icon at bounding box center [1220, 198] width 15 height 15
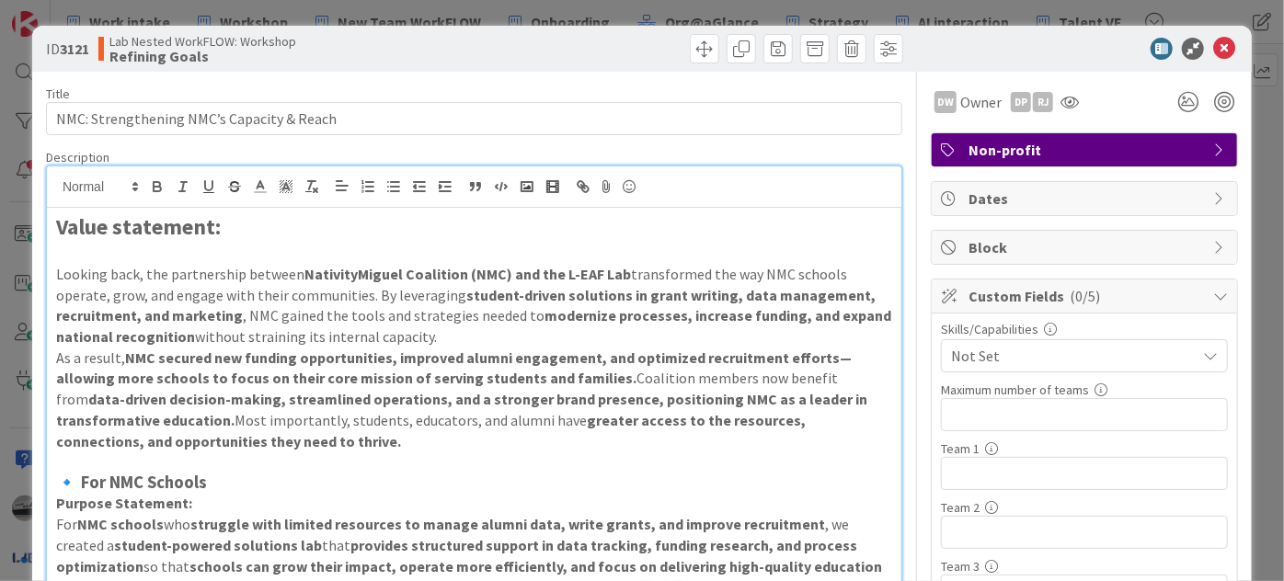
click at [1213, 293] on icon at bounding box center [1220, 296] width 15 height 15
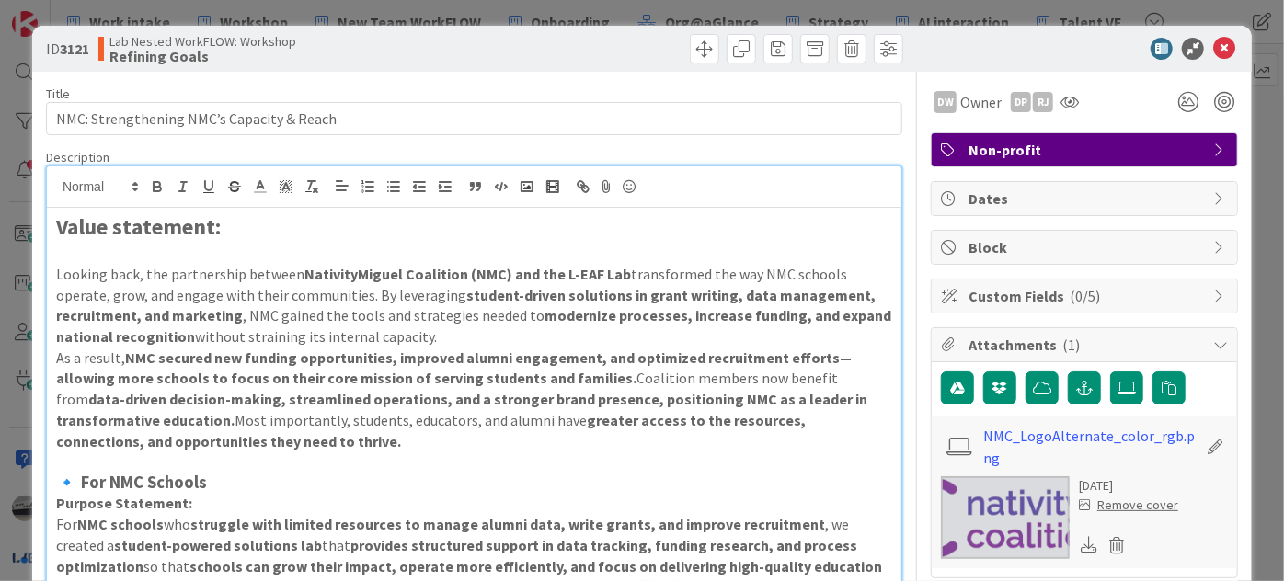
click at [1213, 338] on icon at bounding box center [1220, 345] width 15 height 15
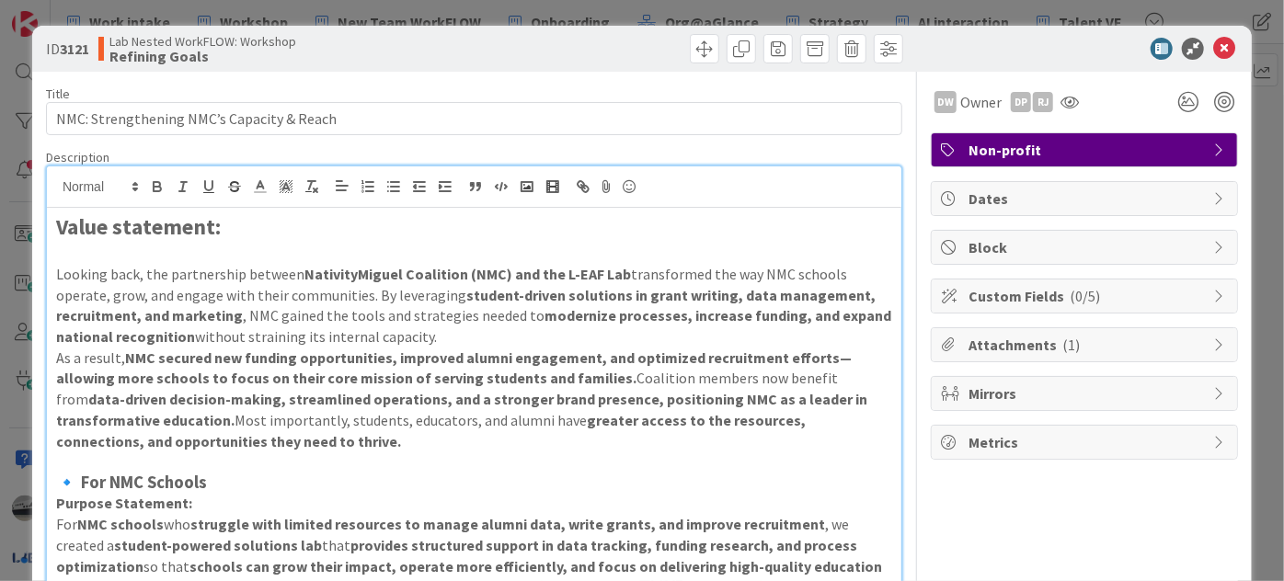
click at [1213, 338] on icon at bounding box center [1220, 345] width 15 height 15
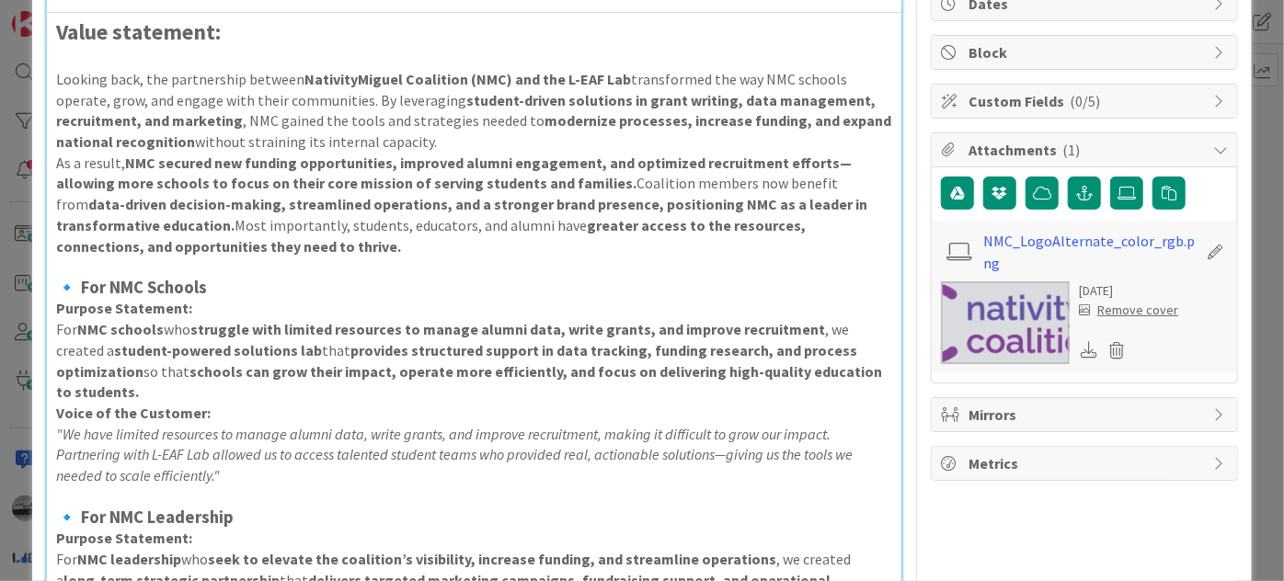
scroll to position [166, 0]
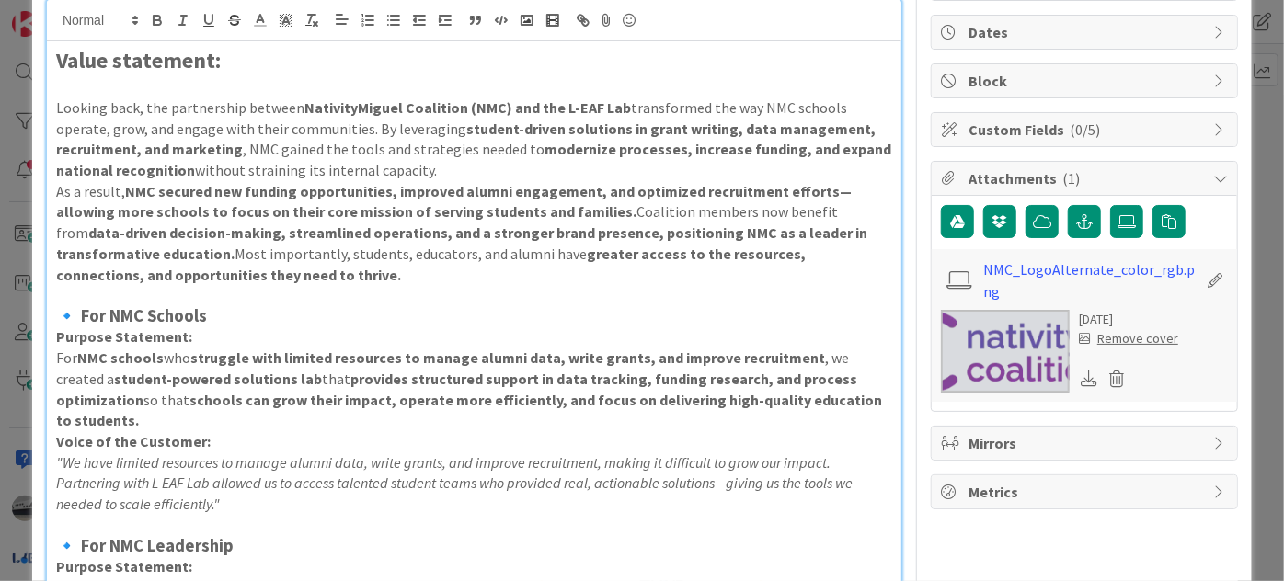
click at [1213, 178] on icon at bounding box center [1220, 178] width 15 height 15
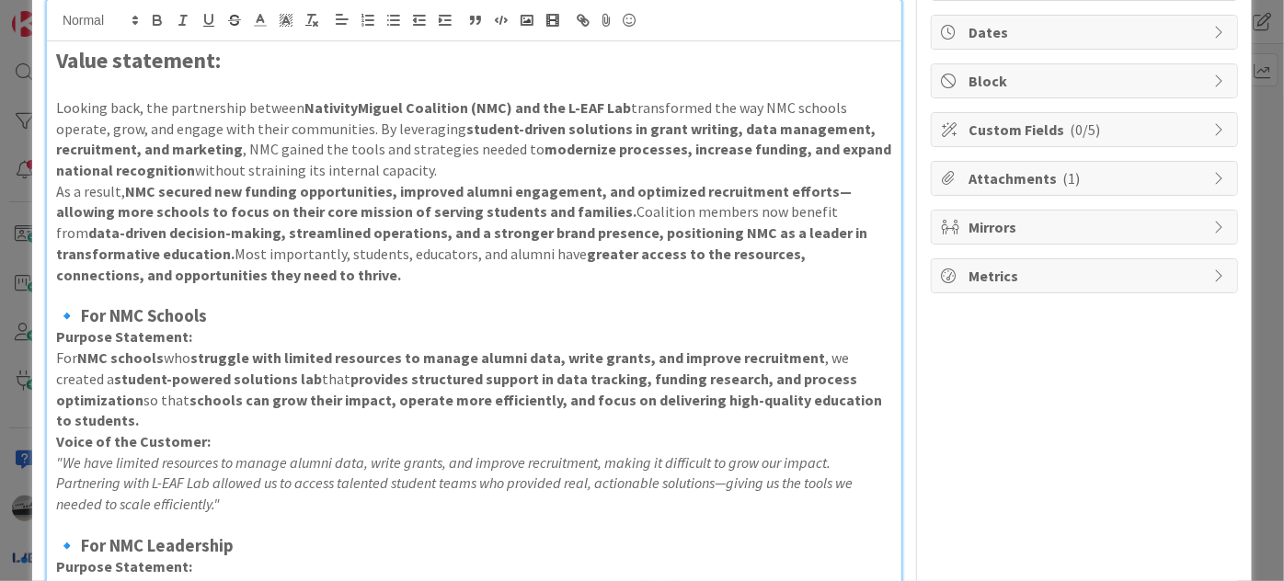
click at [1213, 124] on icon at bounding box center [1220, 129] width 15 height 15
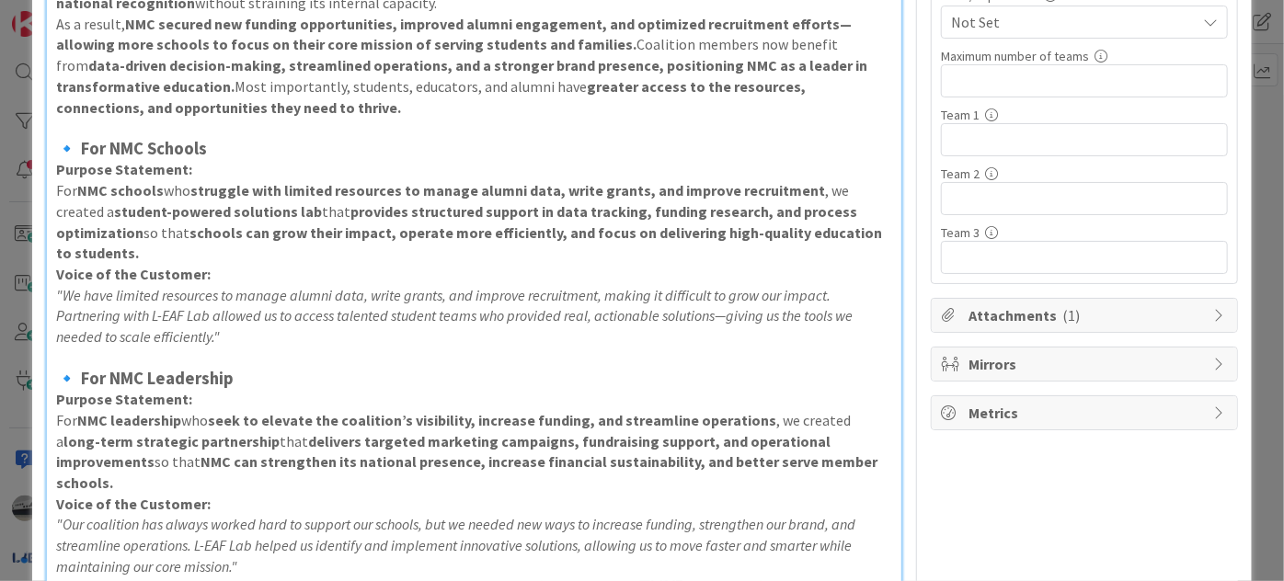
scroll to position [0, 0]
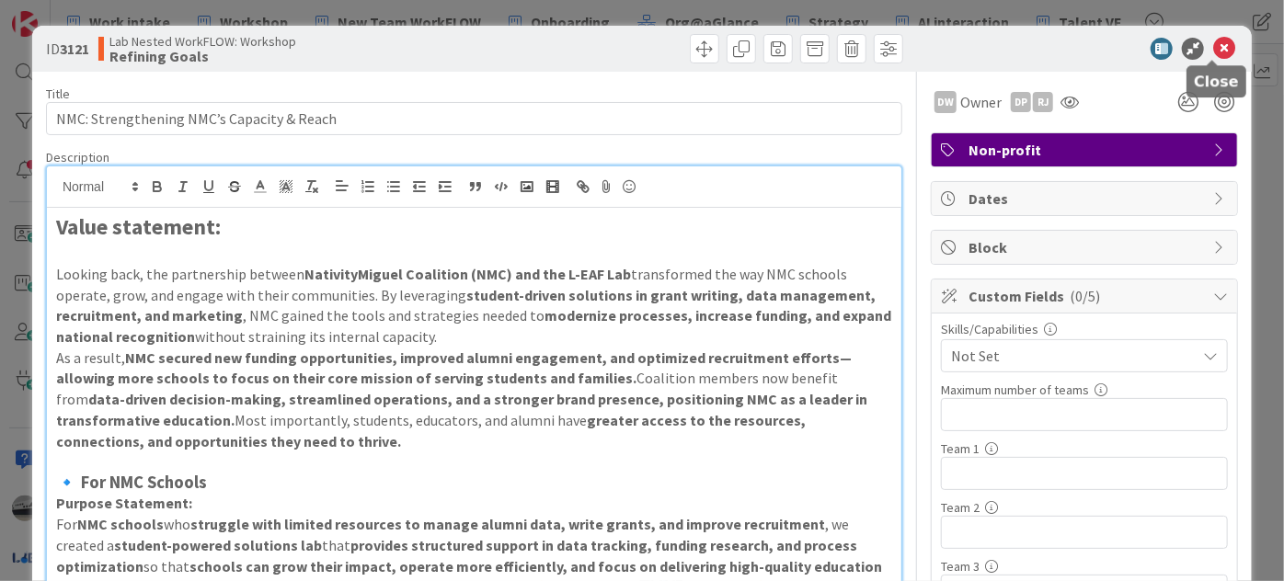
click at [1213, 49] on icon at bounding box center [1224, 49] width 22 height 22
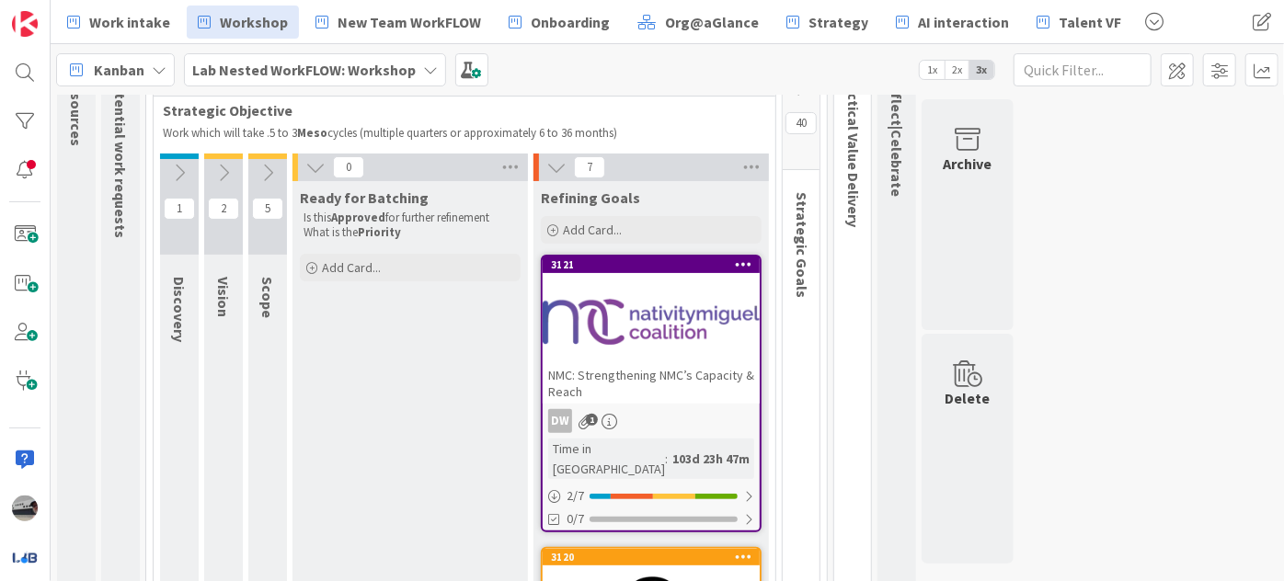
scroll to position [37, 0]
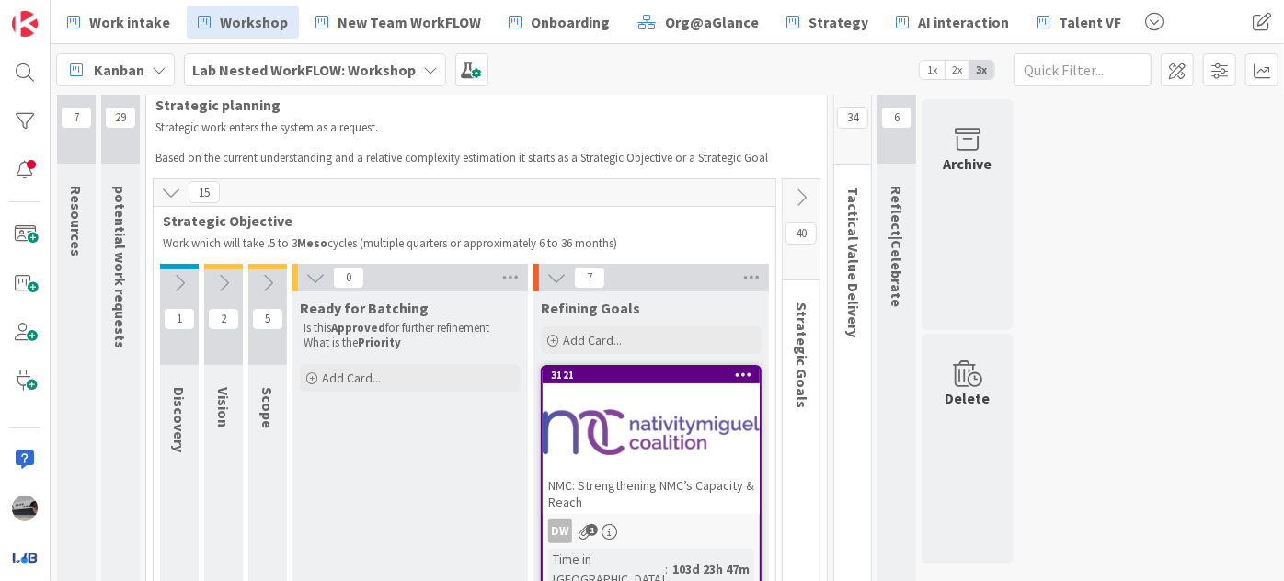
click at [804, 193] on icon at bounding box center [801, 198] width 20 height 20
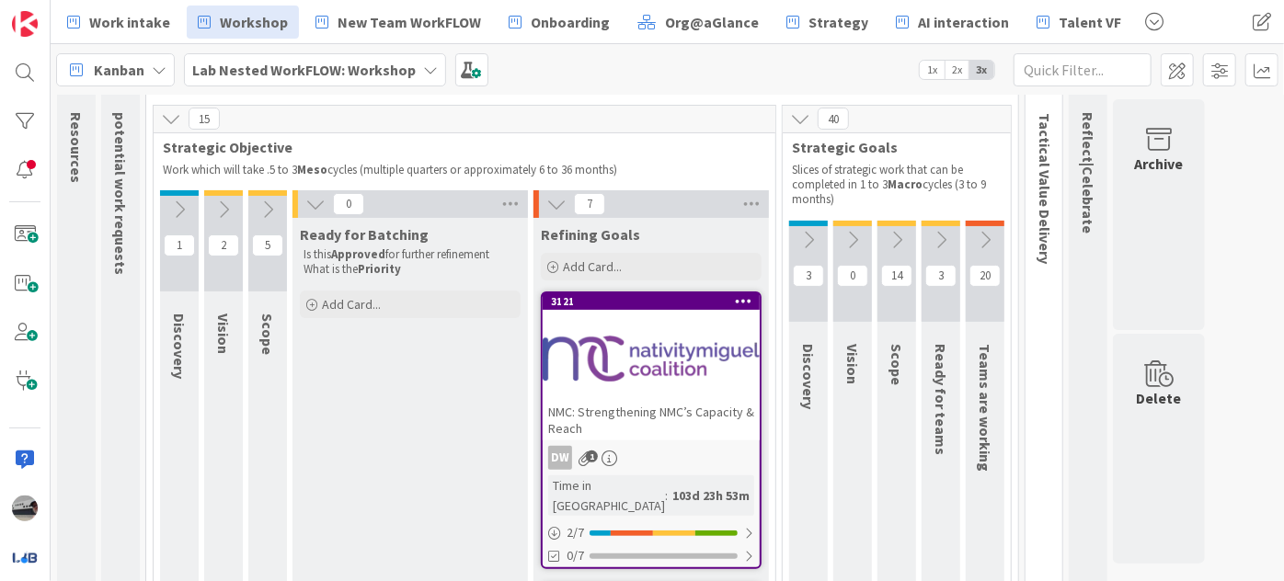
scroll to position [203, 0]
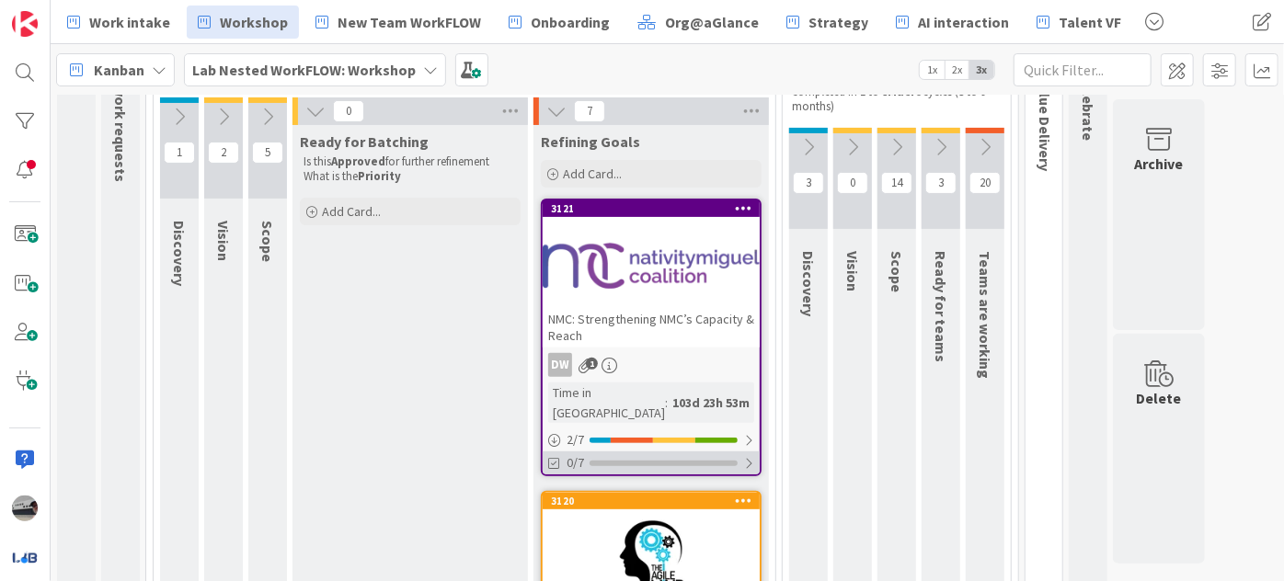
click at [750, 456] on div at bounding box center [748, 463] width 11 height 15
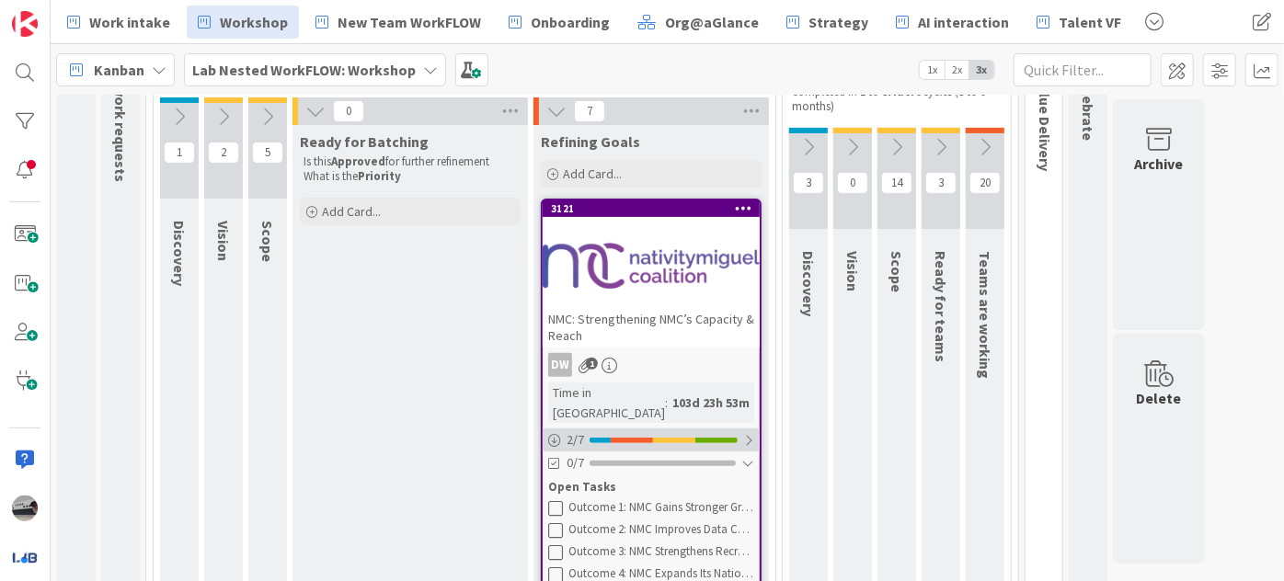
click at [746, 433] on div at bounding box center [748, 440] width 11 height 15
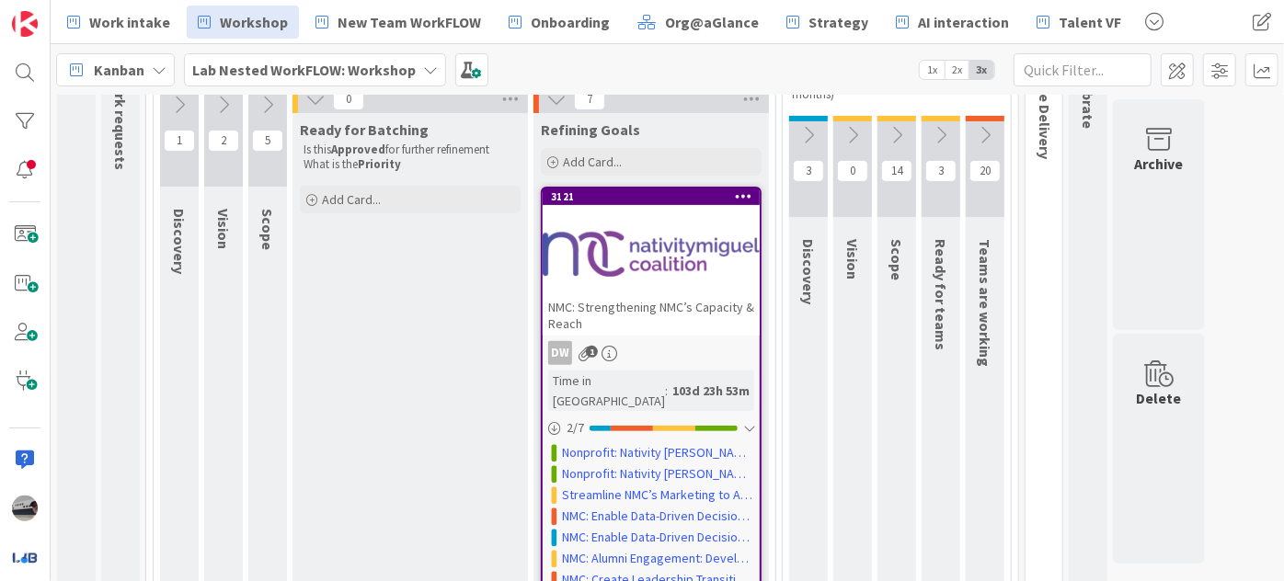
scroll to position [287, 0]
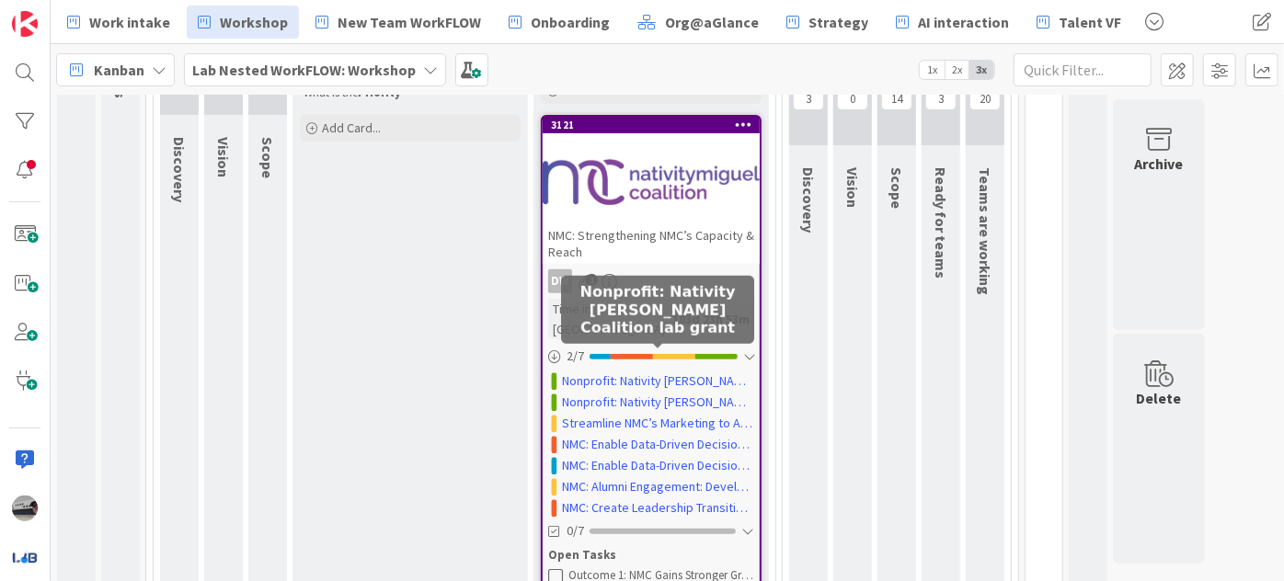
click at [703, 372] on link "Nonprofit: Nativity [PERSON_NAME] Coalition lab grant" at bounding box center [658, 381] width 192 height 19
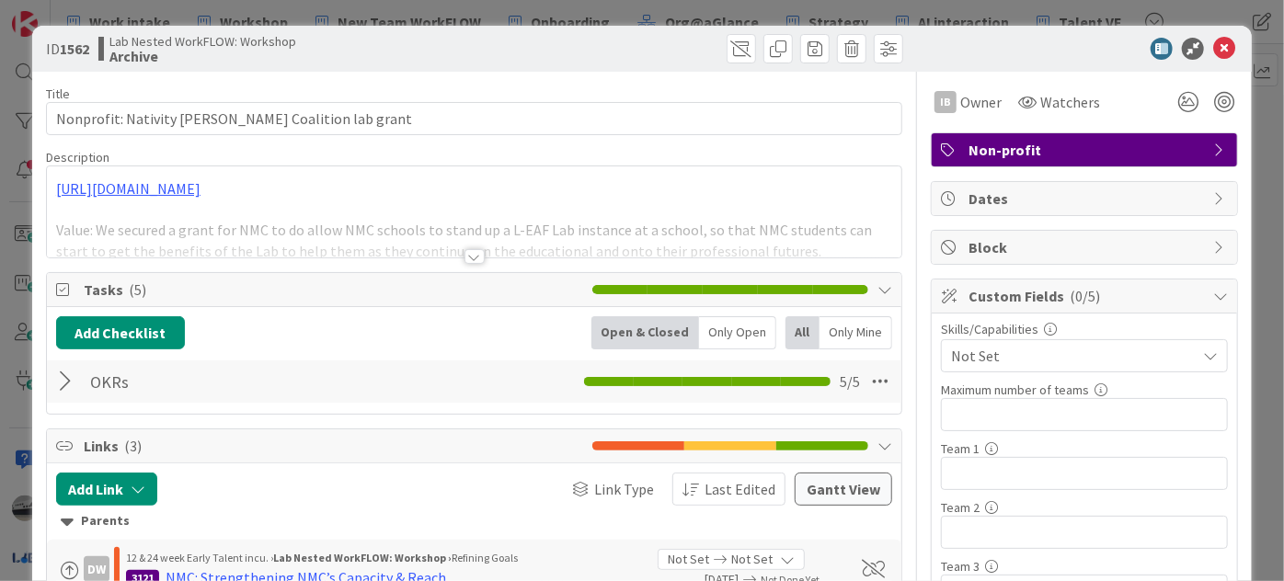
click at [454, 256] on div at bounding box center [474, 234] width 854 height 47
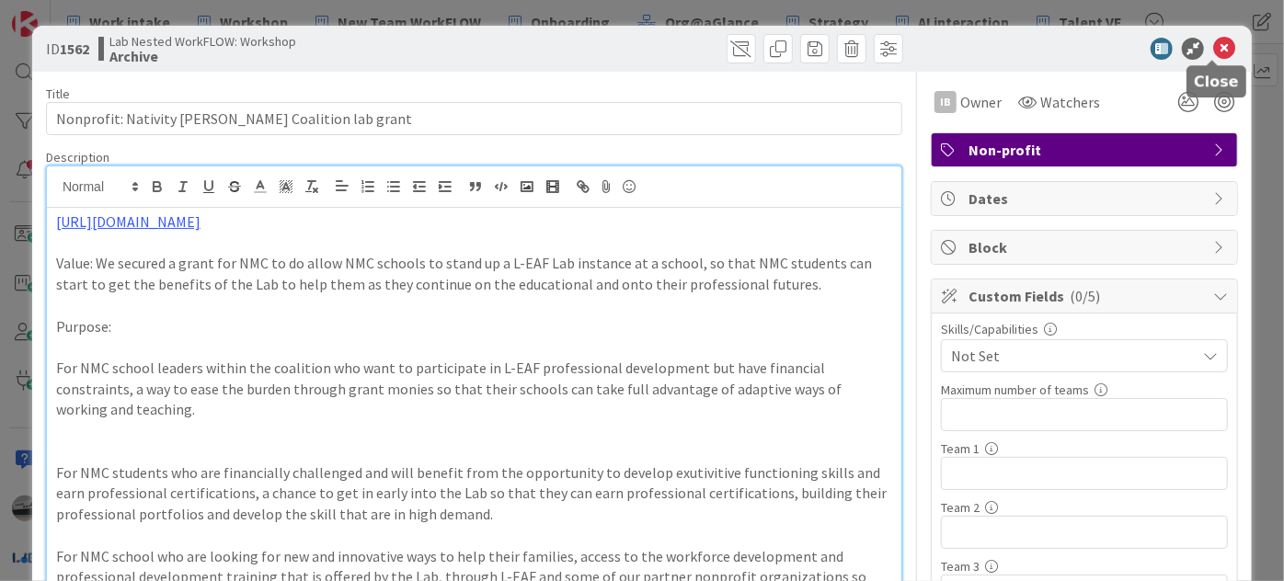
click at [1215, 48] on icon at bounding box center [1224, 49] width 22 height 22
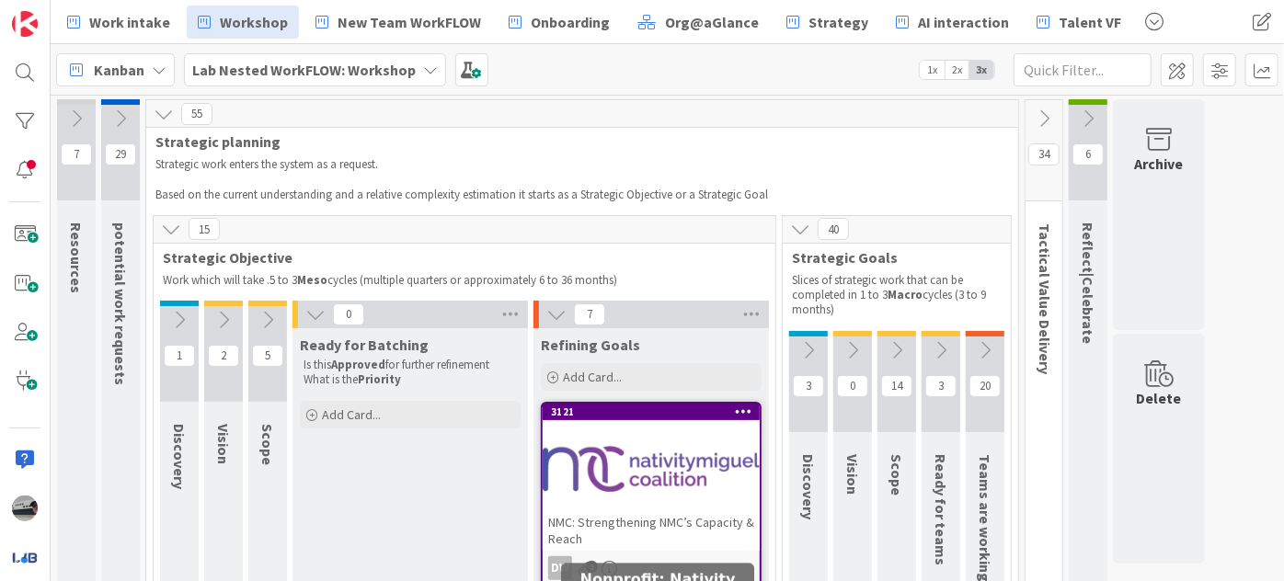
click at [372, 78] on span "Lab Nested WorkFLOW: Workshop" at bounding box center [303, 70] width 223 height 22
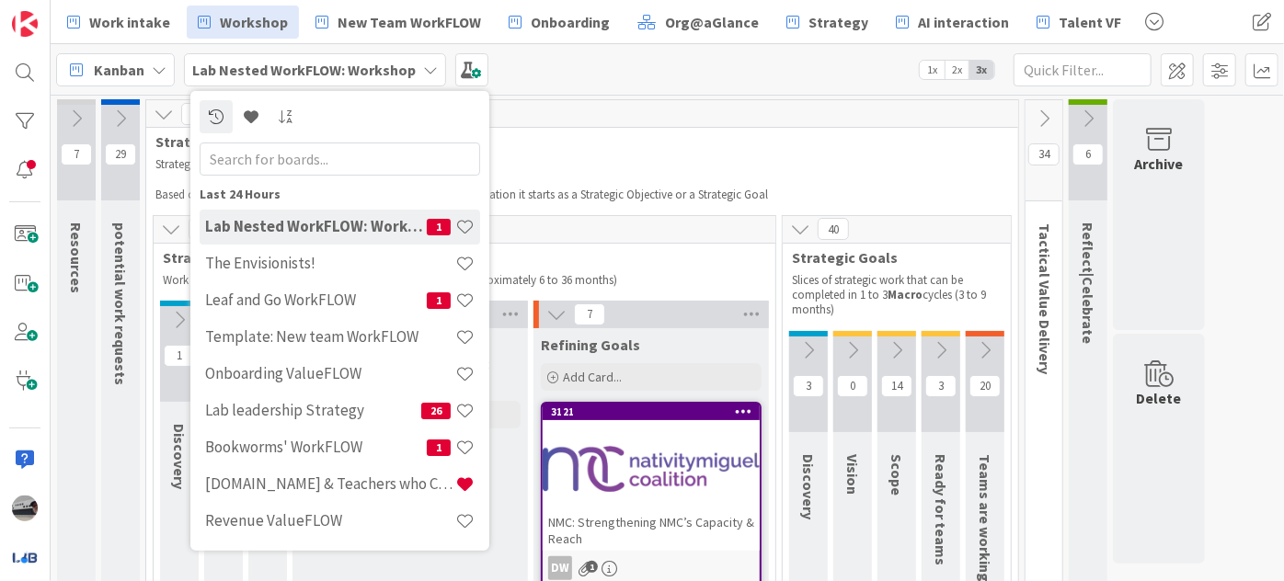
click at [349, 164] on input "text" at bounding box center [340, 158] width 280 height 33
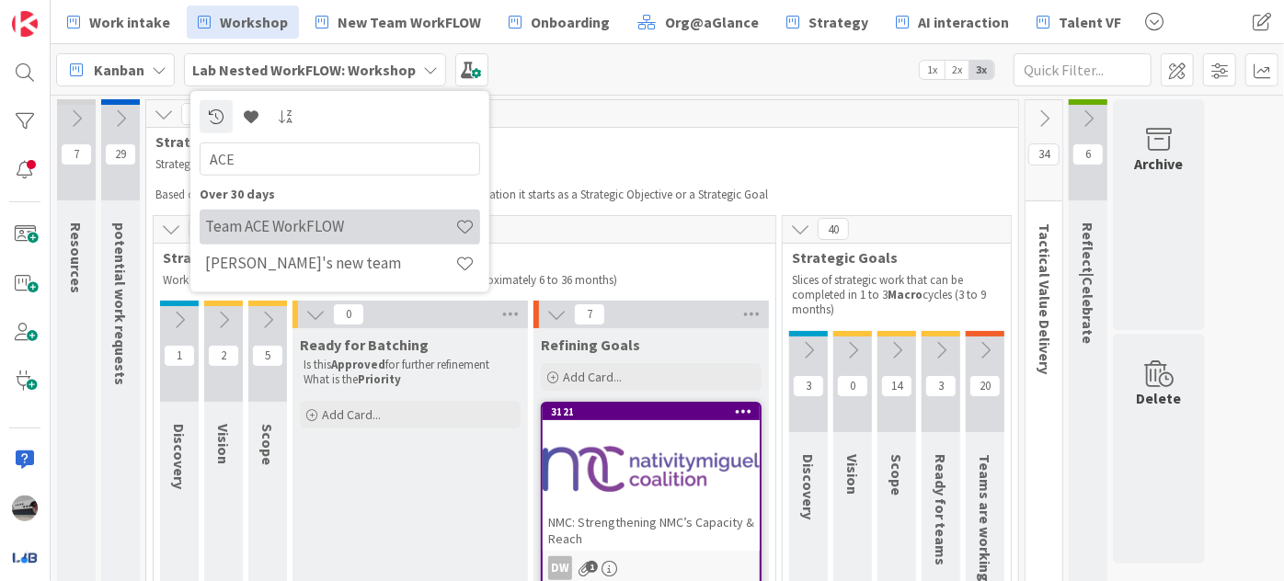
type input "ACE"
click at [331, 227] on h4 "Team ACE WorkFLOW" at bounding box center [330, 226] width 250 height 18
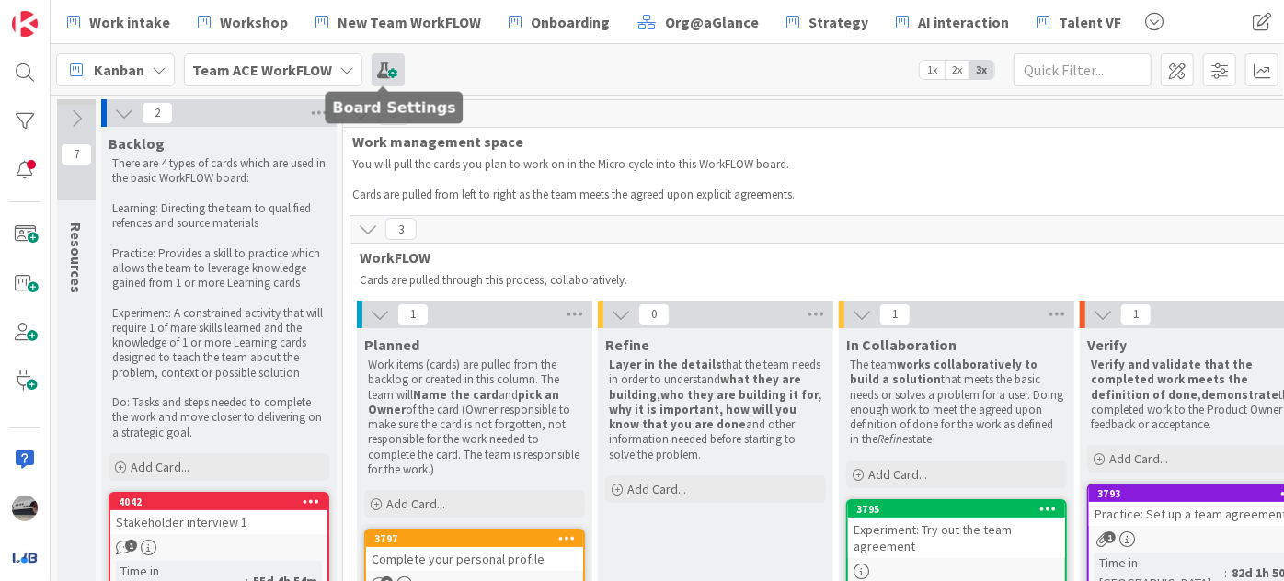
click at [386, 77] on span at bounding box center [388, 69] width 33 height 33
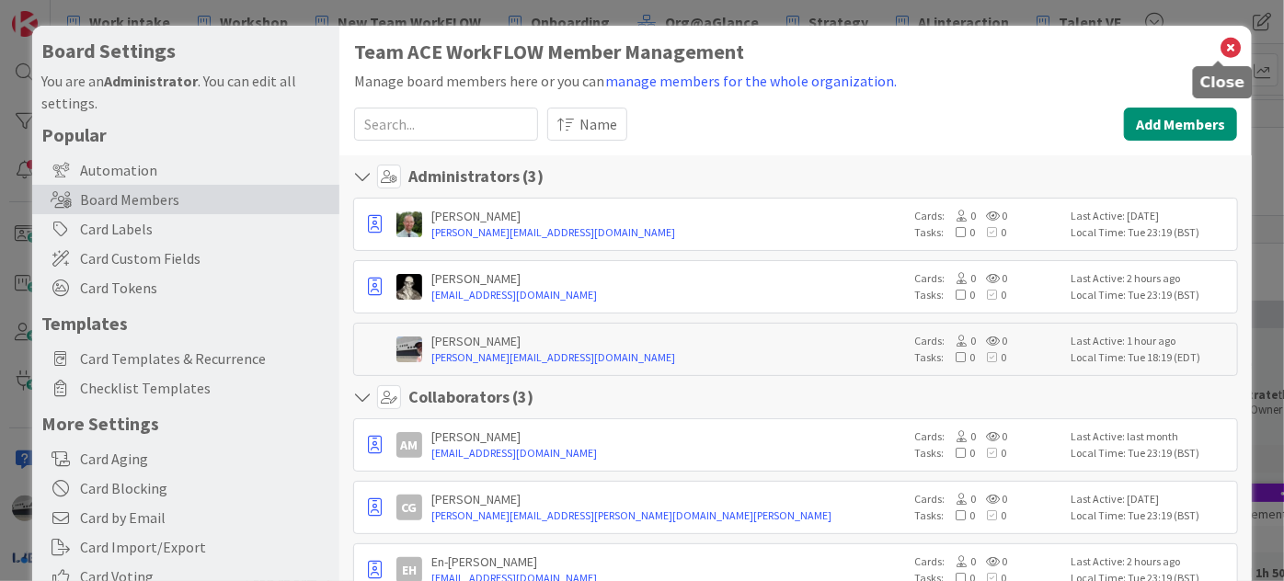
click at [1219, 44] on icon at bounding box center [1231, 48] width 24 height 26
